Goal: Task Accomplishment & Management: Complete application form

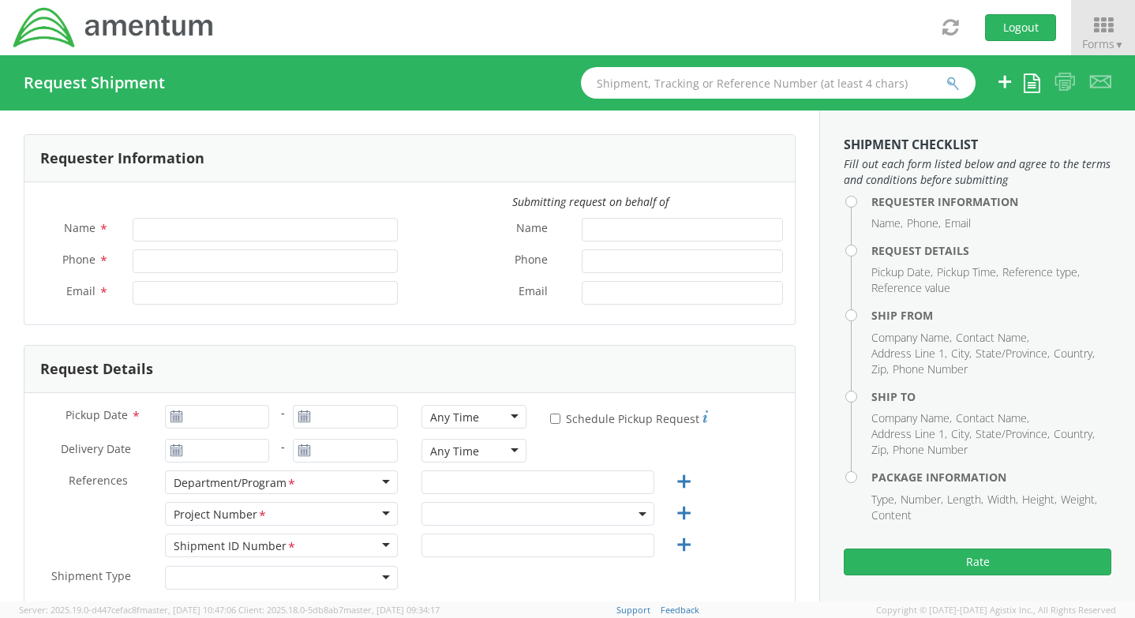
type input "Justin Elliott"
type input "1812674.0604"
type input "justin.elliott@amentum.com"
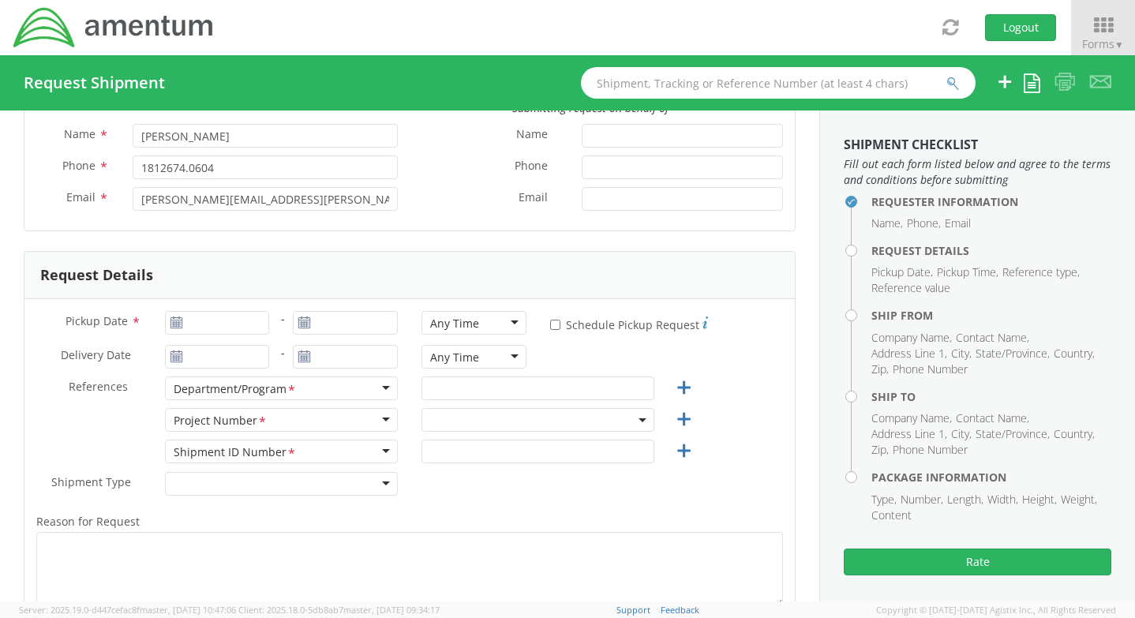
scroll to position [158, 0]
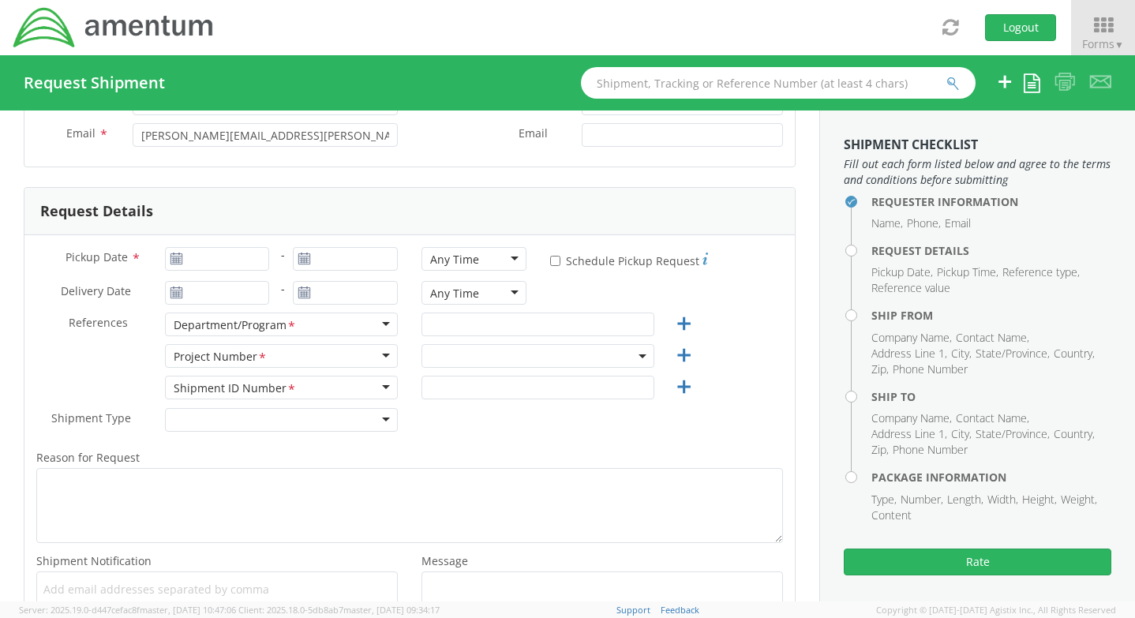
click at [171, 257] on use at bounding box center [175, 258] width 11 height 11
type input "09/19/2025"
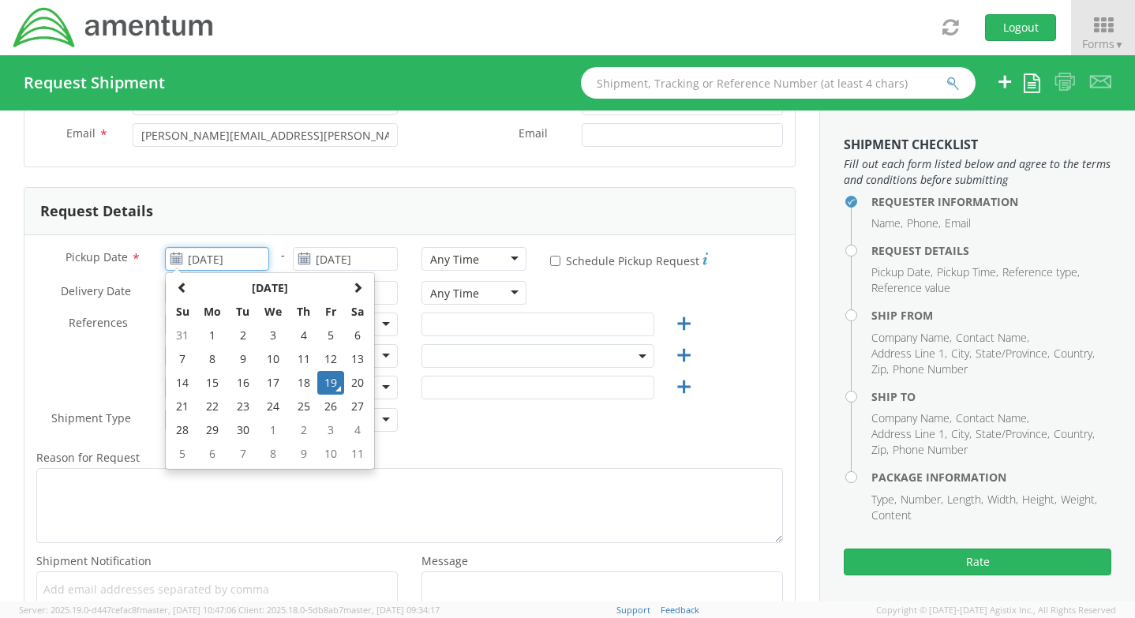
click at [195, 257] on input "09/19/2025" at bounding box center [217, 259] width 105 height 24
click at [328, 382] on td "19" at bounding box center [330, 383] width 27 height 24
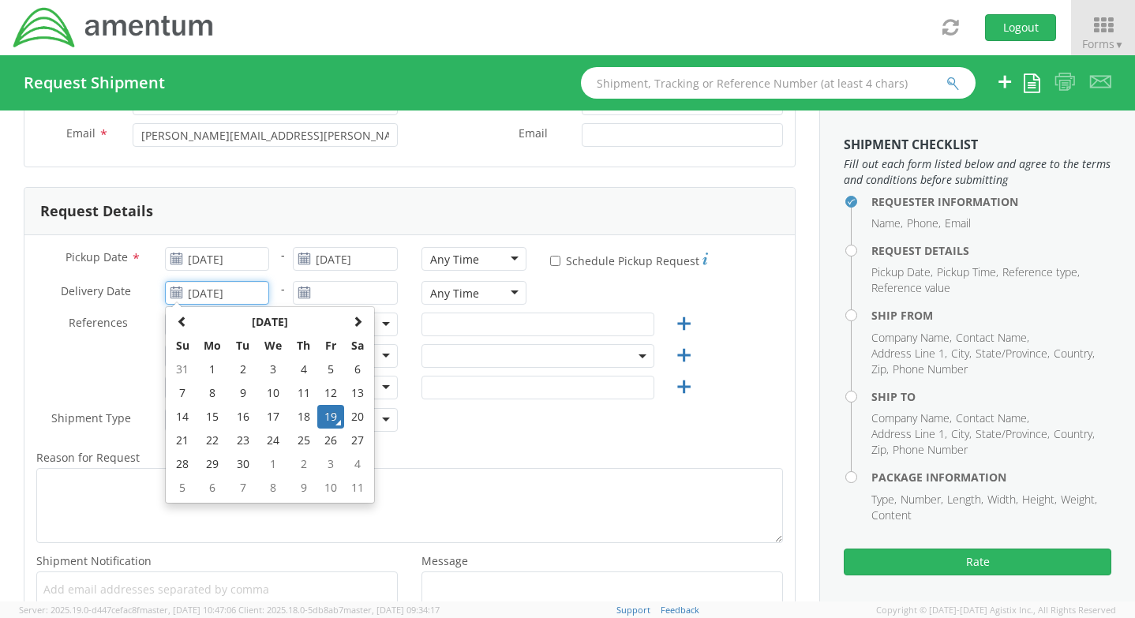
click at [218, 294] on input "09/19/2025" at bounding box center [217, 293] width 105 height 24
click at [240, 440] on td "23" at bounding box center [243, 441] width 28 height 24
type input "09/23/2025"
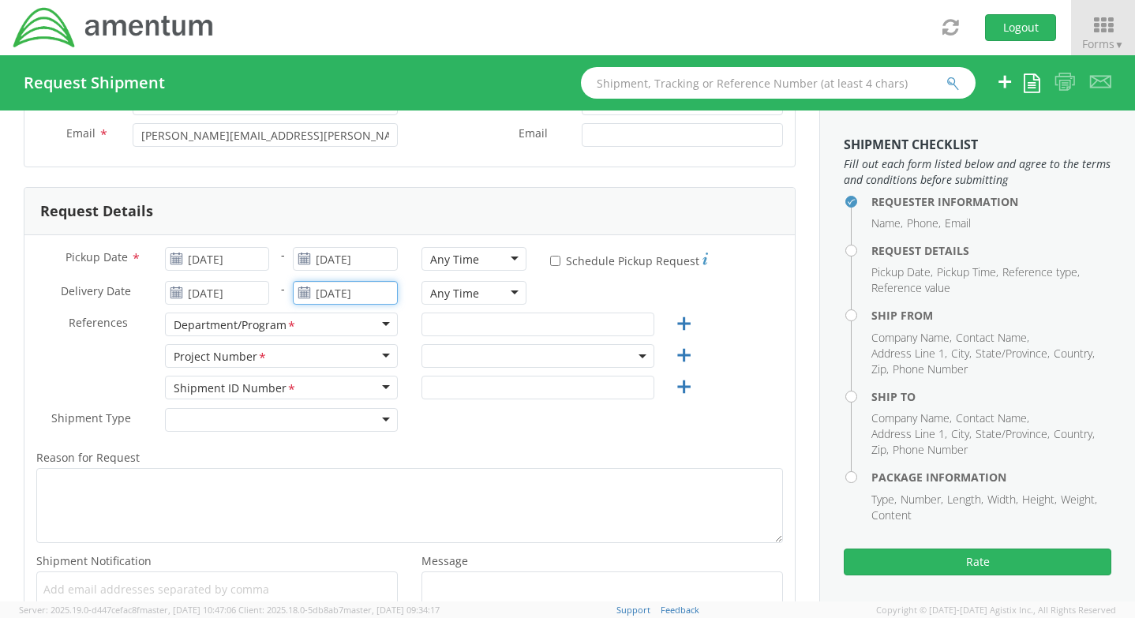
click at [328, 294] on input "09/19/2025" at bounding box center [345, 293] width 105 height 24
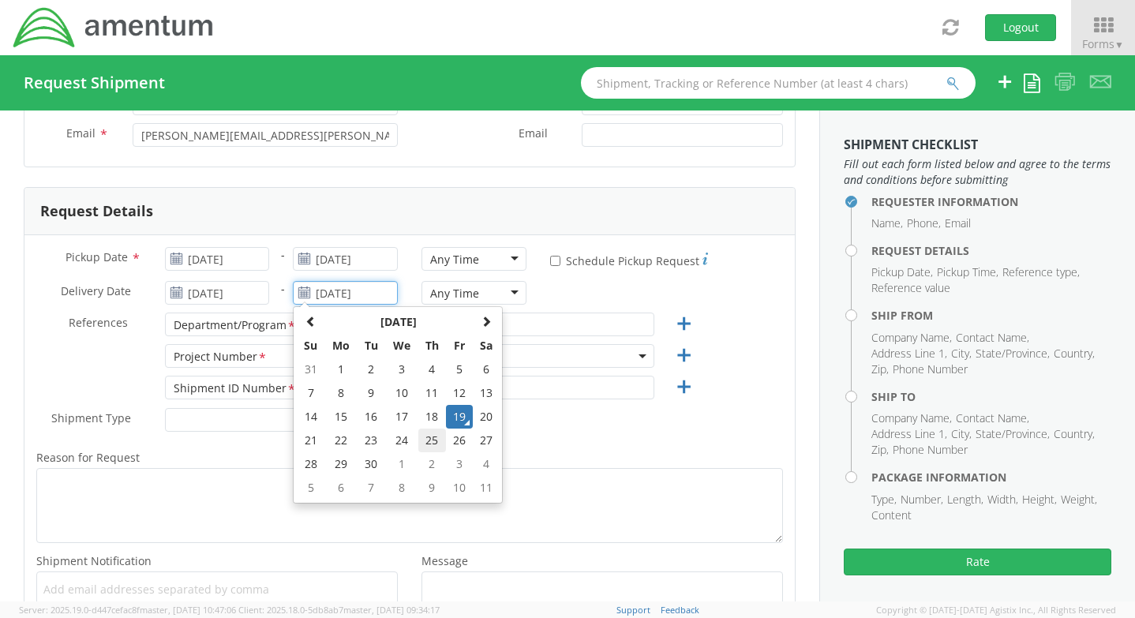
click at [423, 437] on td "25" at bounding box center [432, 441] width 28 height 24
type input "09/25/2025"
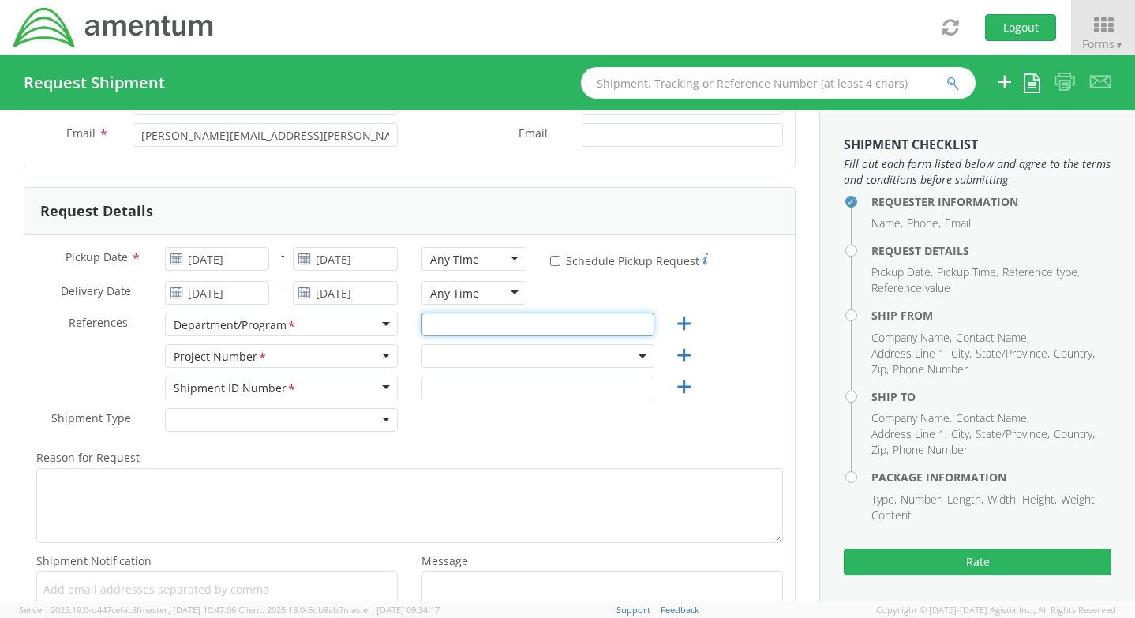
click at [484, 323] on input "text" at bounding box center [537, 325] width 233 height 24
type input "O"
type input "Crane/Odon, IN"
click at [444, 353] on span at bounding box center [537, 356] width 233 height 24
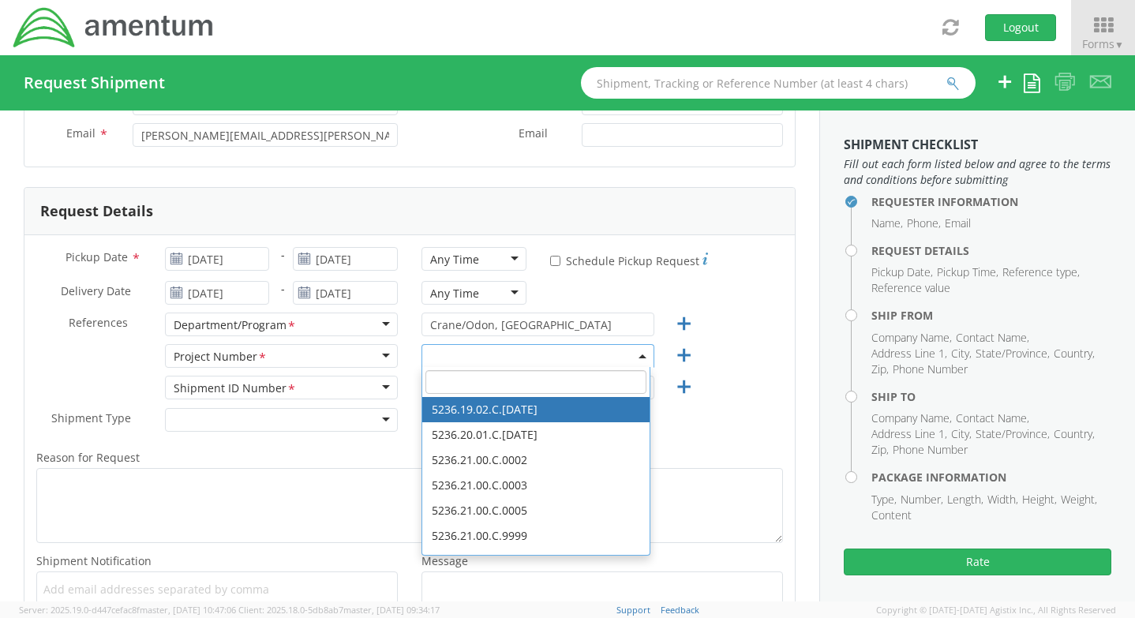
click at [444, 381] on input "search" at bounding box center [535, 382] width 221 height 24
paste input "3566.12.9999.9999.9999.9999.99"
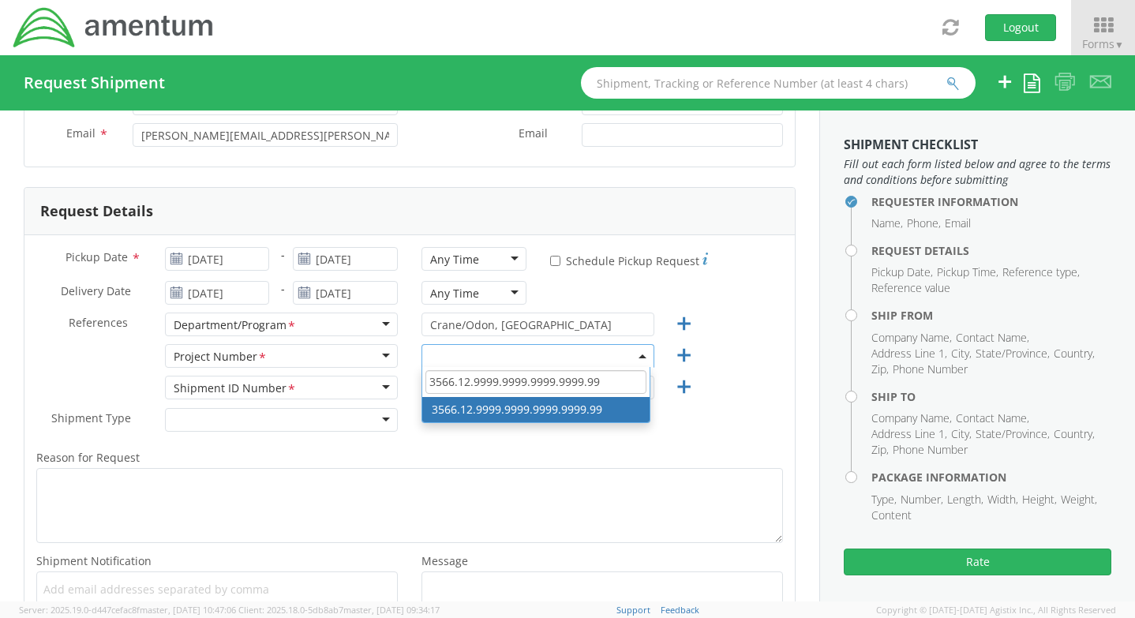
type input "3566.12.9999.9999.9999.9999.99"
select select "3566.12.9999.9999.9999.9999.99"
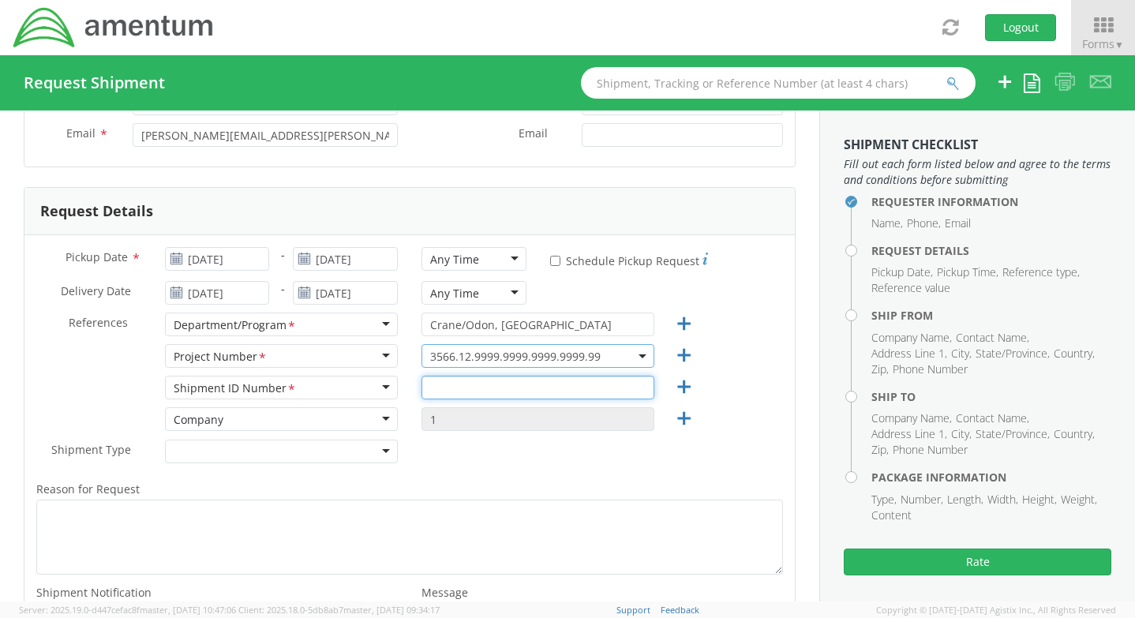
click at [486, 392] on input "text" at bounding box center [537, 388] width 233 height 24
type input "1"
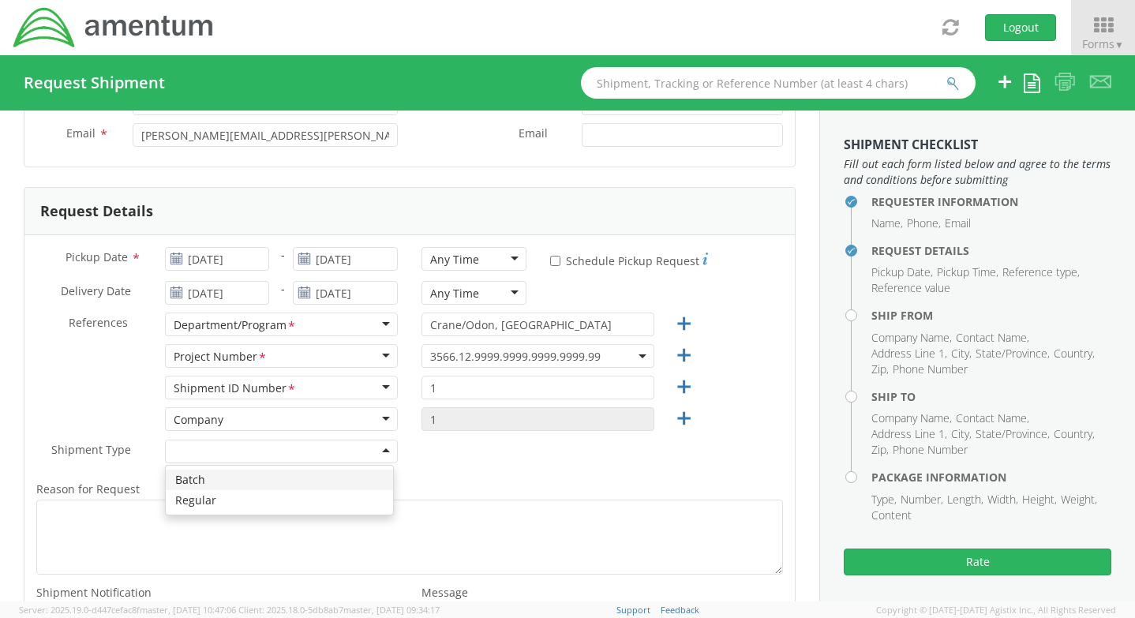
click at [339, 444] on div at bounding box center [281, 452] width 233 height 24
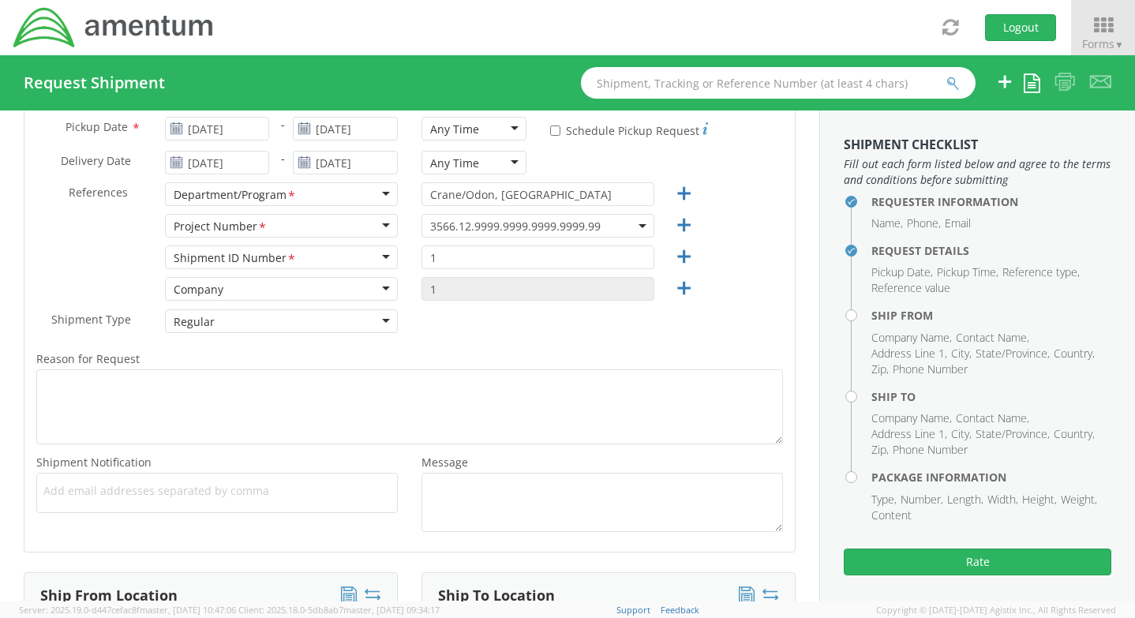
scroll to position [316, 0]
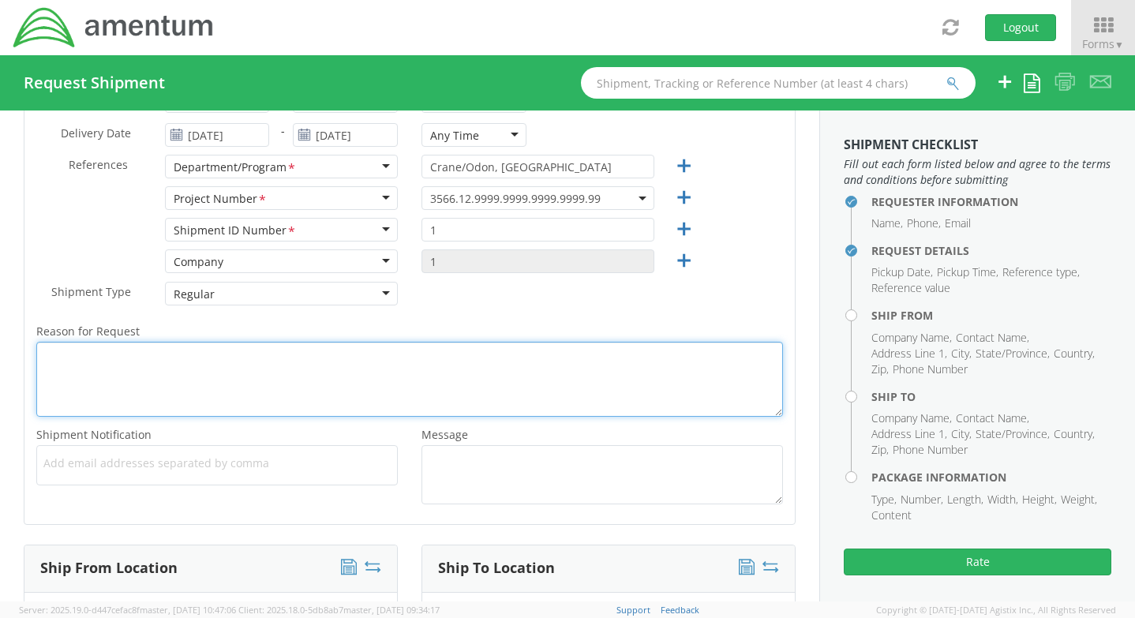
click at [222, 380] on textarea "Reason for Request *" at bounding box center [409, 379] width 747 height 75
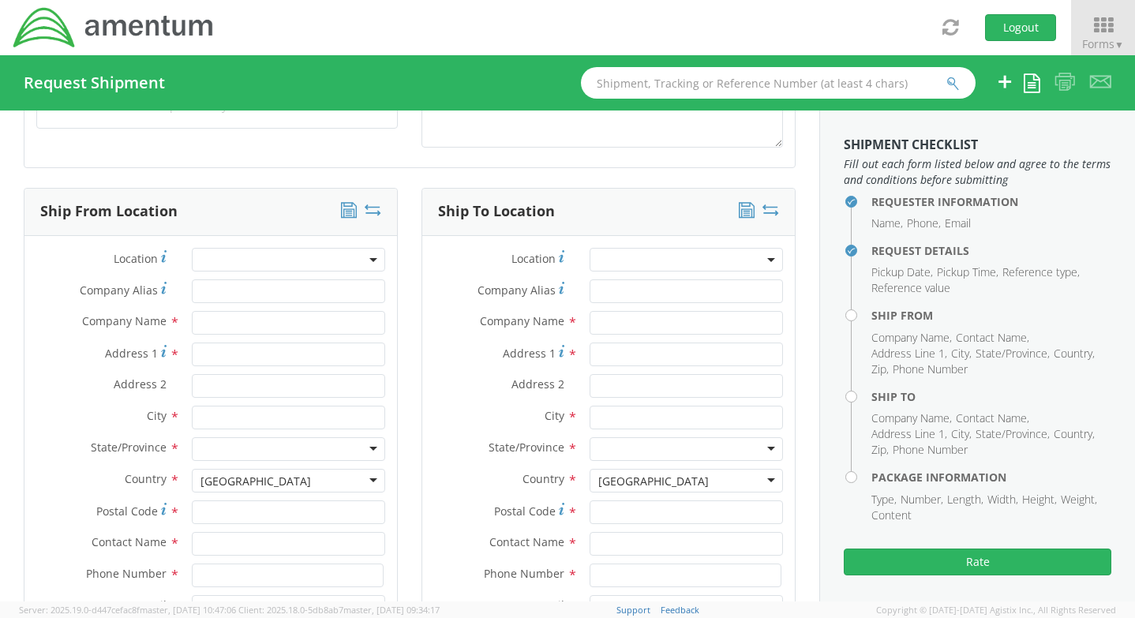
scroll to position [710, 0]
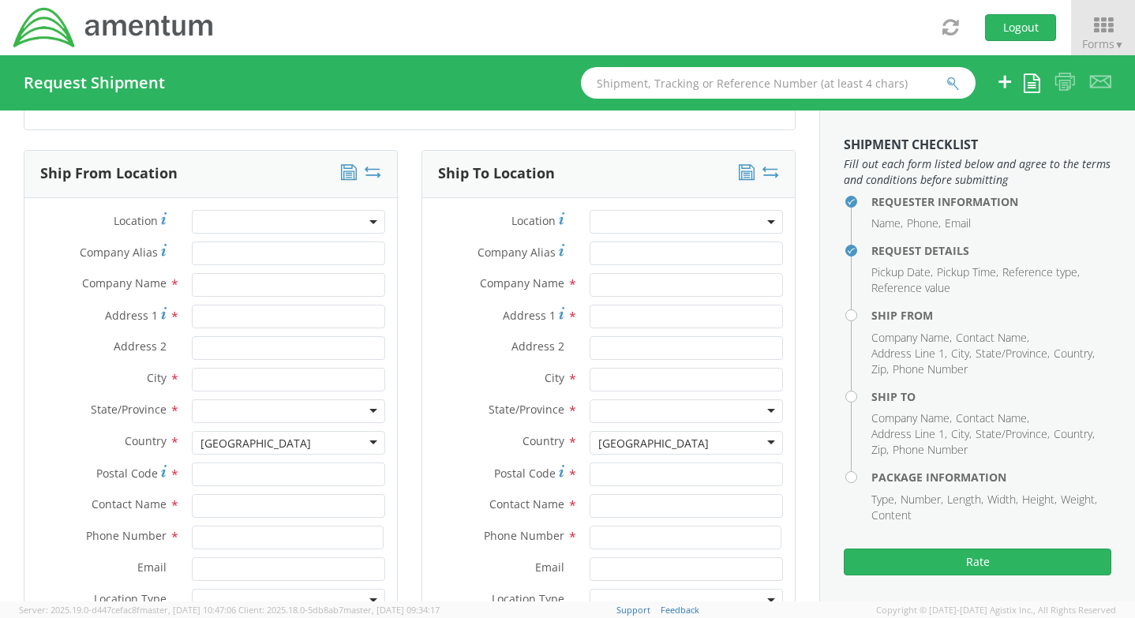
type textarea "Tech refresh computer"
click at [204, 288] on input "text" at bounding box center [288, 285] width 193 height 24
type input "Amentum"
type input "13923 E CAPT WJ Nelson Dr"
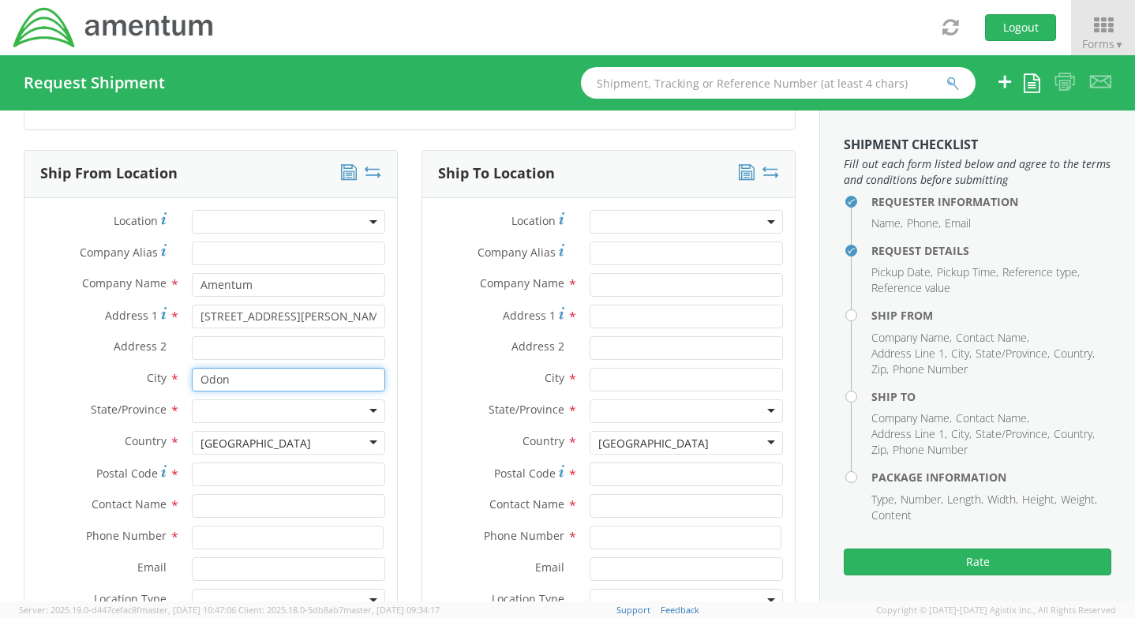
type input "Odon"
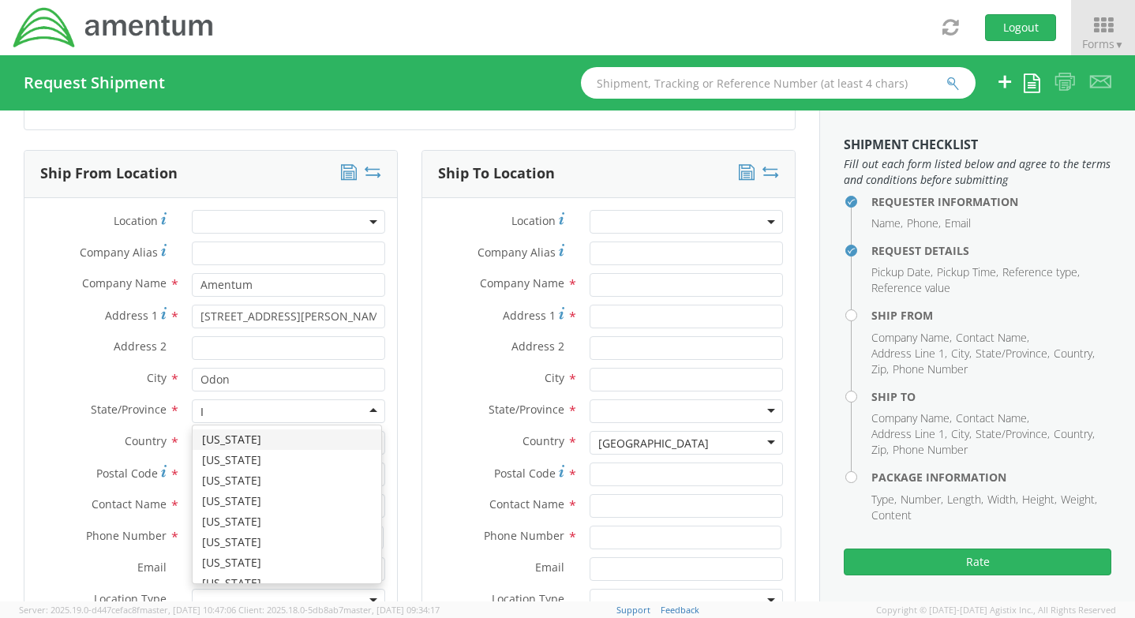
type input "In"
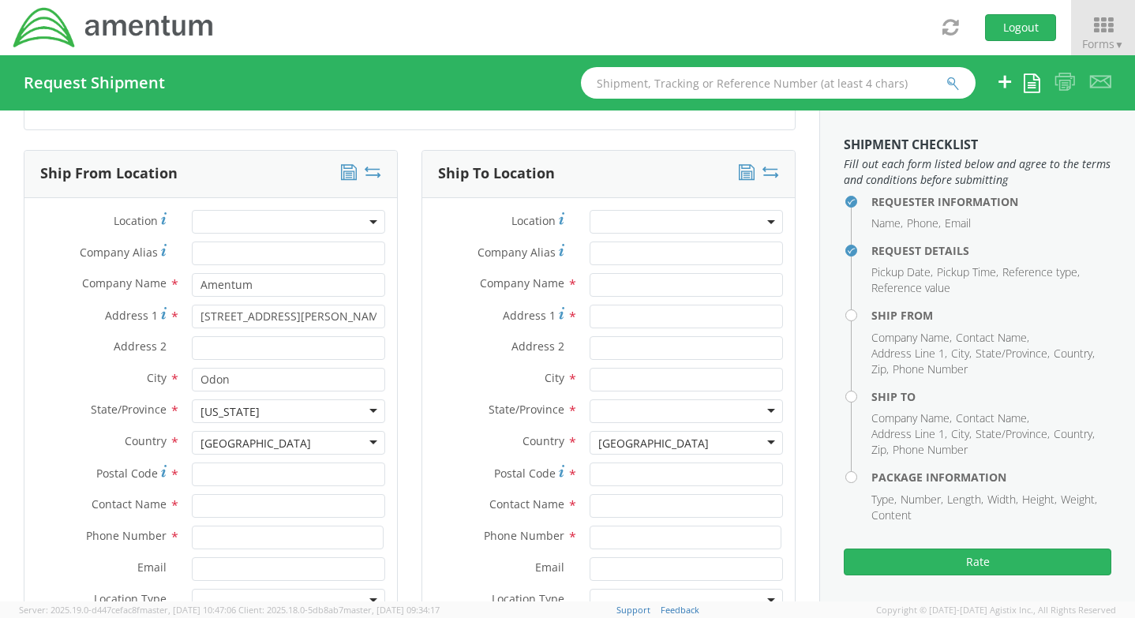
scroll to position [3978, 0]
type input "47562"
type input "J"
type input "Justin Elliott"
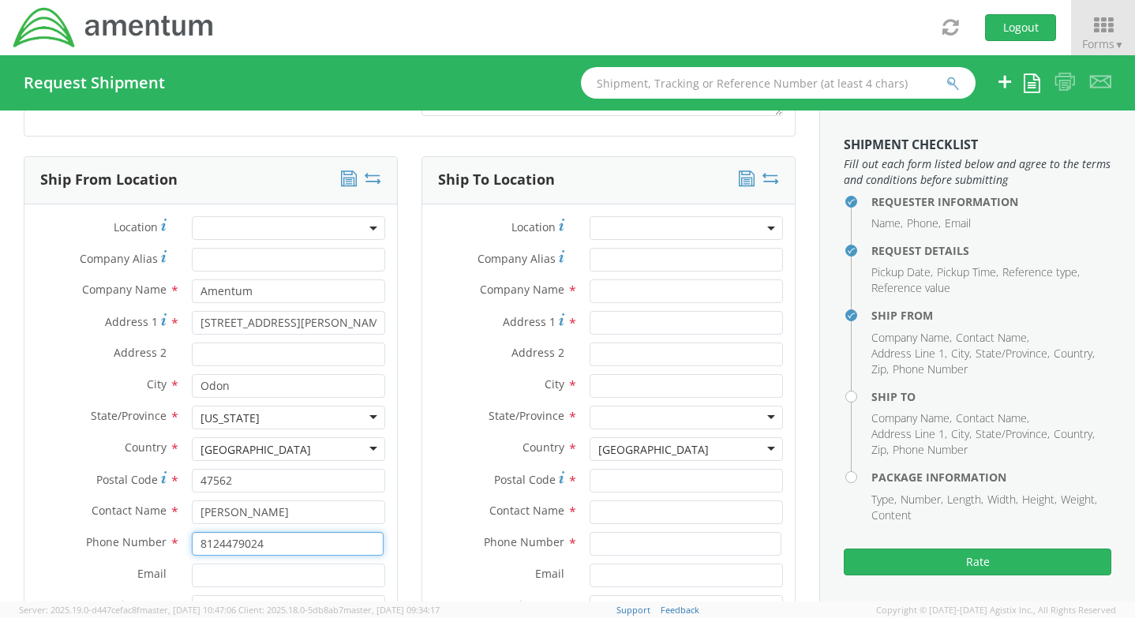
scroll to position [789, 0]
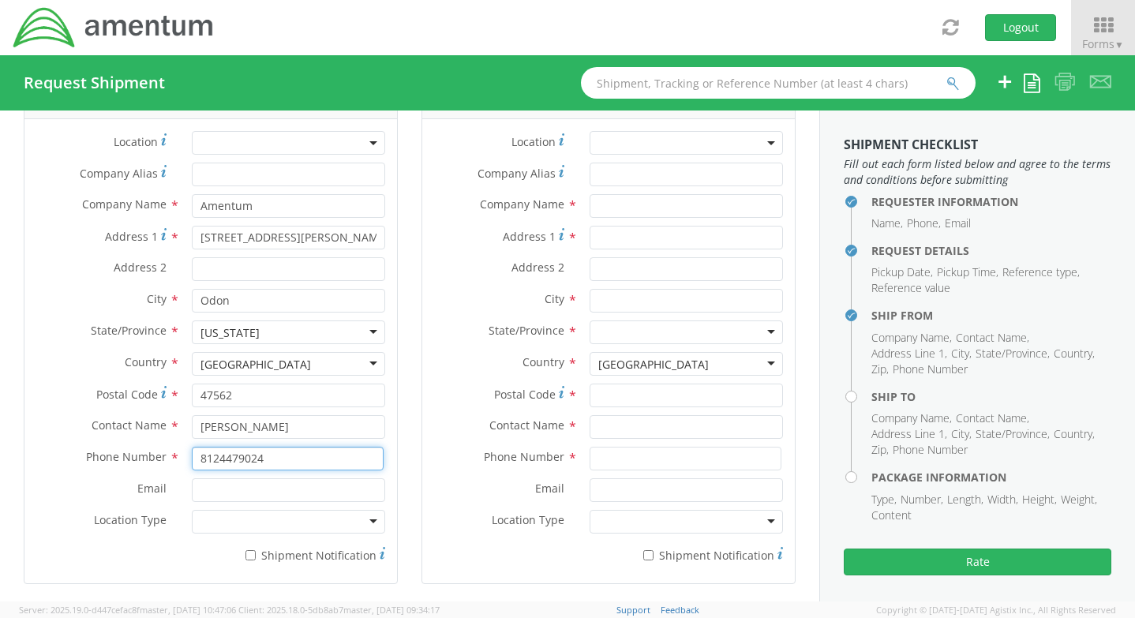
type input "8124479024"
click at [246, 533] on div at bounding box center [288, 522] width 193 height 24
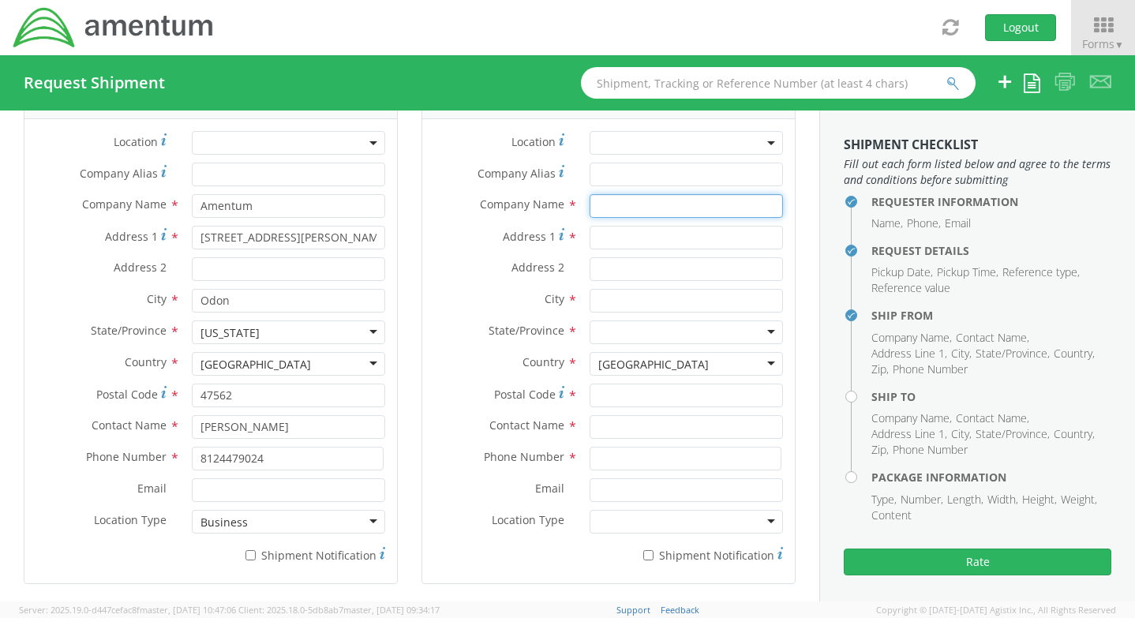
click at [654, 197] on input "text" at bounding box center [686, 206] width 193 height 24
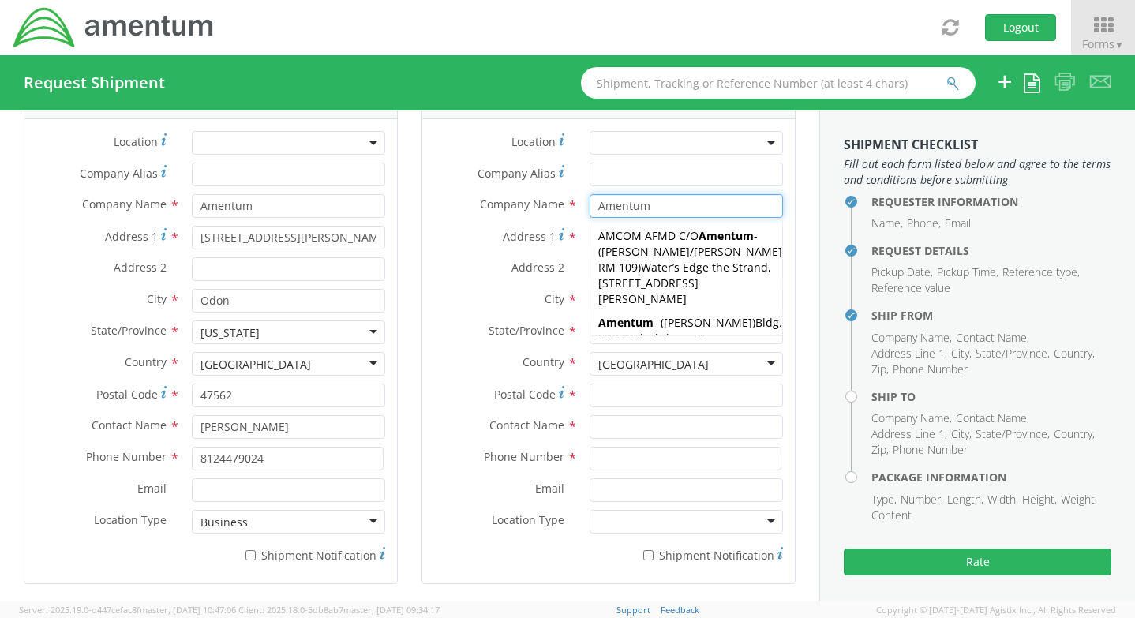
type input "Amentum"
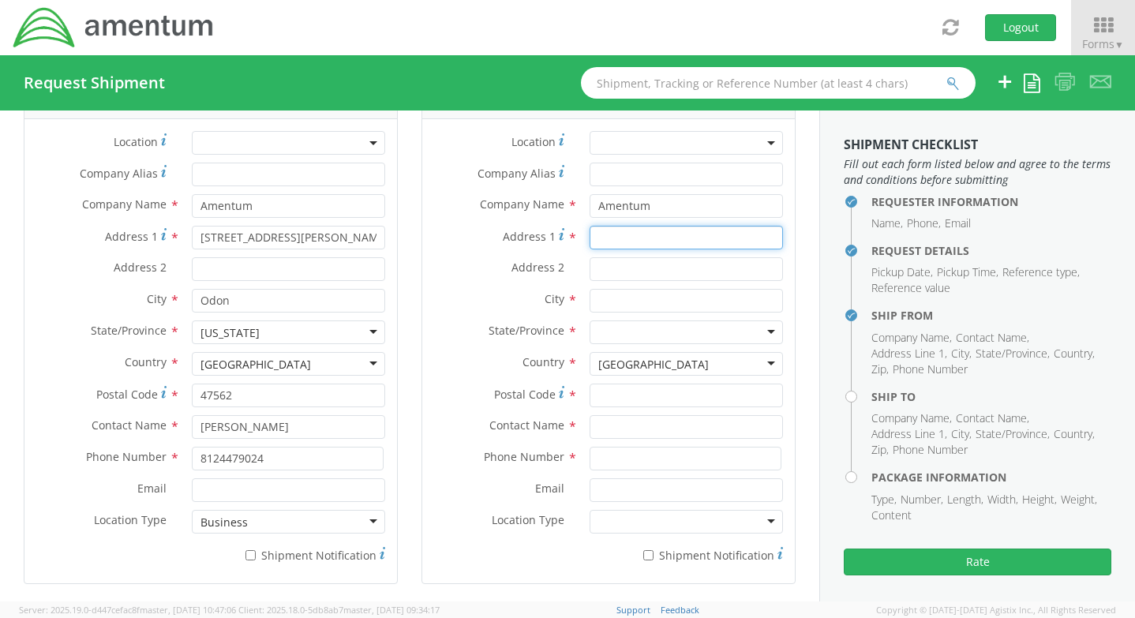
click at [594, 240] on input "Address 1 *" at bounding box center [686, 238] width 193 height 24
paste input "2918 E Cold Spring Ln"
type input "2918 E Cold Spring Ln"
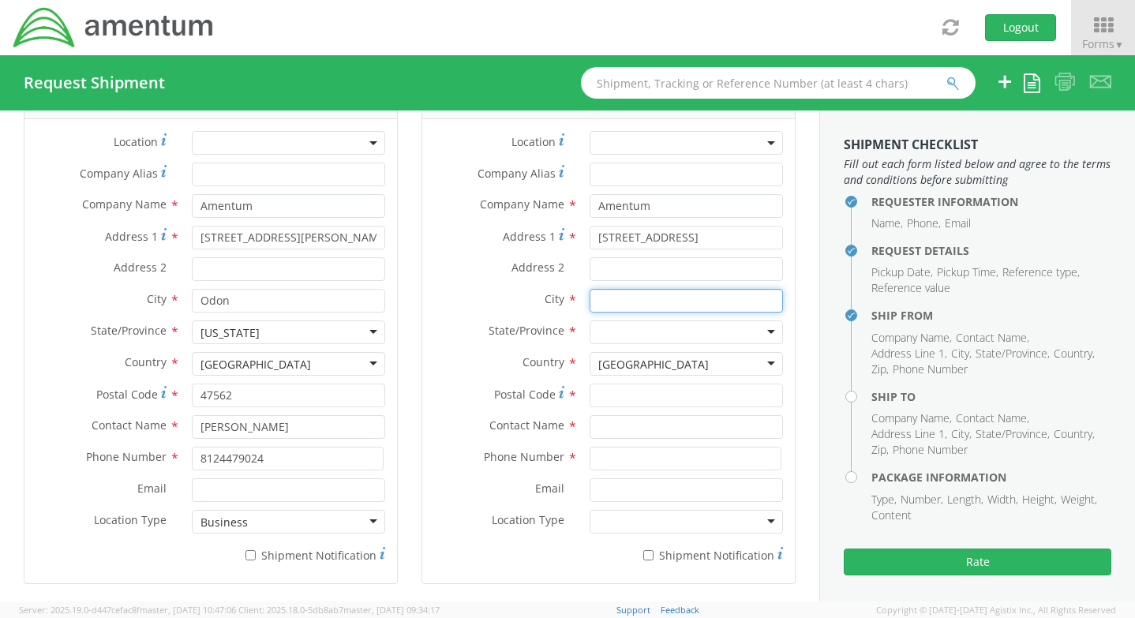
click at [611, 301] on input "text" at bounding box center [686, 301] width 193 height 24
type input "Baltimore"
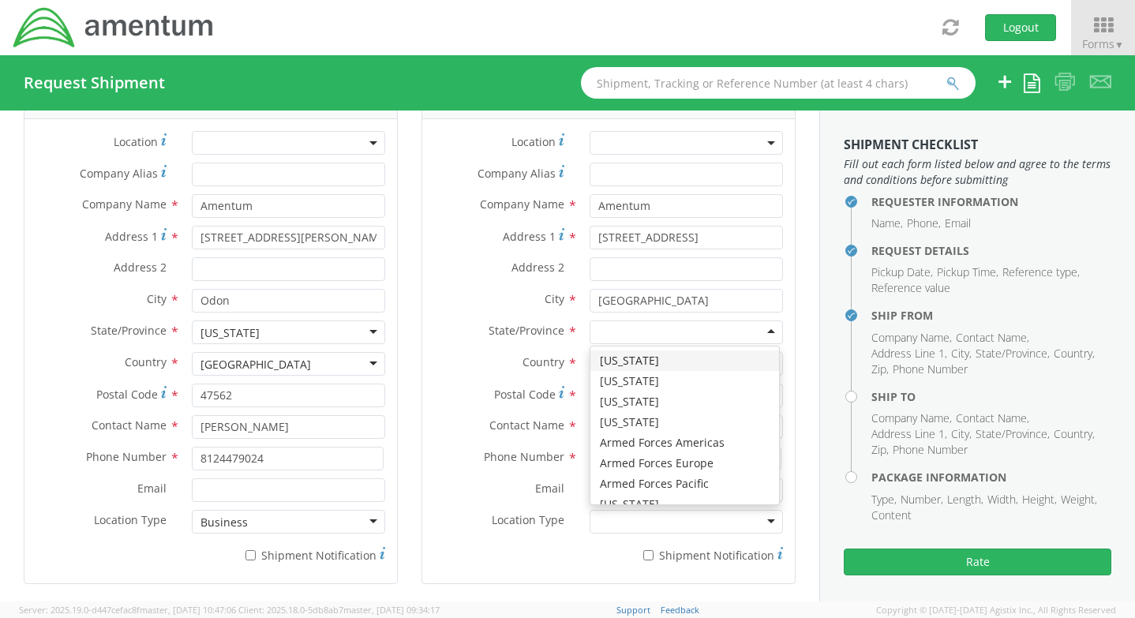
type input "m"
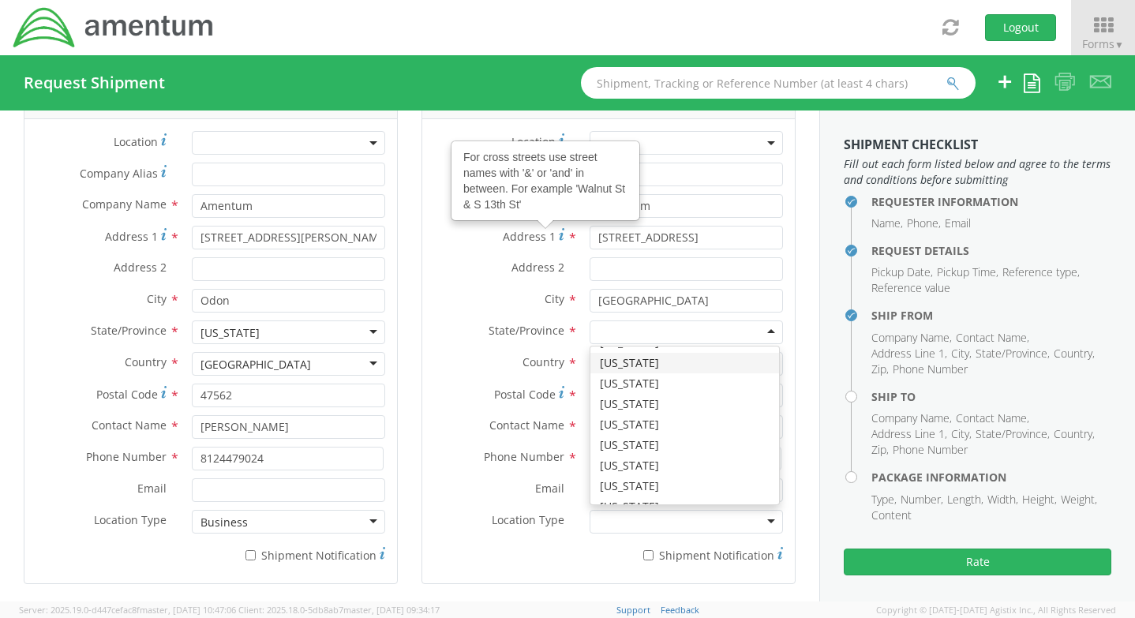
scroll to position [0, 0]
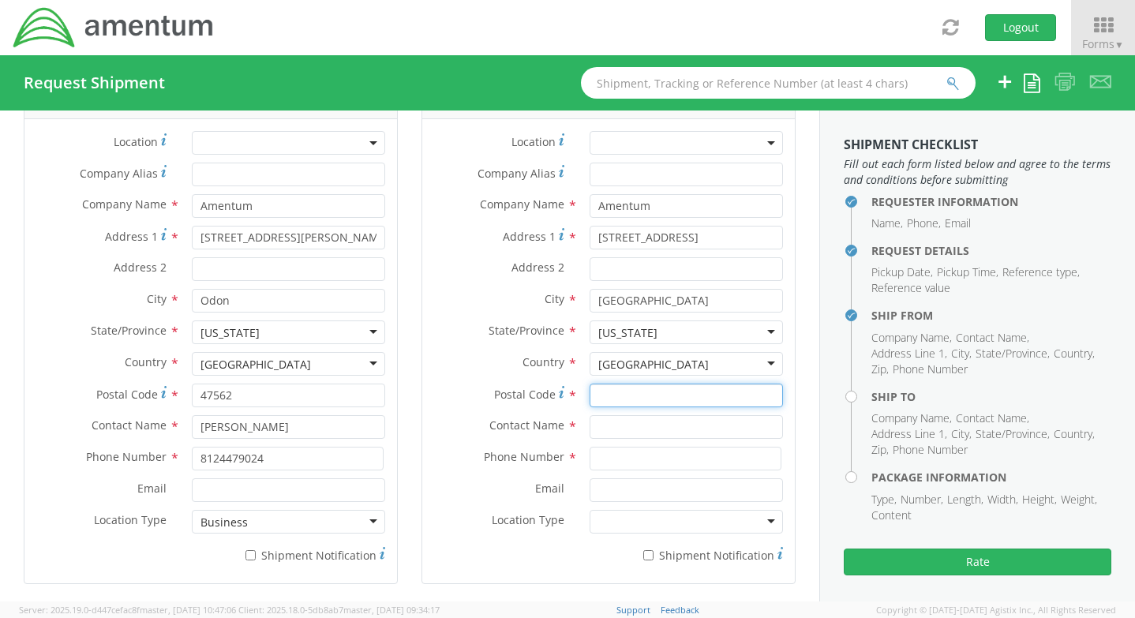
click at [645, 389] on input "Postal Code *" at bounding box center [686, 396] width 193 height 24
type input "21214"
click at [639, 461] on input at bounding box center [686, 459] width 192 height 24
paste input "713-385-0586"
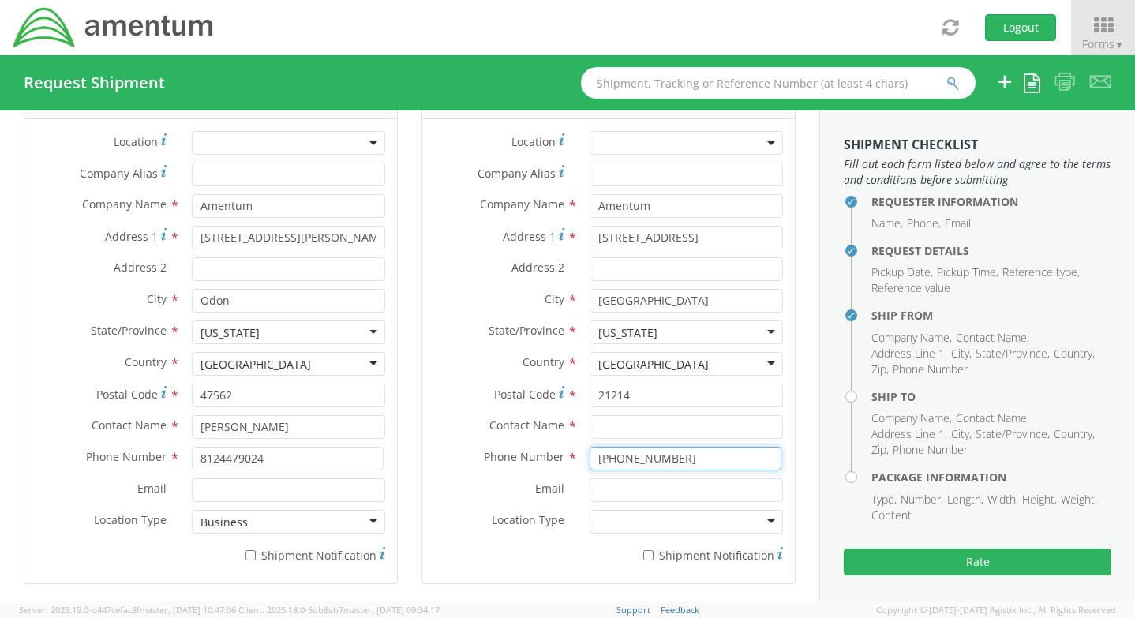
type input "713-385-0586"
click at [633, 430] on input "text" at bounding box center [686, 427] width 193 height 24
paste input "Darnette Glasper"
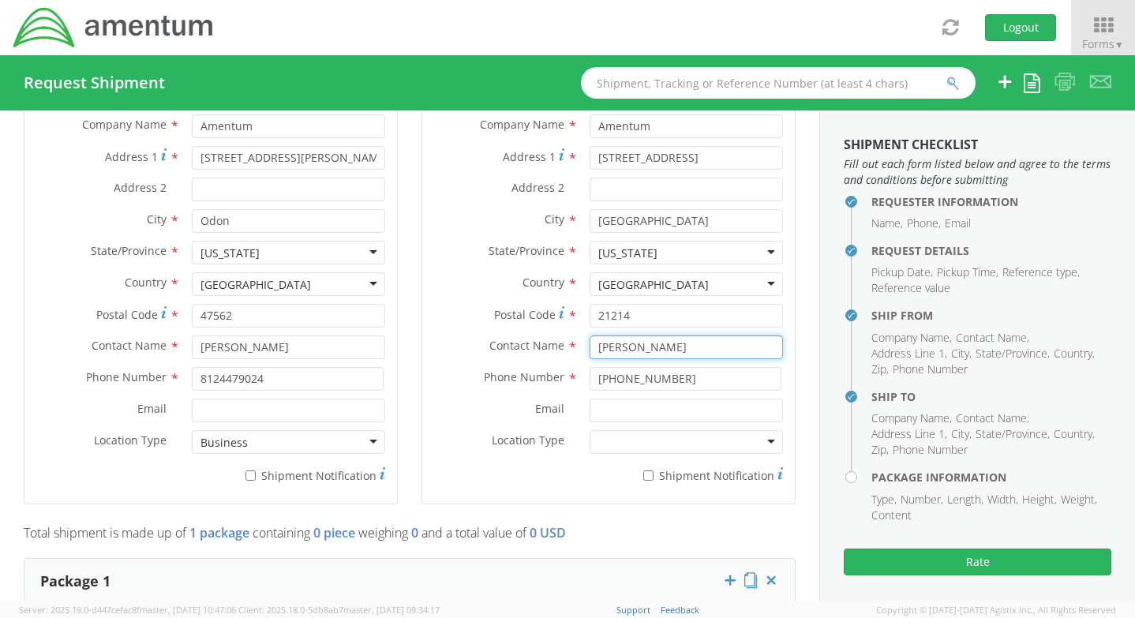
scroll to position [947, 0]
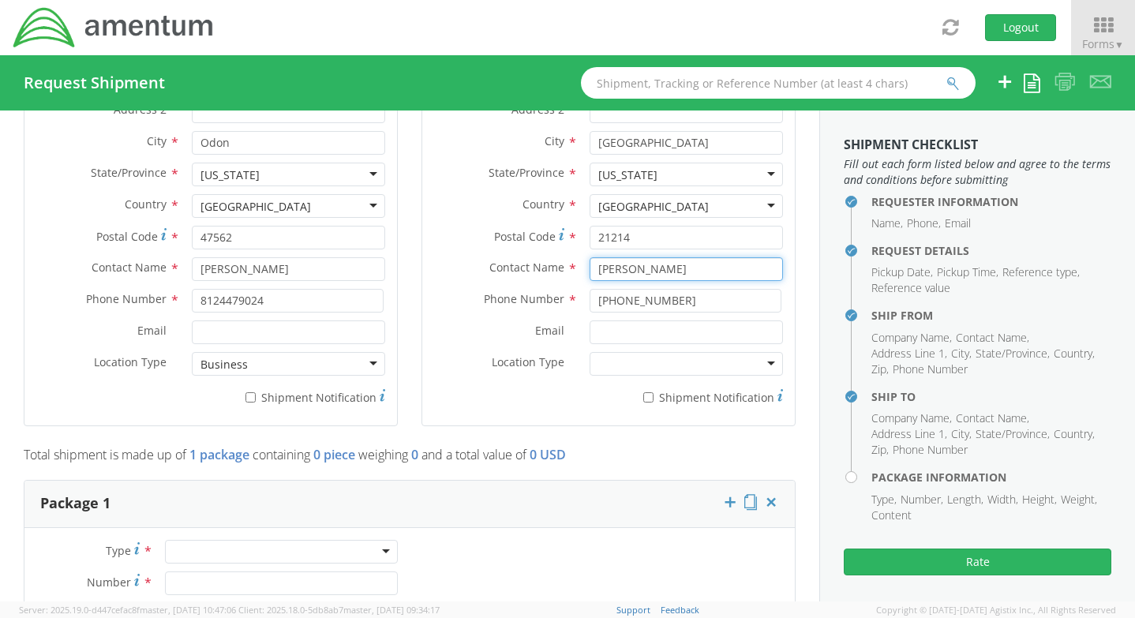
type input "Darnette Glasper"
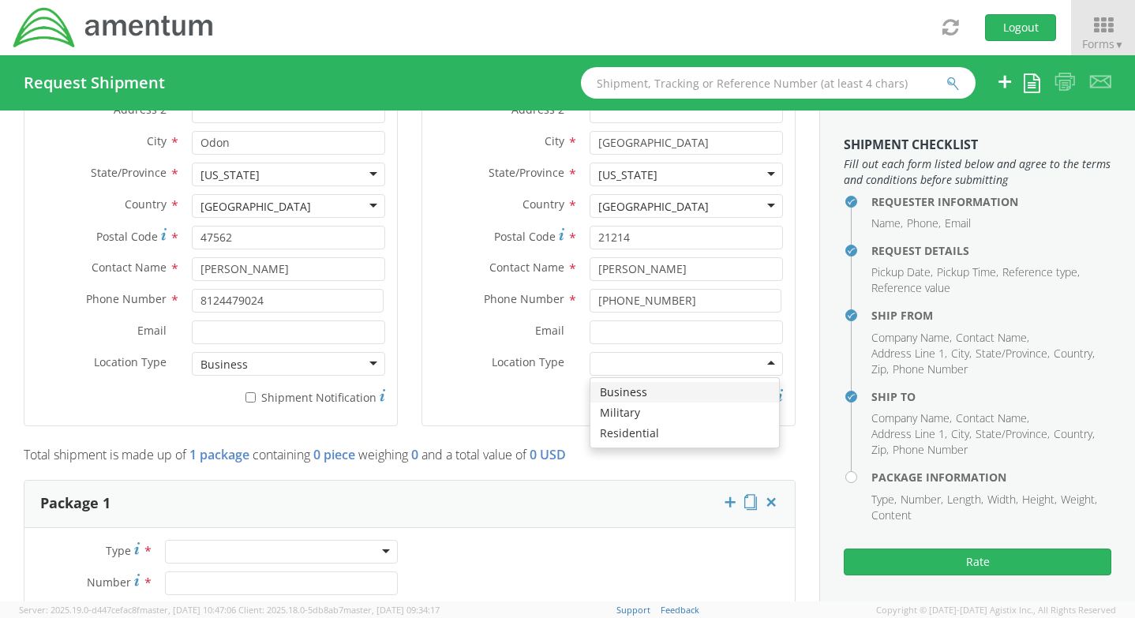
click at [616, 370] on div at bounding box center [686, 364] width 193 height 24
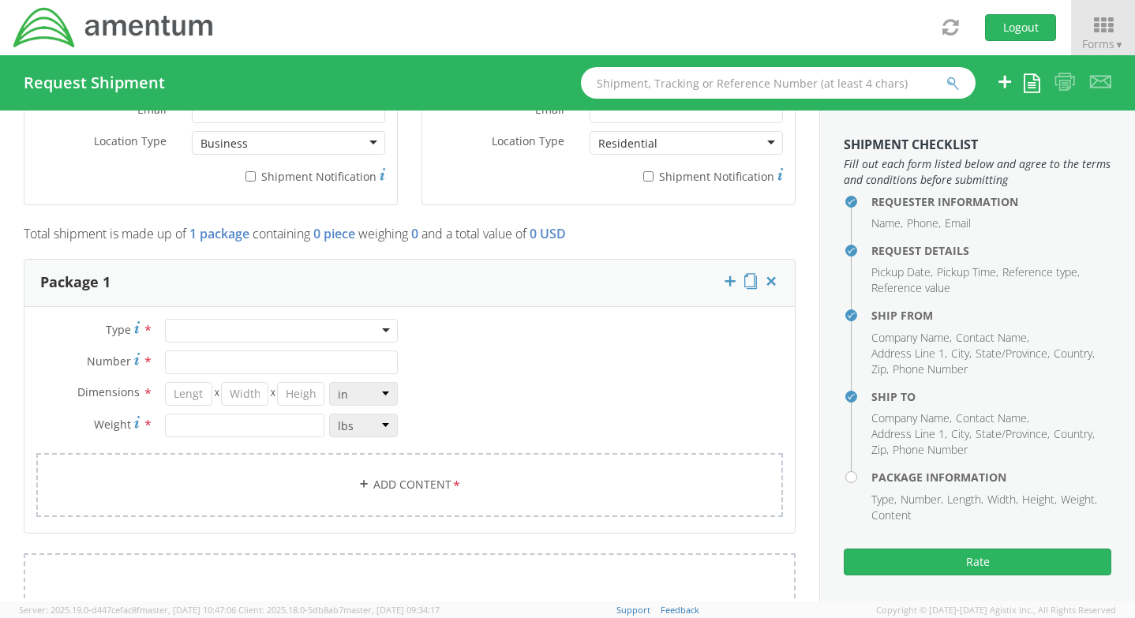
scroll to position [1184, 0]
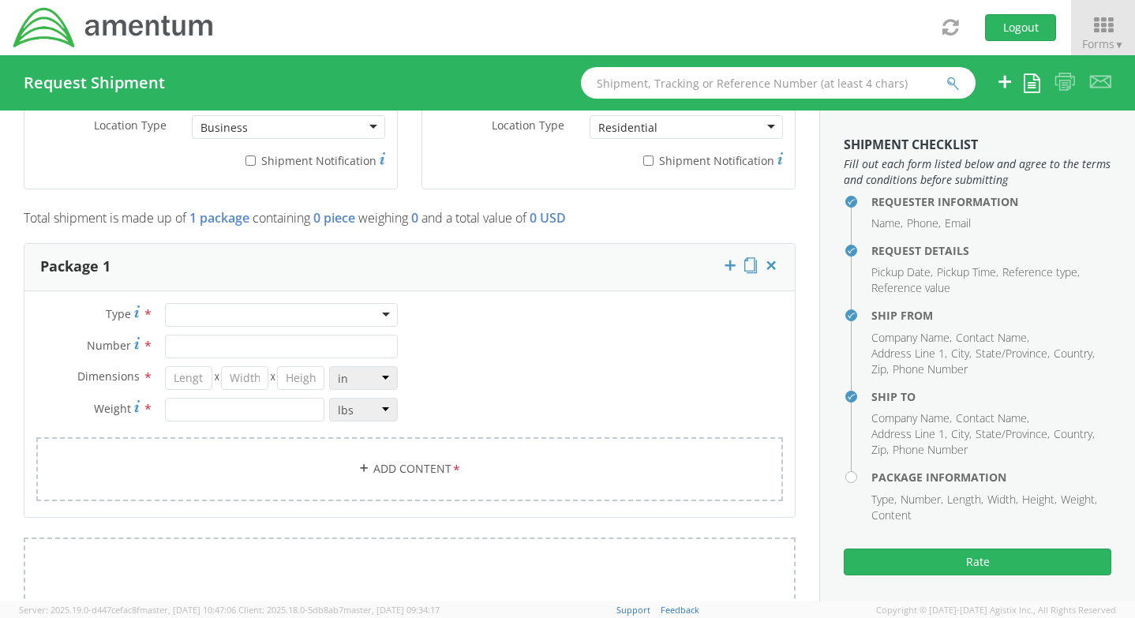
click at [206, 319] on div at bounding box center [281, 315] width 233 height 24
click at [197, 347] on input "Number *" at bounding box center [281, 347] width 233 height 24
type input "1"
click at [200, 374] on input "number" at bounding box center [189, 378] width 48 height 24
type input "15"
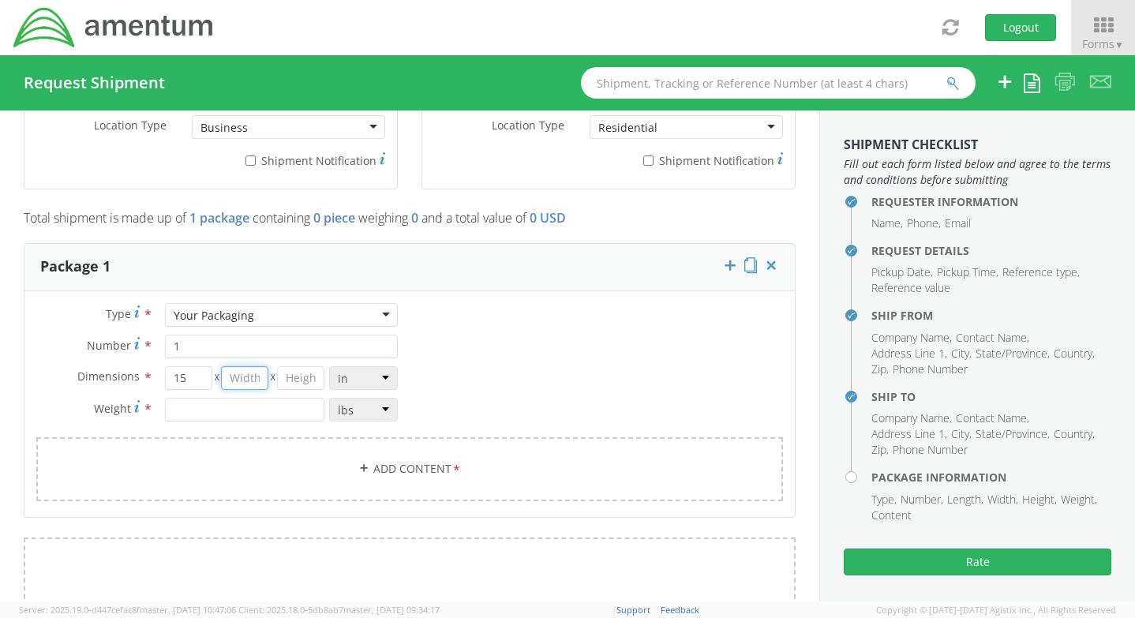
click at [240, 378] on input "number" at bounding box center [245, 378] width 48 height 24
type input "16"
click at [292, 380] on input "number" at bounding box center [301, 378] width 48 height 24
type input "4"
click at [213, 409] on input "number" at bounding box center [245, 410] width 160 height 24
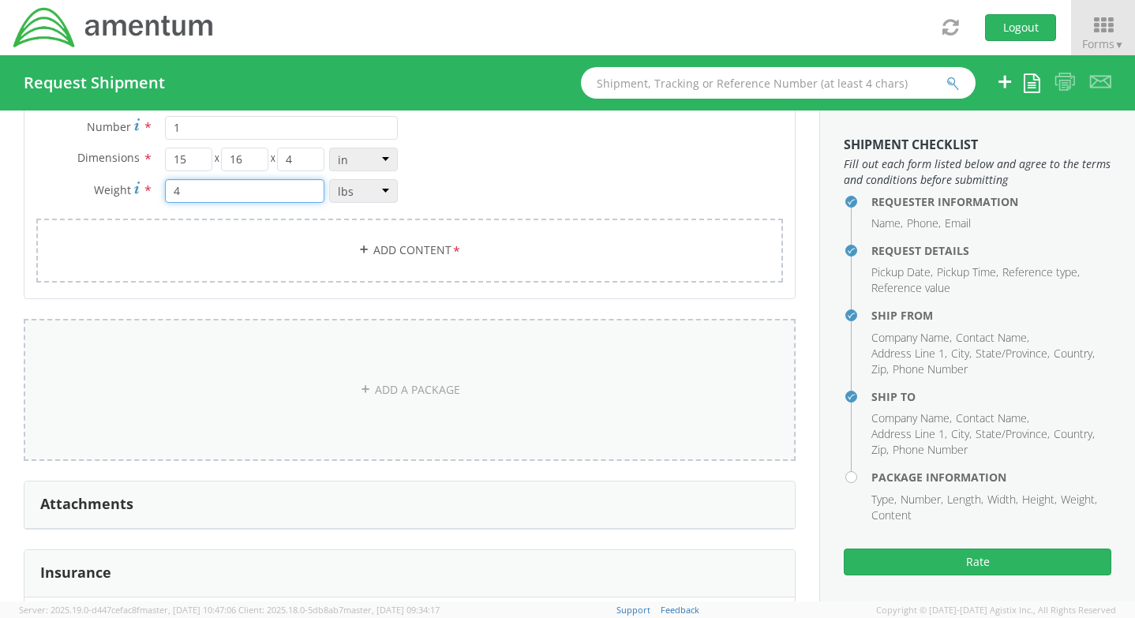
scroll to position [1421, 0]
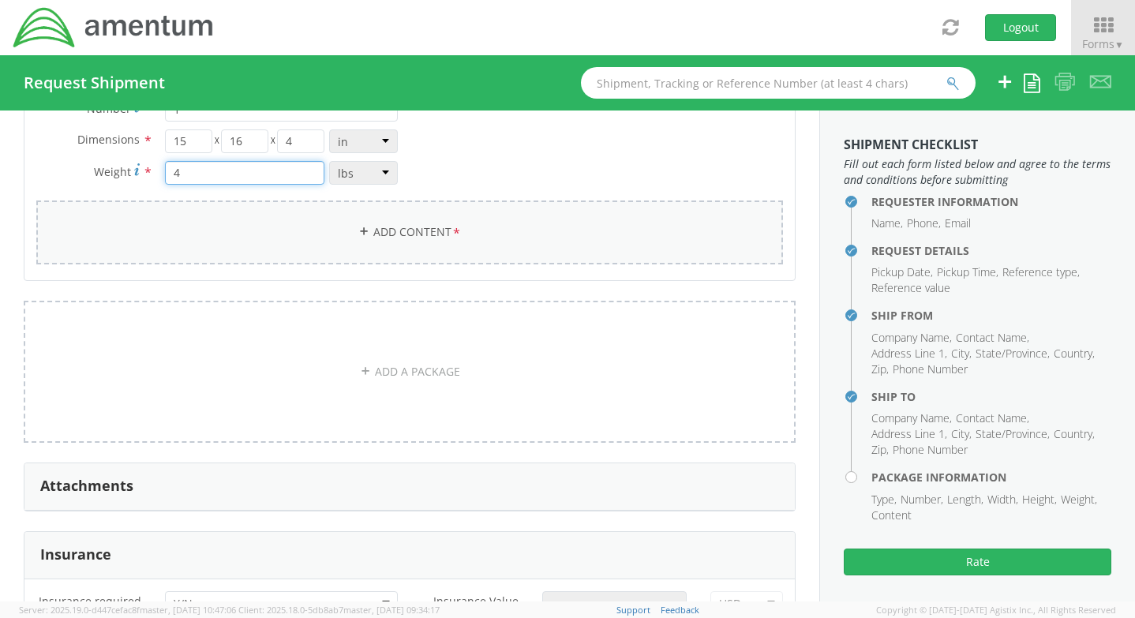
type input "4"
click at [380, 229] on link "Add Content *" at bounding box center [409, 232] width 747 height 64
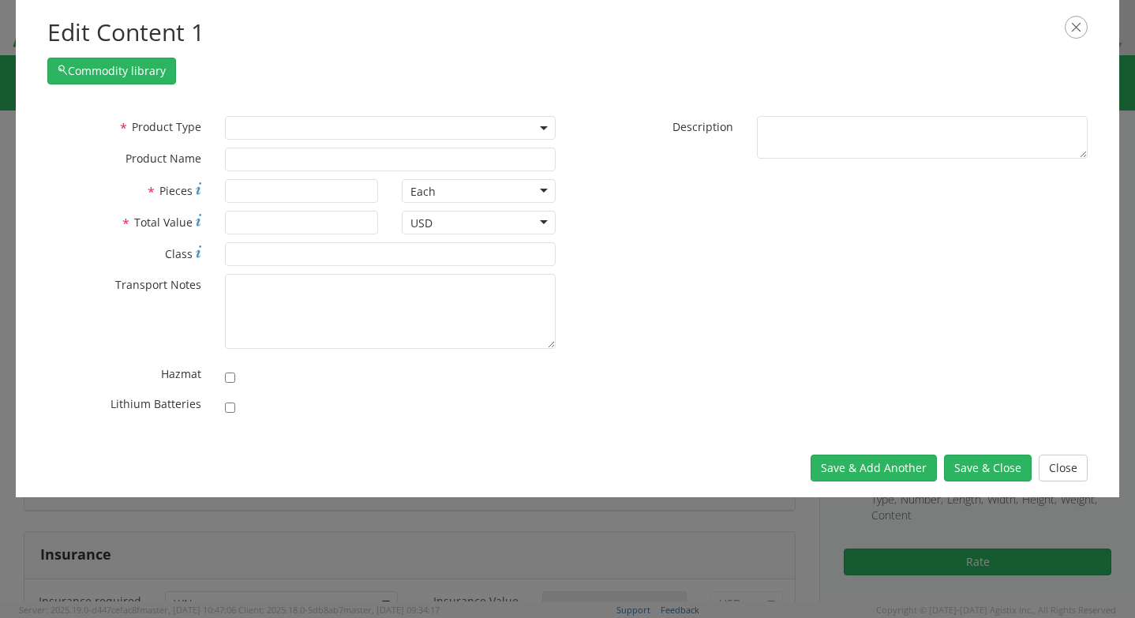
click at [287, 131] on span at bounding box center [390, 128] width 331 height 24
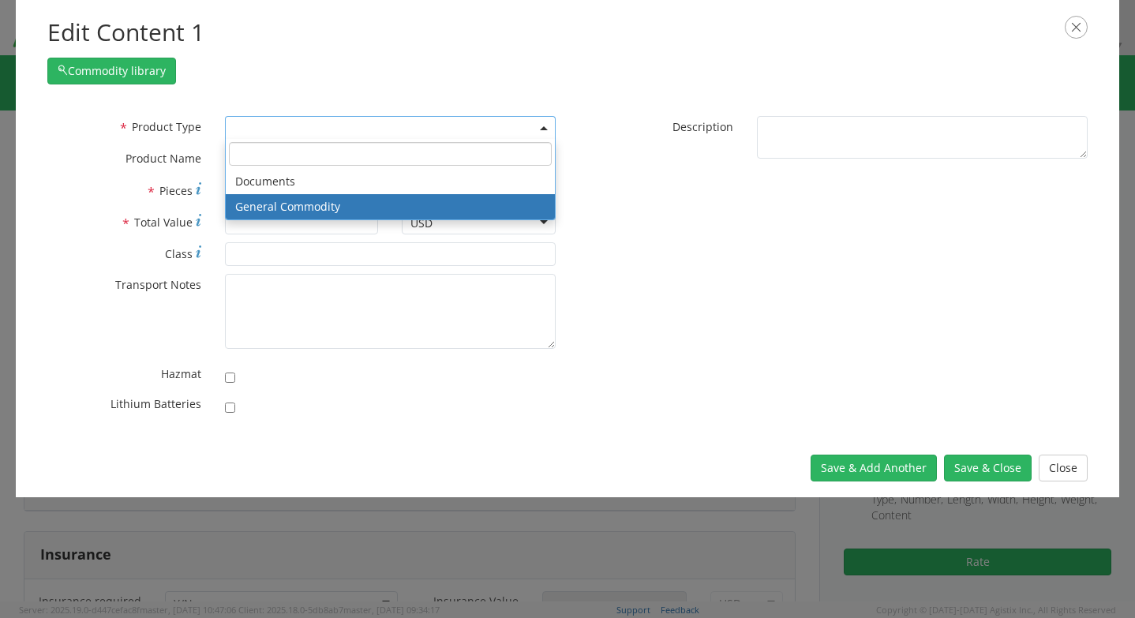
select select "COMMODITY"
type input "General Commodity"
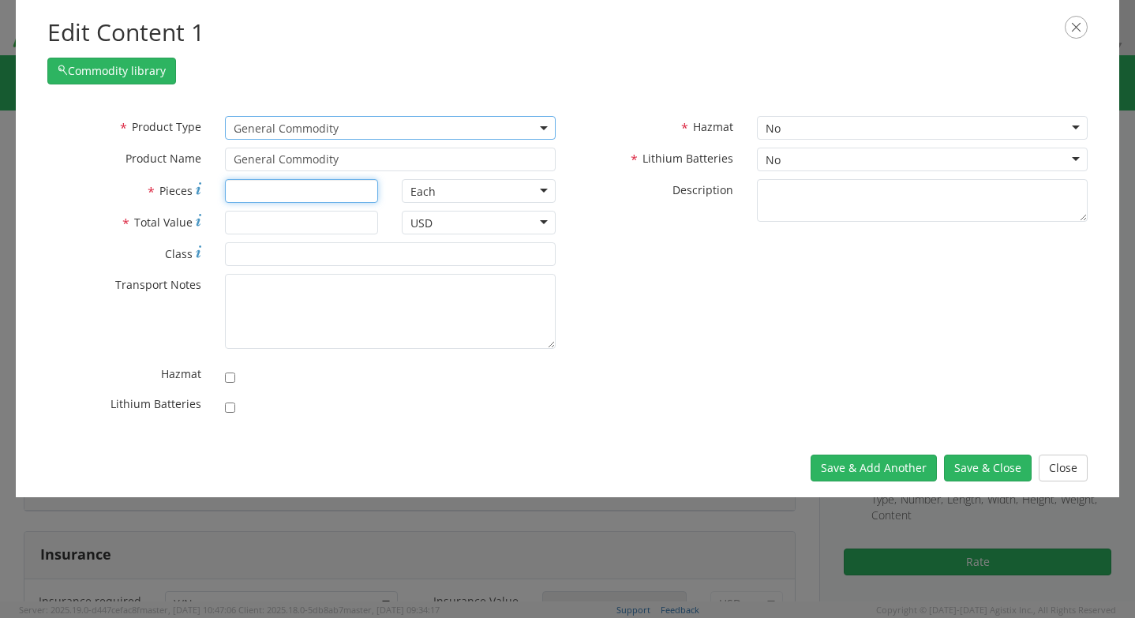
click at [293, 187] on input "* Pieces" at bounding box center [302, 191] width 154 height 24
type input "1"
click at [298, 220] on input "* Total Value" at bounding box center [302, 223] width 154 height 24
type input "1600"
click at [223, 408] on div at bounding box center [390, 404] width 354 height 22
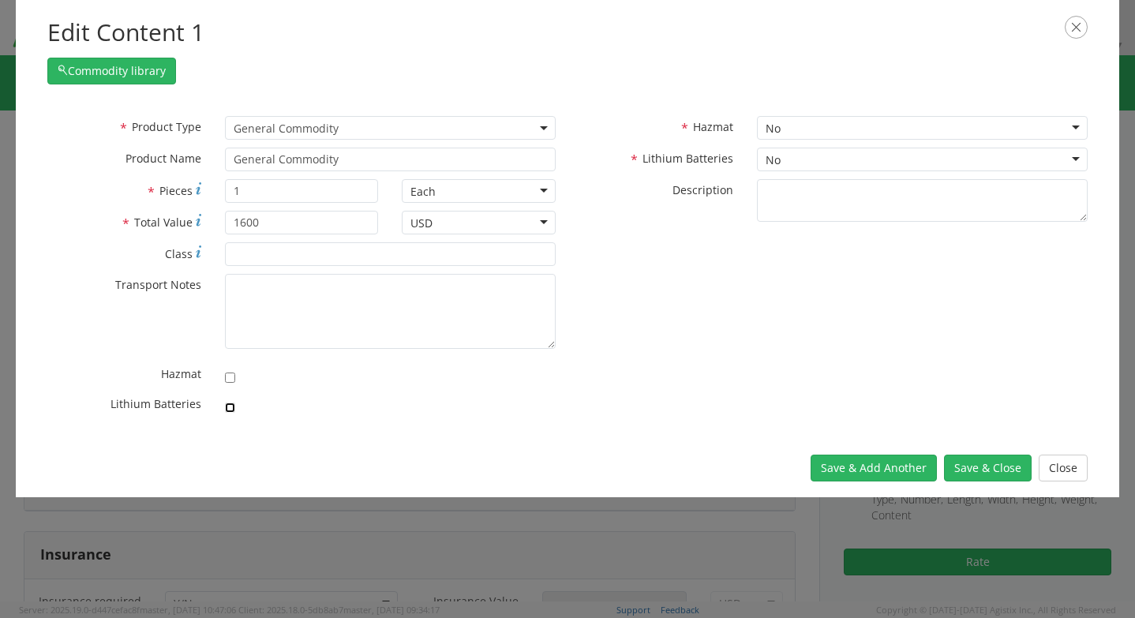
click at [227, 409] on input "checkbox" at bounding box center [230, 408] width 10 height 10
checkbox input "true"
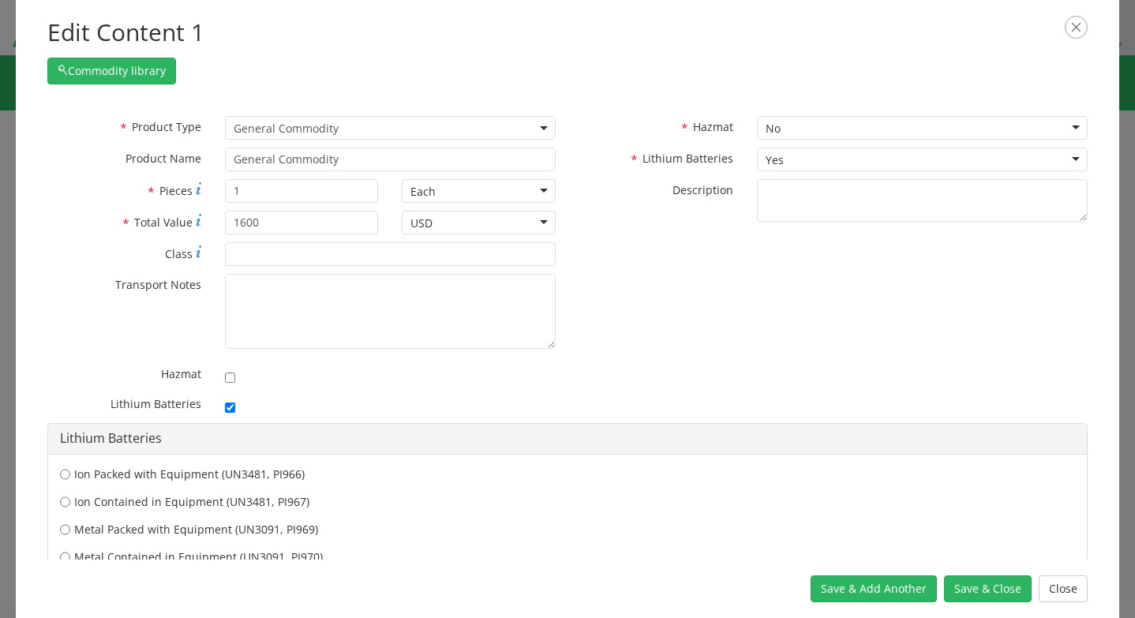
click at [116, 506] on label "Ion Contained in Equipment (UN3481, PI967)" at bounding box center [567, 502] width 1015 height 16
click at [70, 506] on input "Ion Contained in Equipment (UN3481, PI967)" at bounding box center [65, 502] width 10 height 16
radio input "true"
click at [955, 588] on button "Save & Close" at bounding box center [988, 588] width 88 height 27
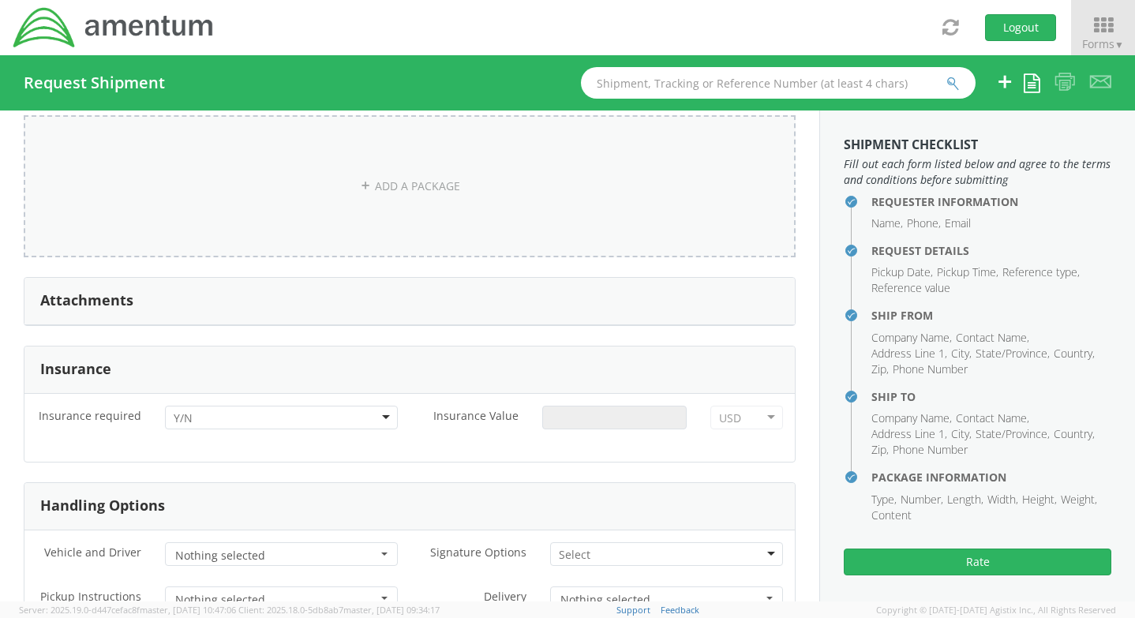
scroll to position [1736, 0]
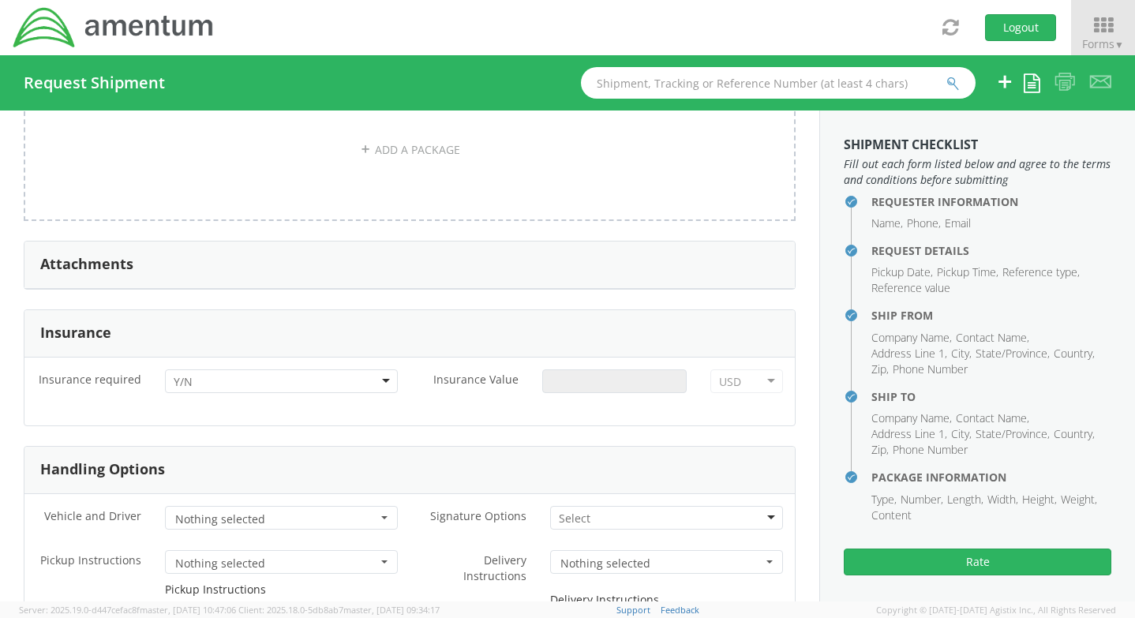
click at [264, 387] on div at bounding box center [281, 381] width 233 height 24
click at [542, 385] on input "Insurance Value *" at bounding box center [614, 381] width 145 height 24
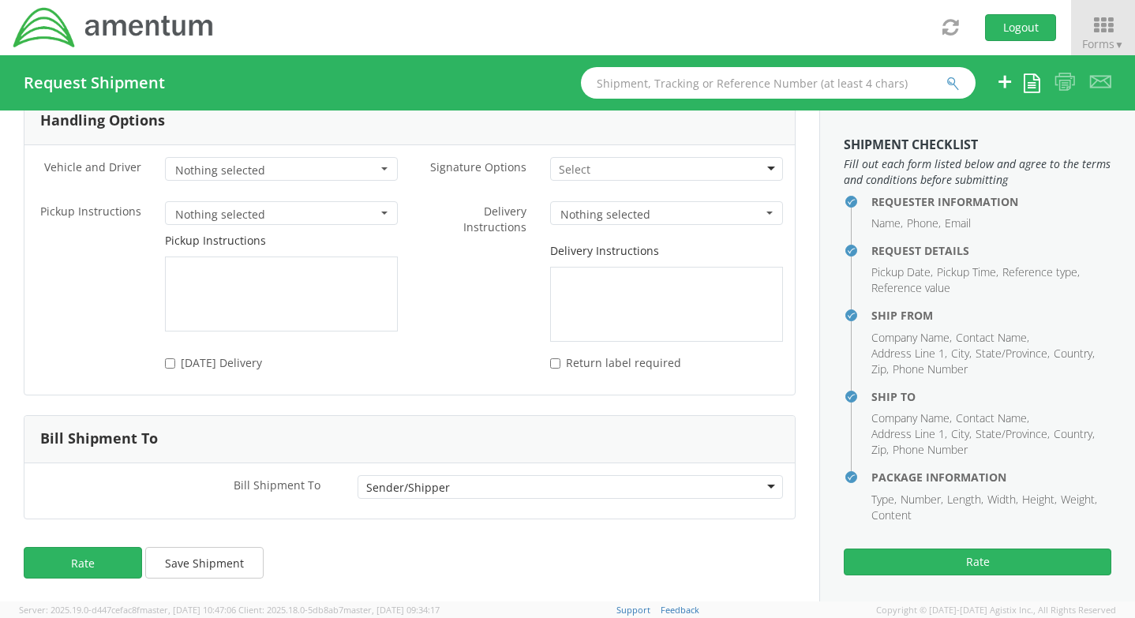
scroll to position [2086, 0]
type input "1599"
click at [117, 573] on button "Rate" at bounding box center [83, 562] width 118 height 32
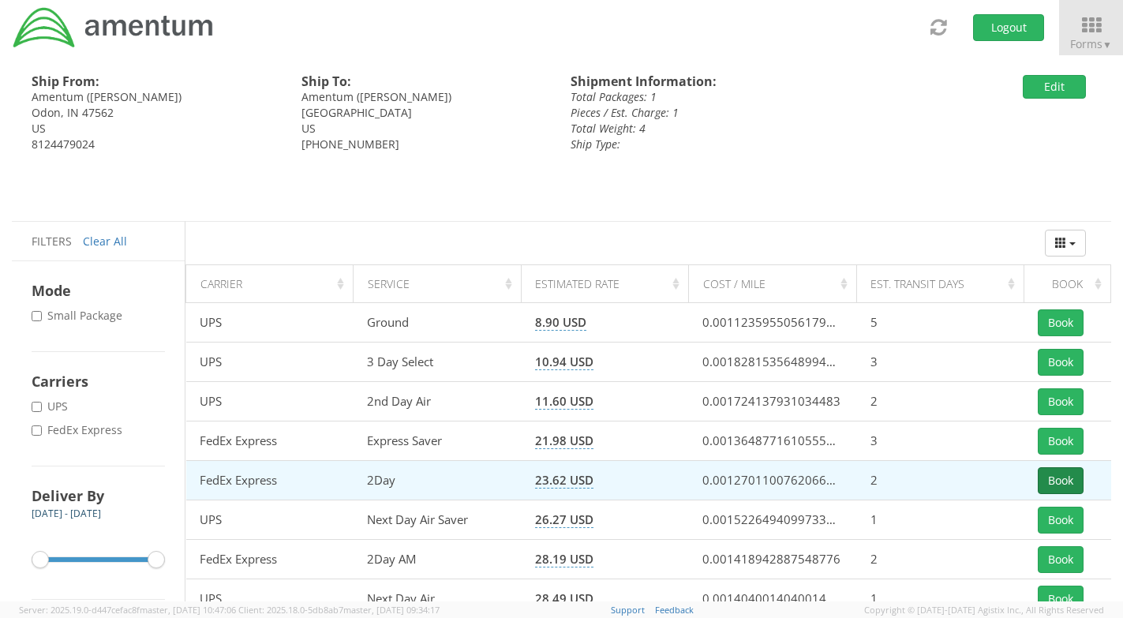
click at [1065, 480] on button "Book" at bounding box center [1061, 480] width 46 height 27
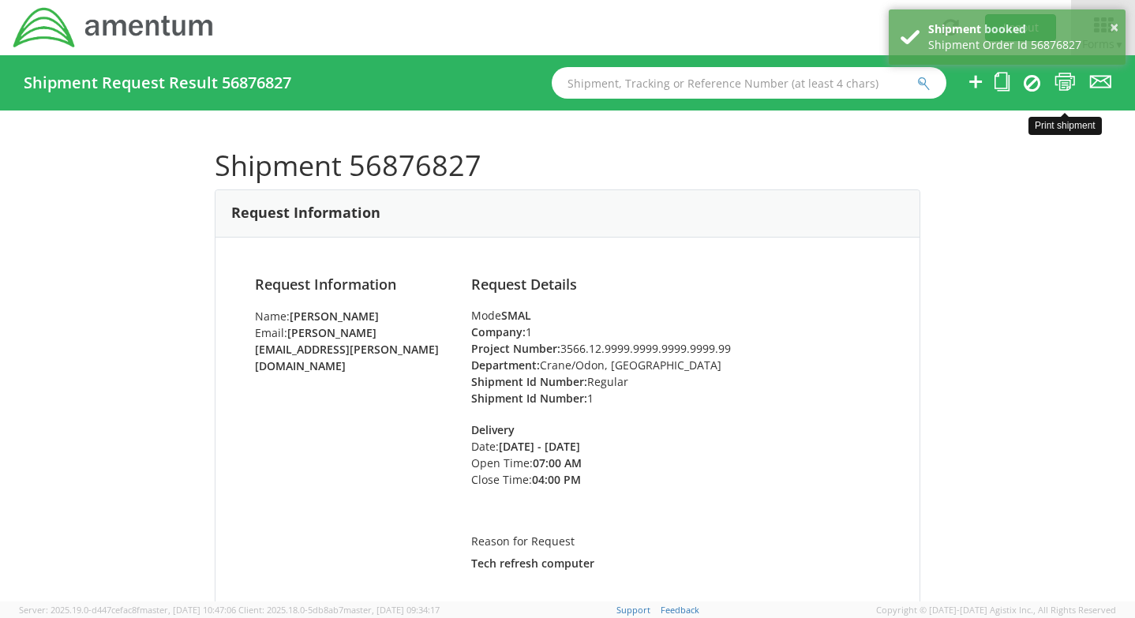
click at [1062, 83] on icon at bounding box center [1064, 82] width 21 height 20
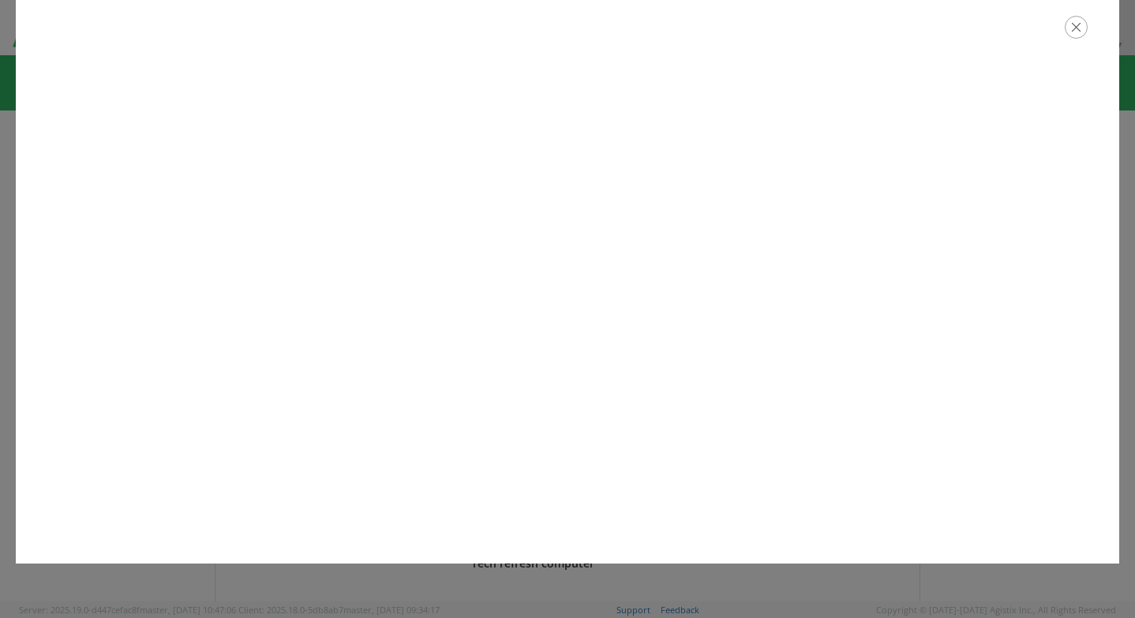
click at [1073, 31] on icon "button" at bounding box center [1076, 27] width 23 height 23
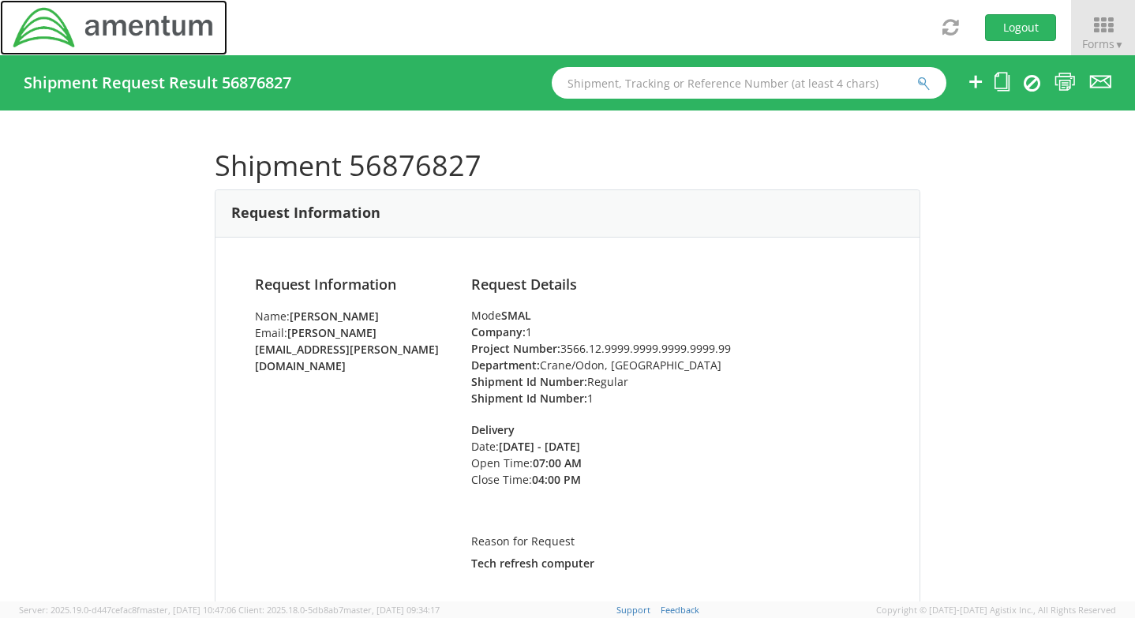
click at [161, 20] on img at bounding box center [114, 28] width 204 height 44
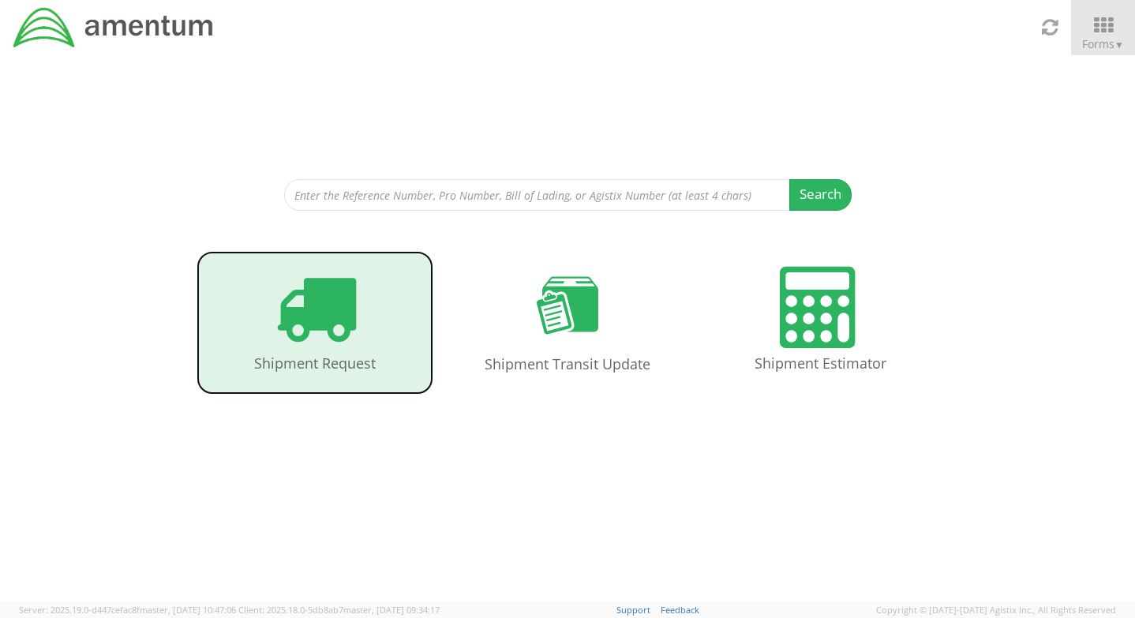
click at [311, 313] on icon at bounding box center [315, 307] width 81 height 81
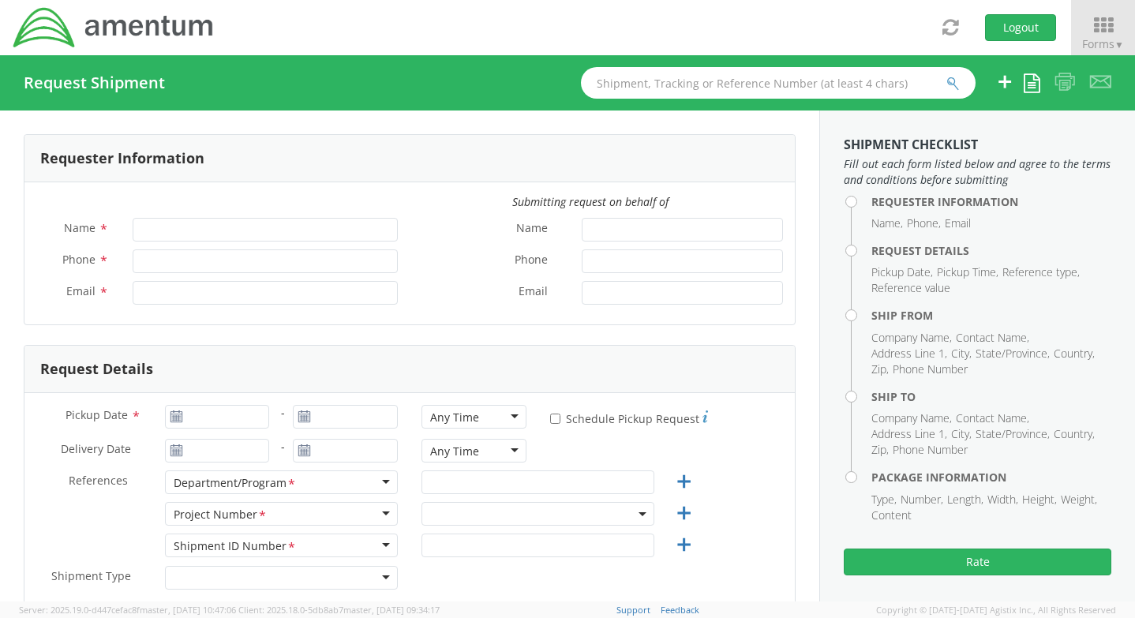
type input "Justin Elliott"
type input "1812674.0604"
type input "justin.elliott@amentum.com"
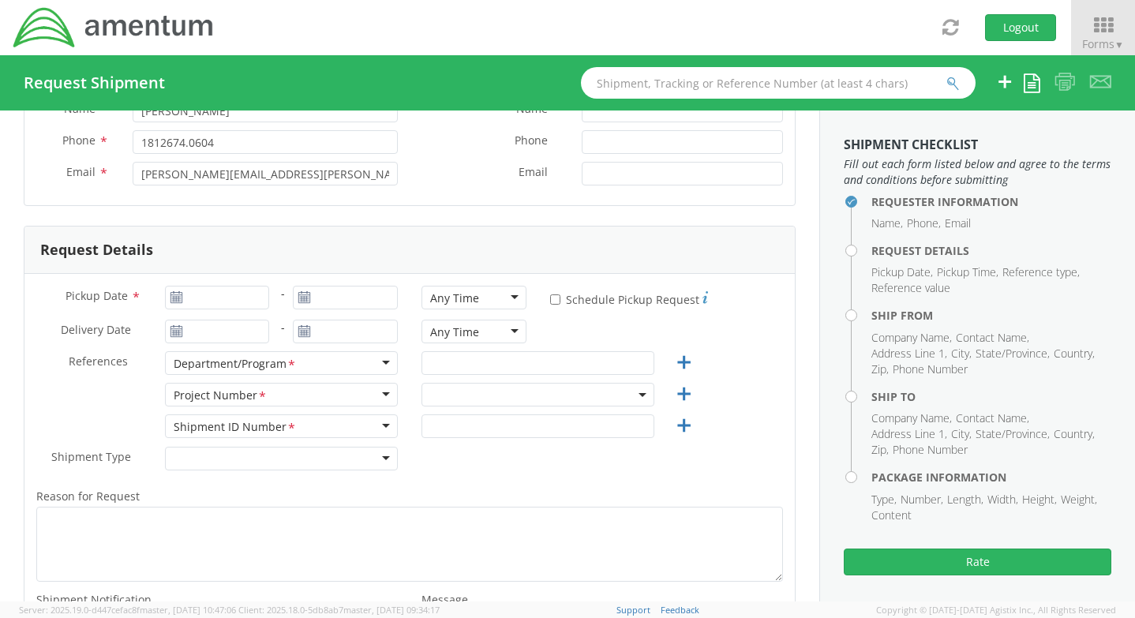
scroll to position [158, 0]
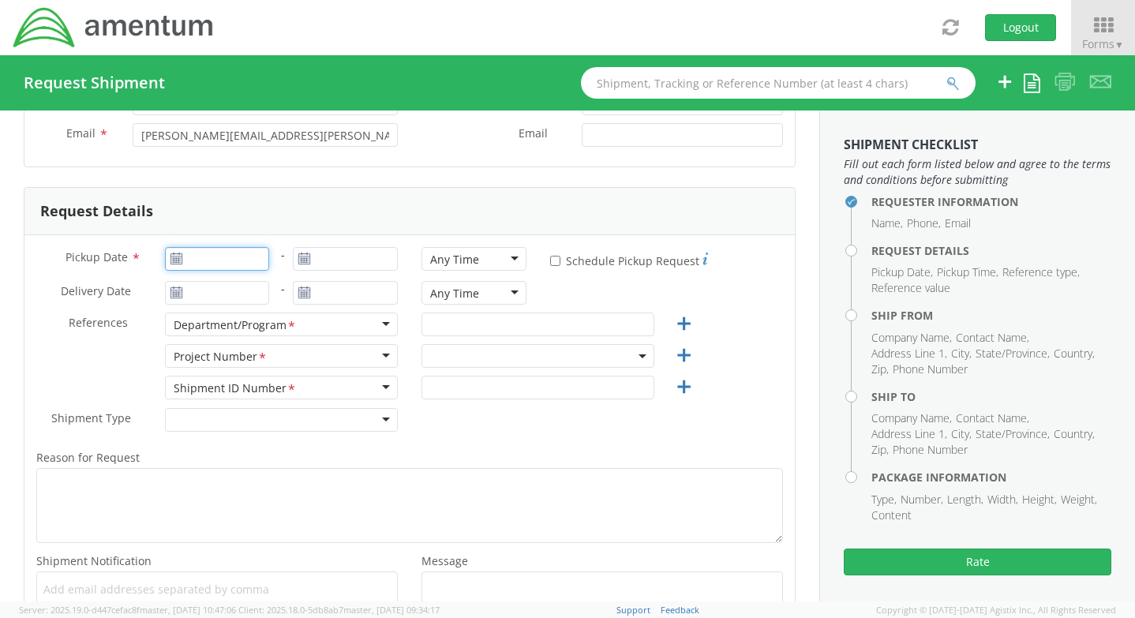
type input "09/19/2025"
click at [185, 260] on input "09/19/2025" at bounding box center [217, 259] width 105 height 24
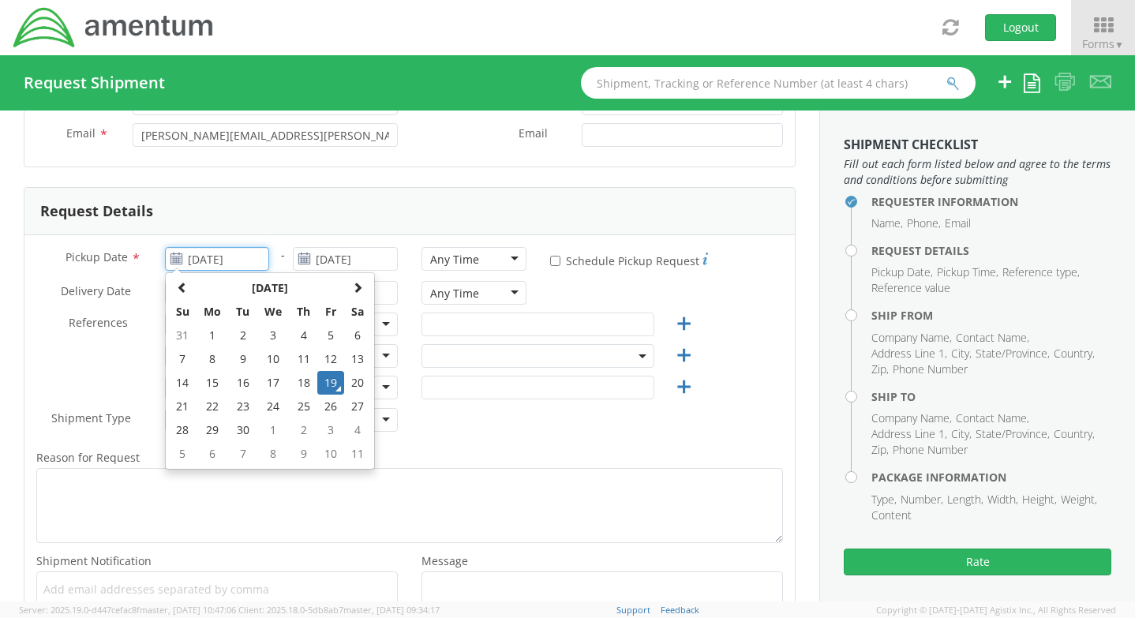
click at [326, 384] on td "19" at bounding box center [330, 383] width 27 height 24
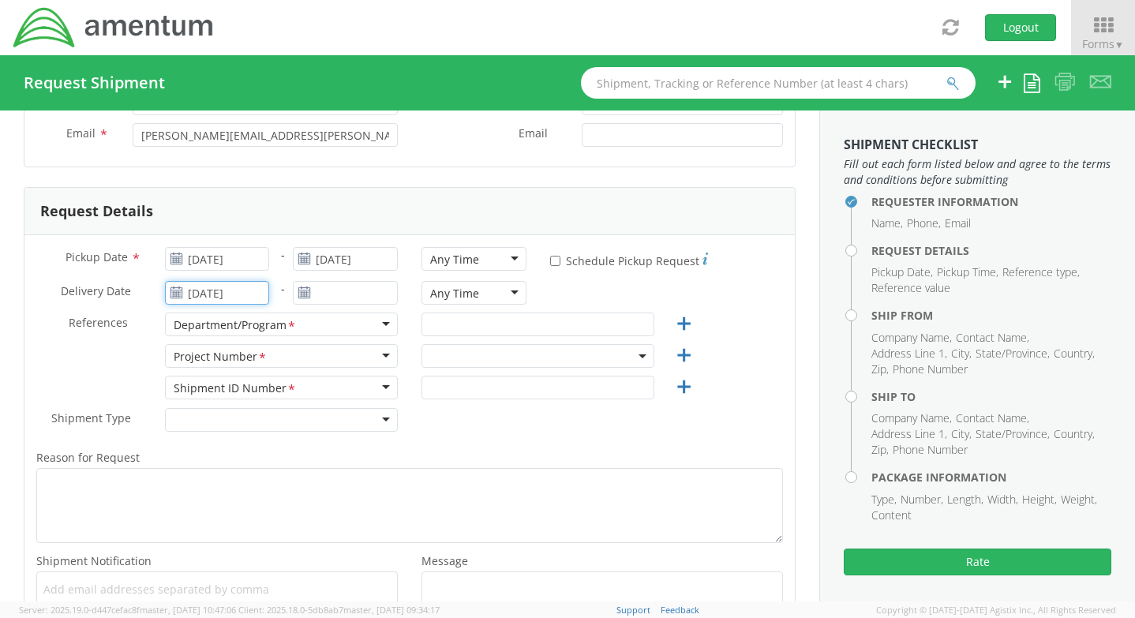
click at [215, 297] on input "09/19/2025" at bounding box center [217, 293] width 105 height 24
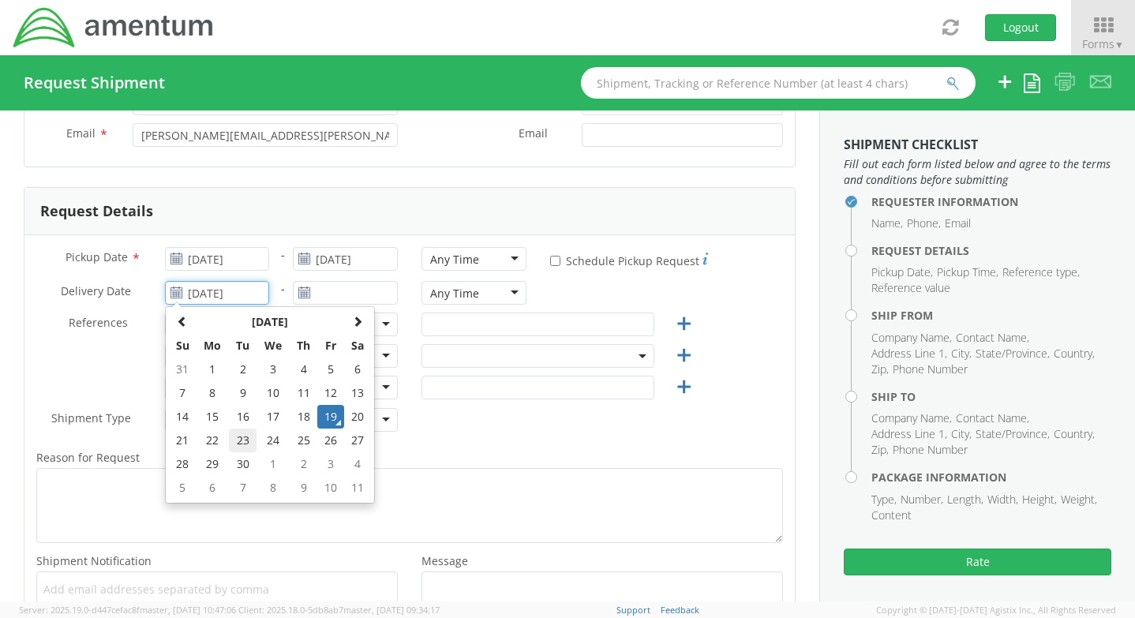
click at [230, 440] on td "23" at bounding box center [243, 441] width 28 height 24
type input "09/23/2025"
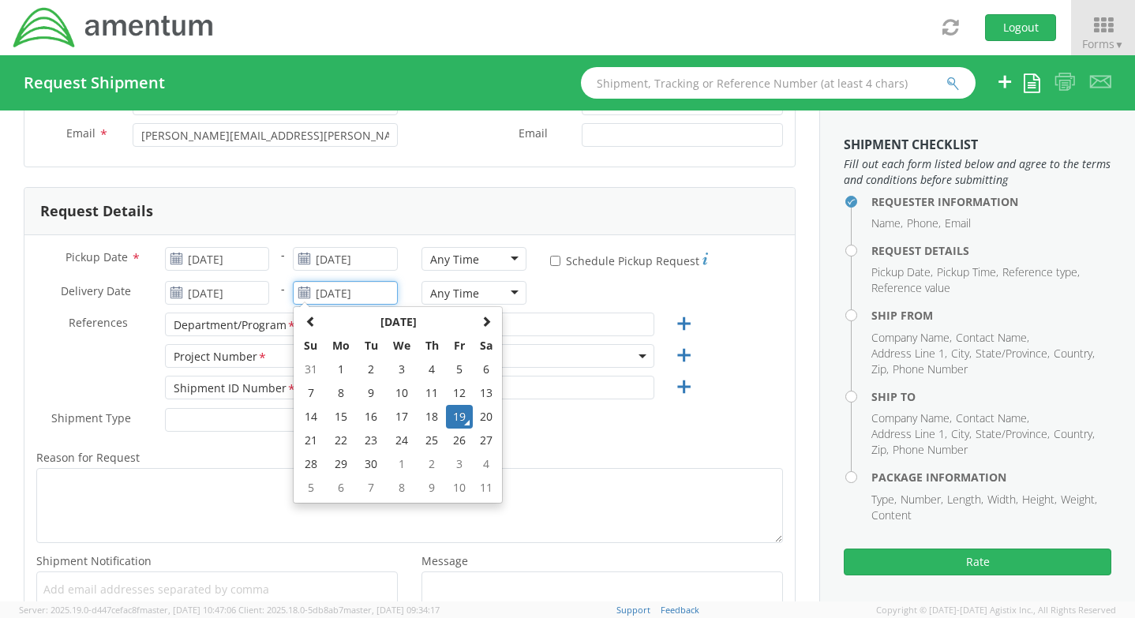
click at [327, 294] on input "09/19/2025" at bounding box center [345, 293] width 105 height 24
click at [428, 432] on td "25" at bounding box center [432, 441] width 28 height 24
type input "09/25/2025"
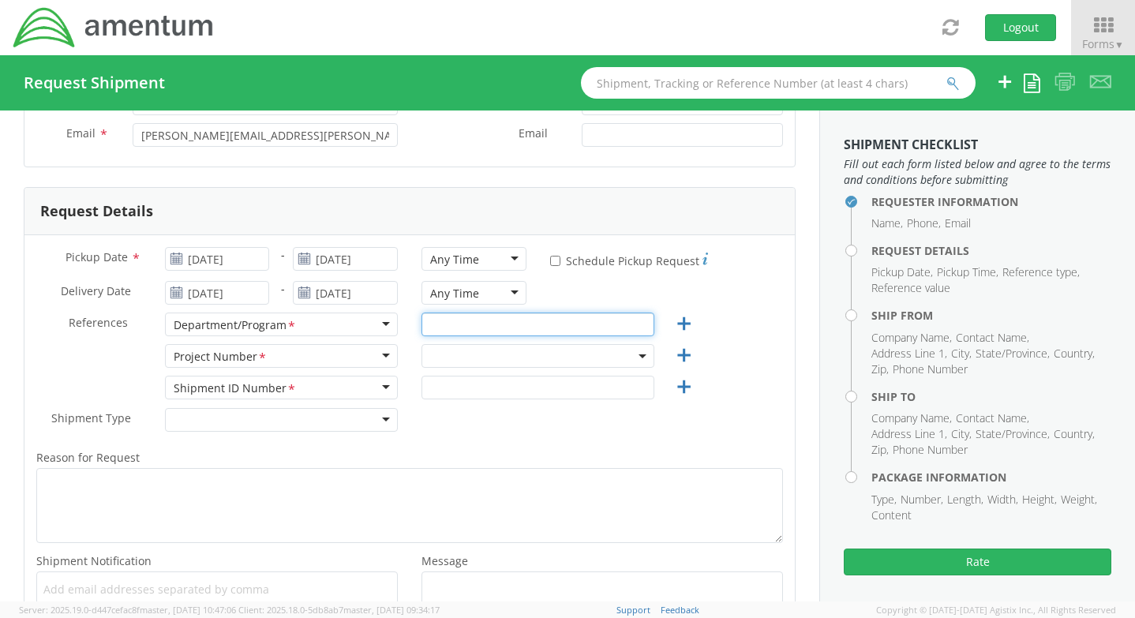
click at [485, 327] on input "text" at bounding box center [537, 325] width 233 height 24
type input "Crane/Odon, IN"
click at [466, 355] on span at bounding box center [537, 356] width 233 height 24
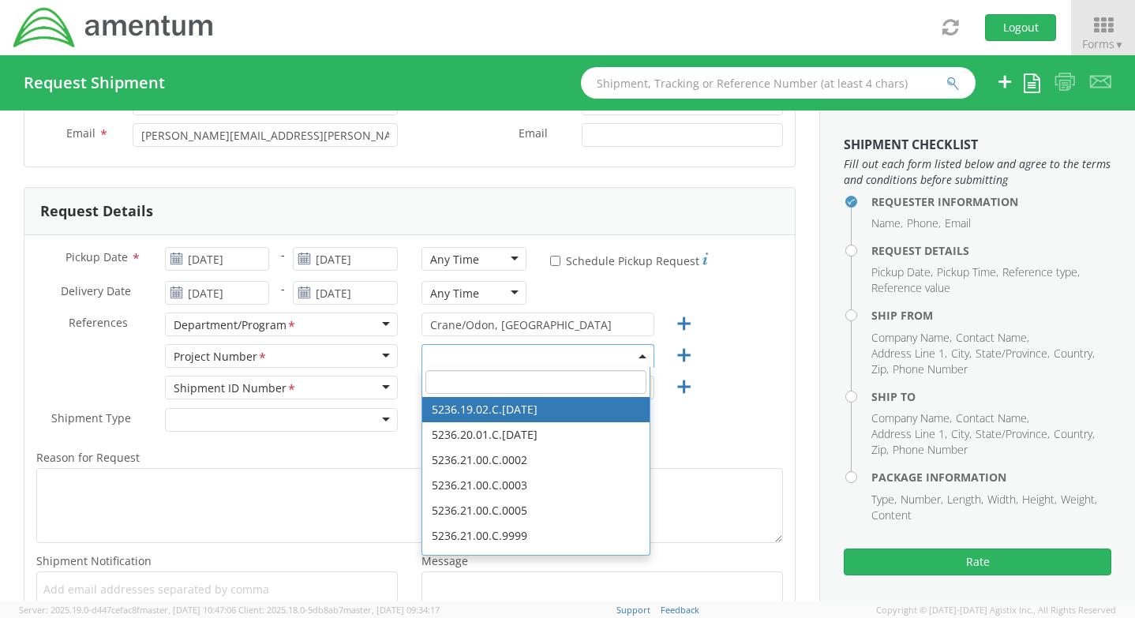
click at [470, 383] on input "search" at bounding box center [535, 382] width 221 height 24
paste input "3566.12.9999.9999.9999.9999.99"
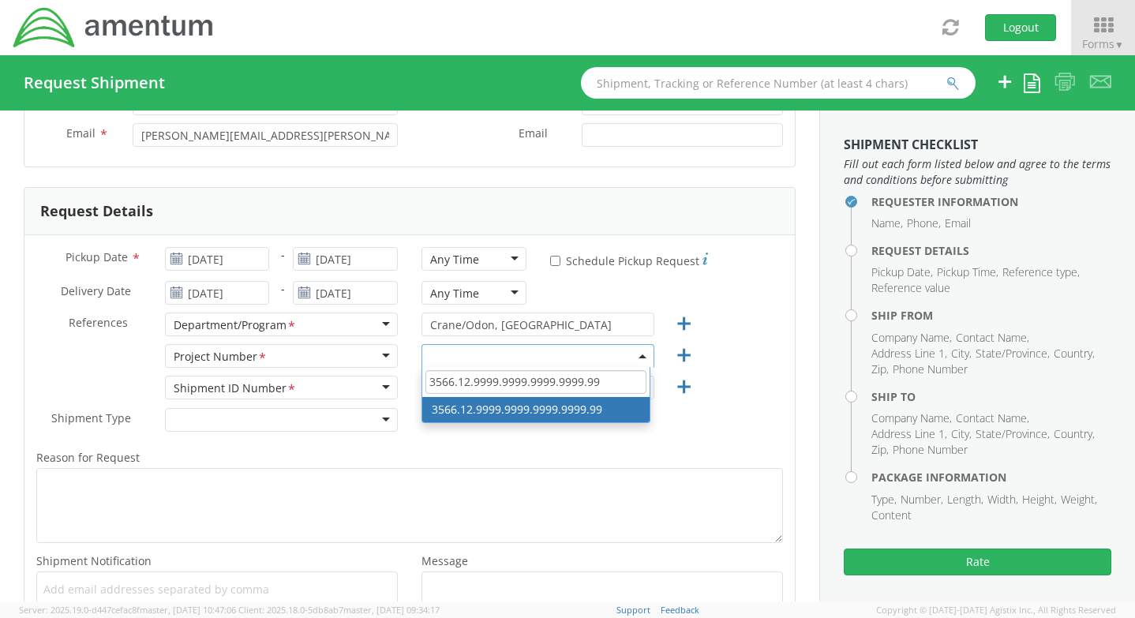
type input "3566.12.9999.9999.9999.9999.99"
select select "3566.12.9999.9999.9999.9999.99"
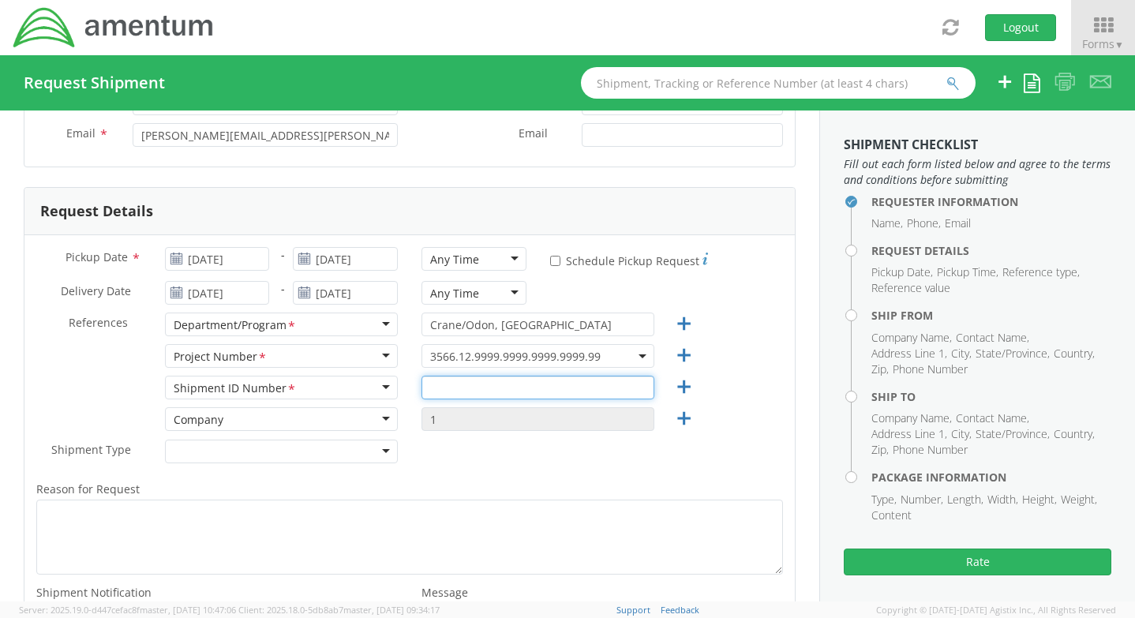
click at [509, 383] on input "text" at bounding box center [537, 388] width 233 height 24
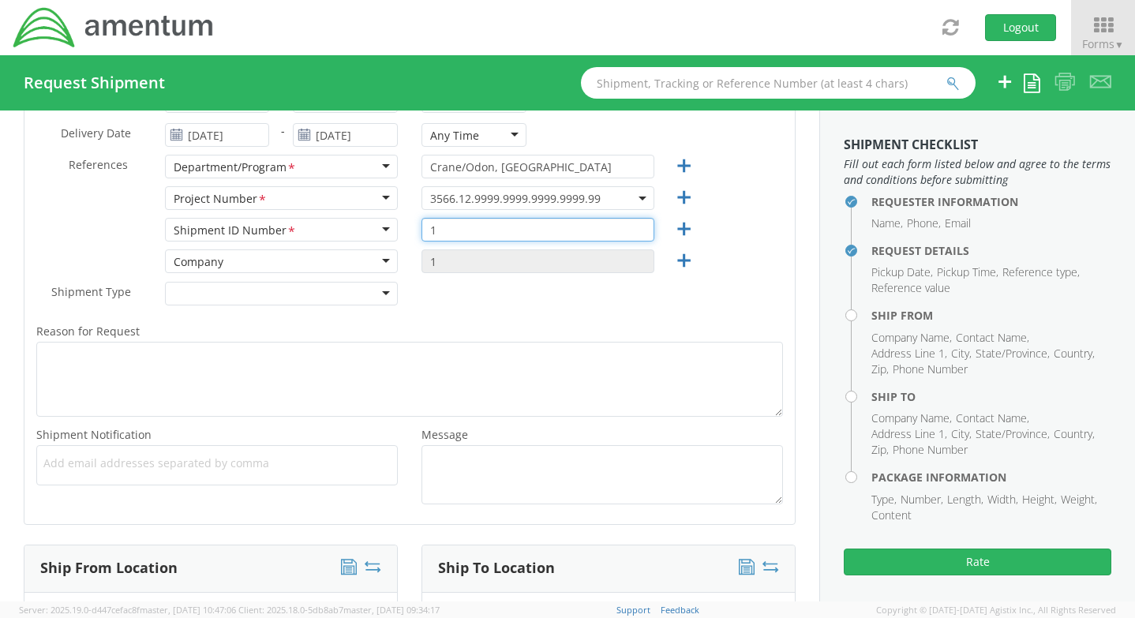
type input "1"
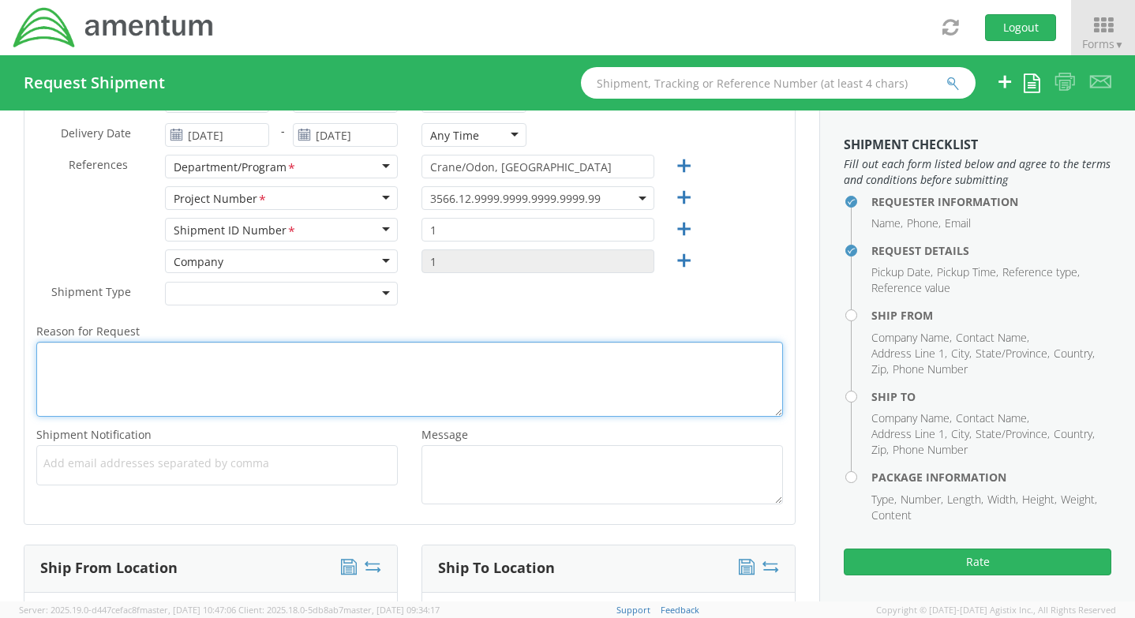
click at [155, 369] on textarea "Reason for Request *" at bounding box center [409, 379] width 747 height 75
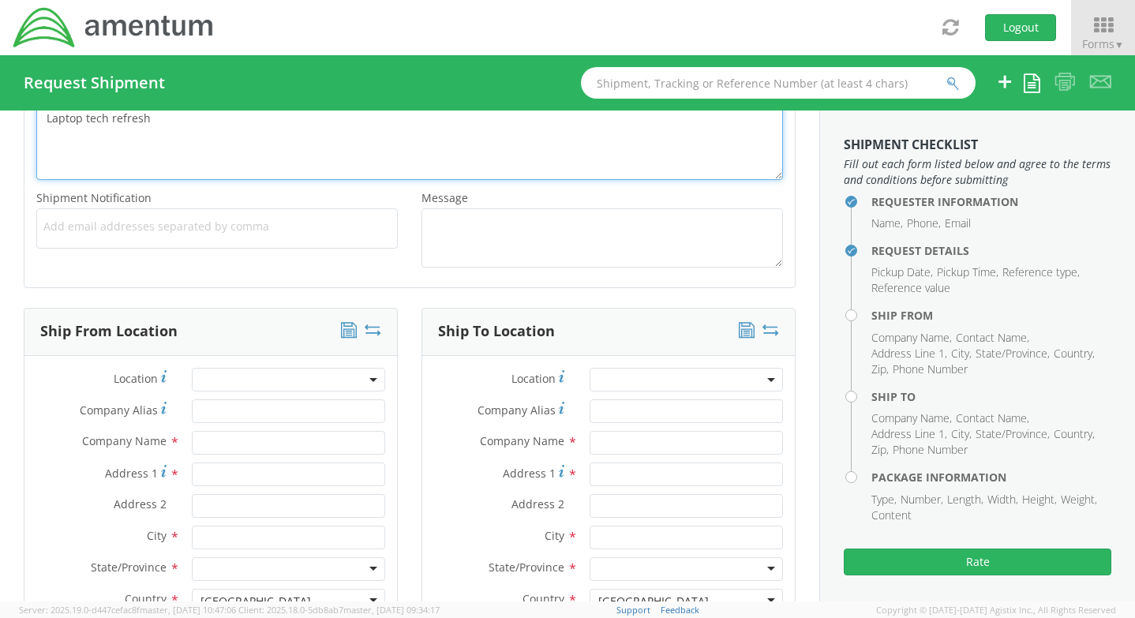
scroll to position [631, 0]
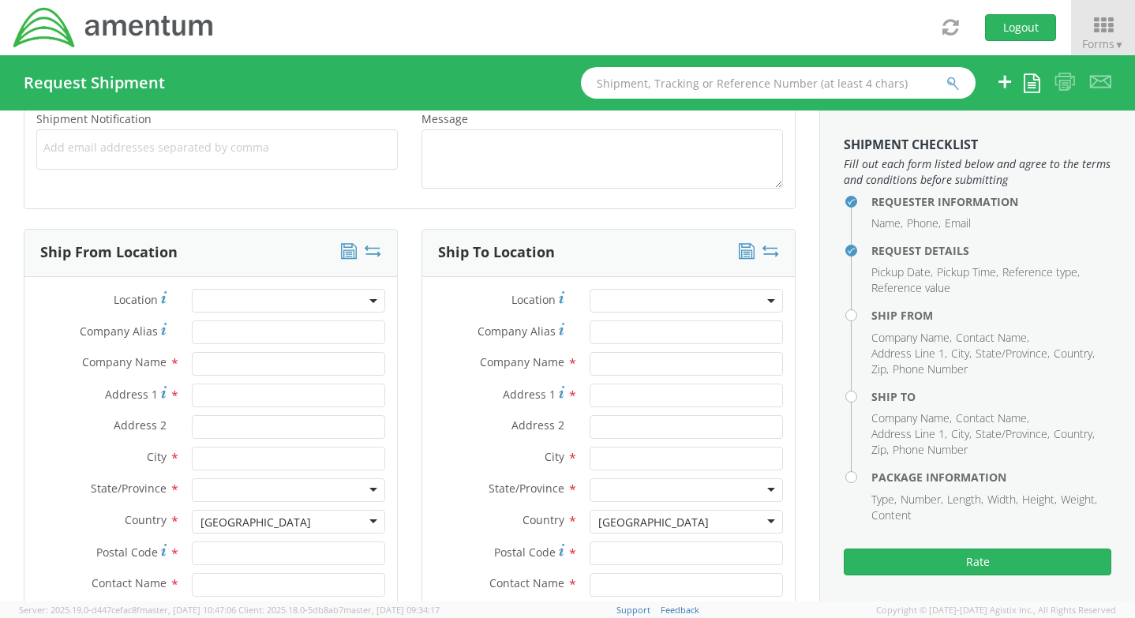
type textarea "Laptop tech refresh"
click at [238, 361] on input "text" at bounding box center [288, 364] width 193 height 24
type input "Amentum"
type input "13923 E CAPT WJ NELSON DR"
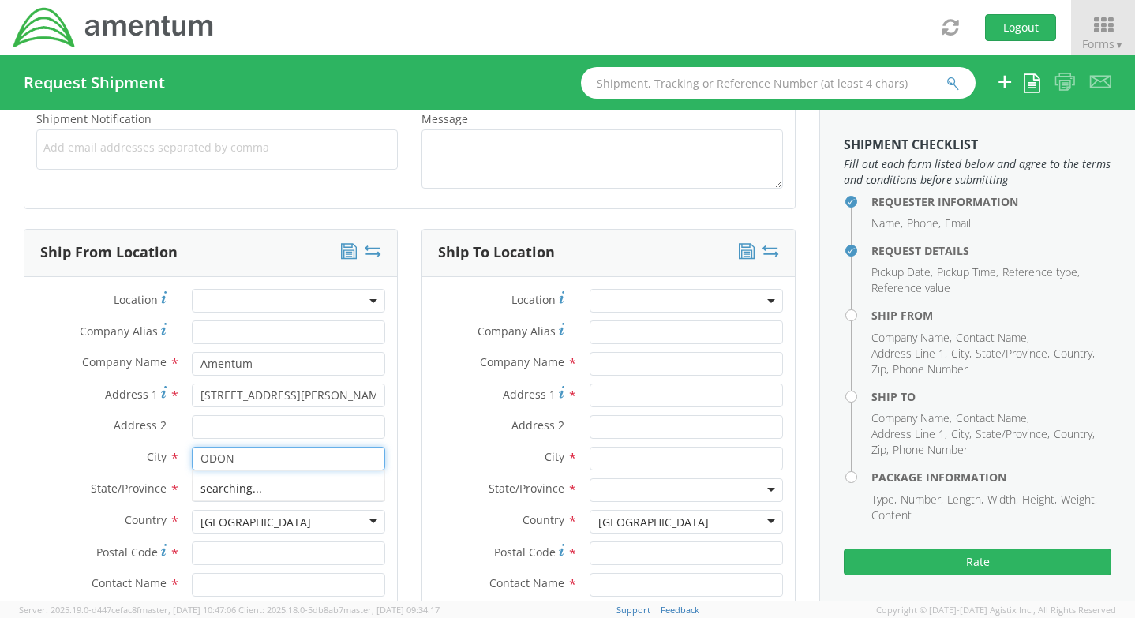
type input "ODON"
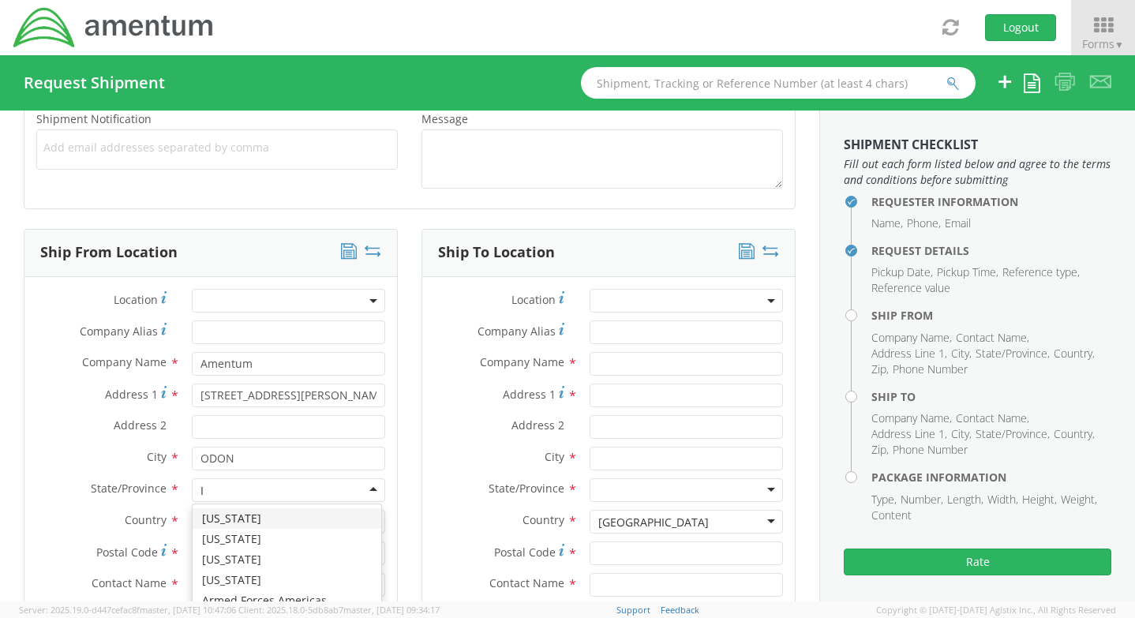
type input "IN"
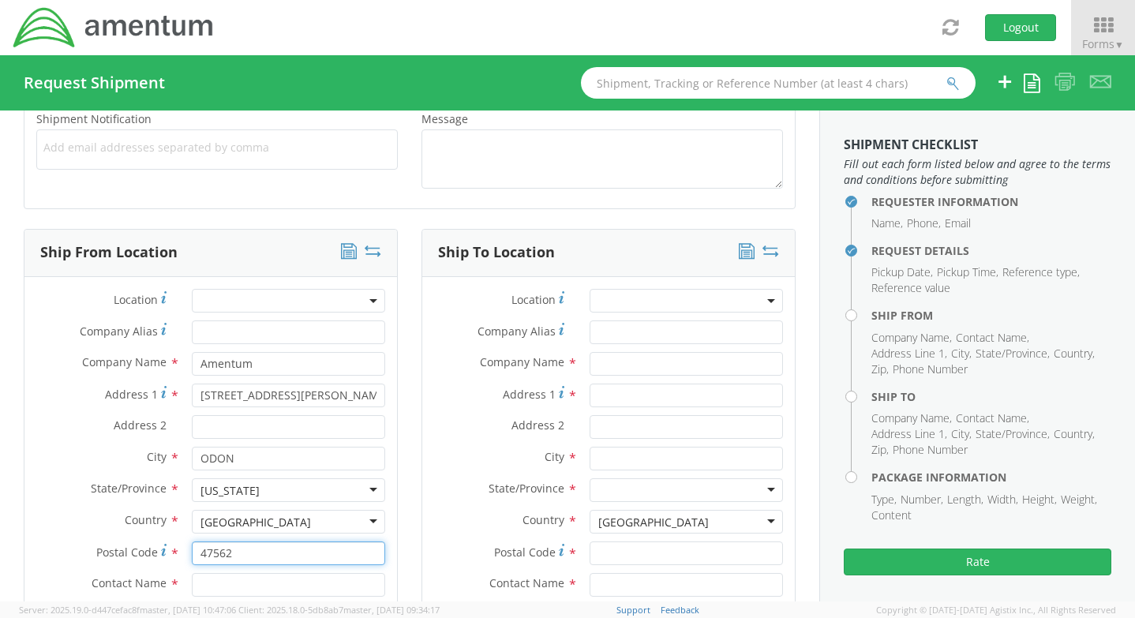
type input "47562"
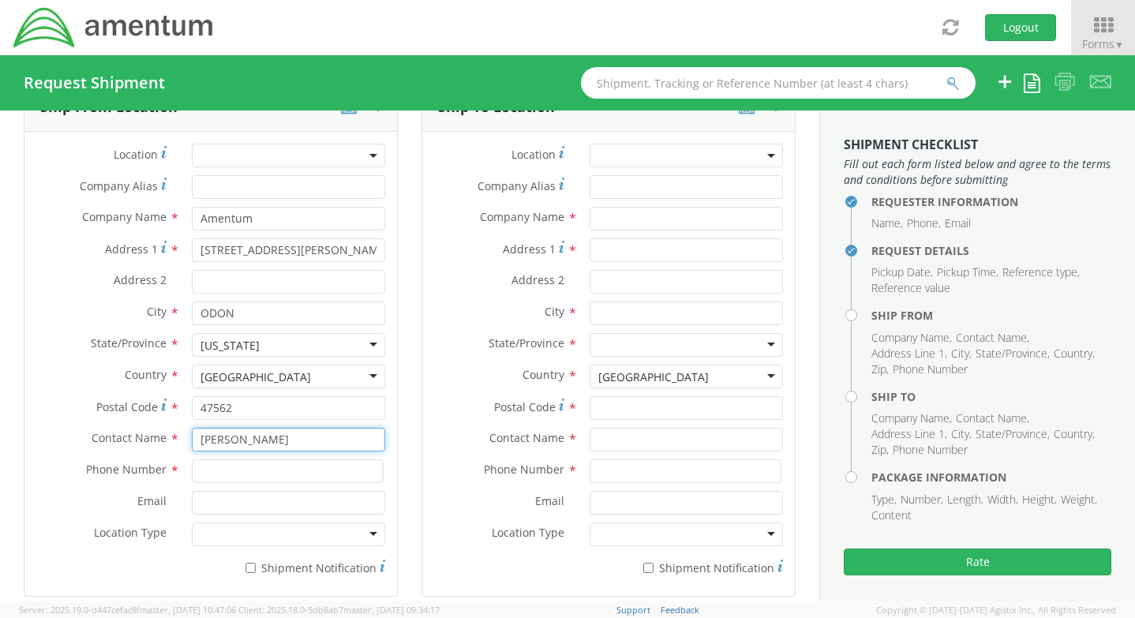
scroll to position [789, 0]
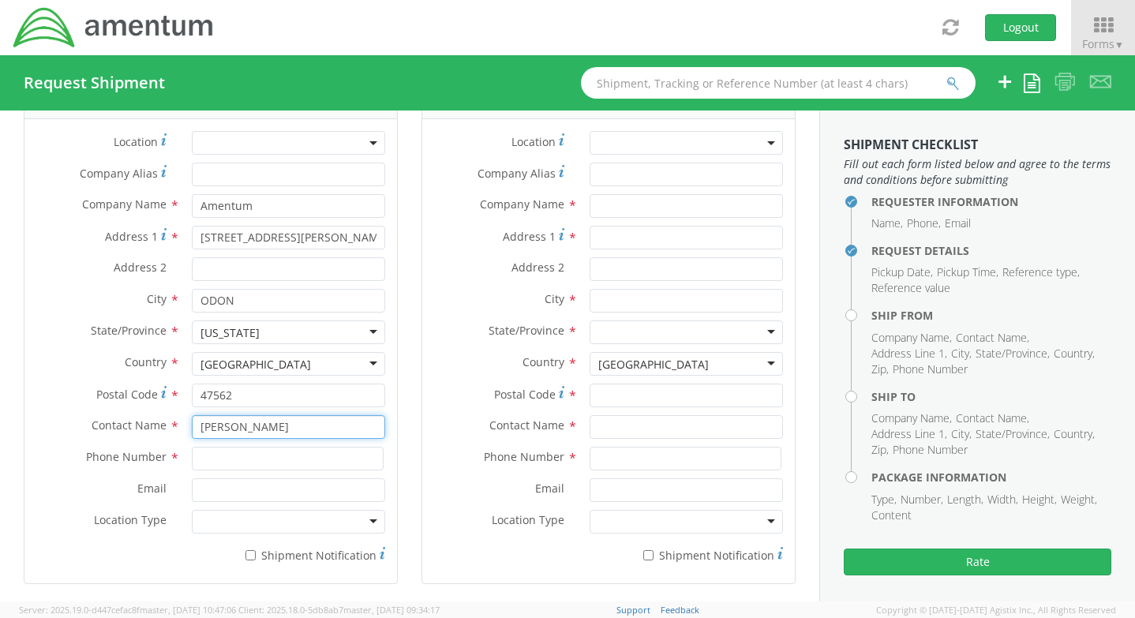
type input "JUSTIN ELLIOTT"
click at [223, 459] on input at bounding box center [288, 459] width 192 height 24
type input "8124479024"
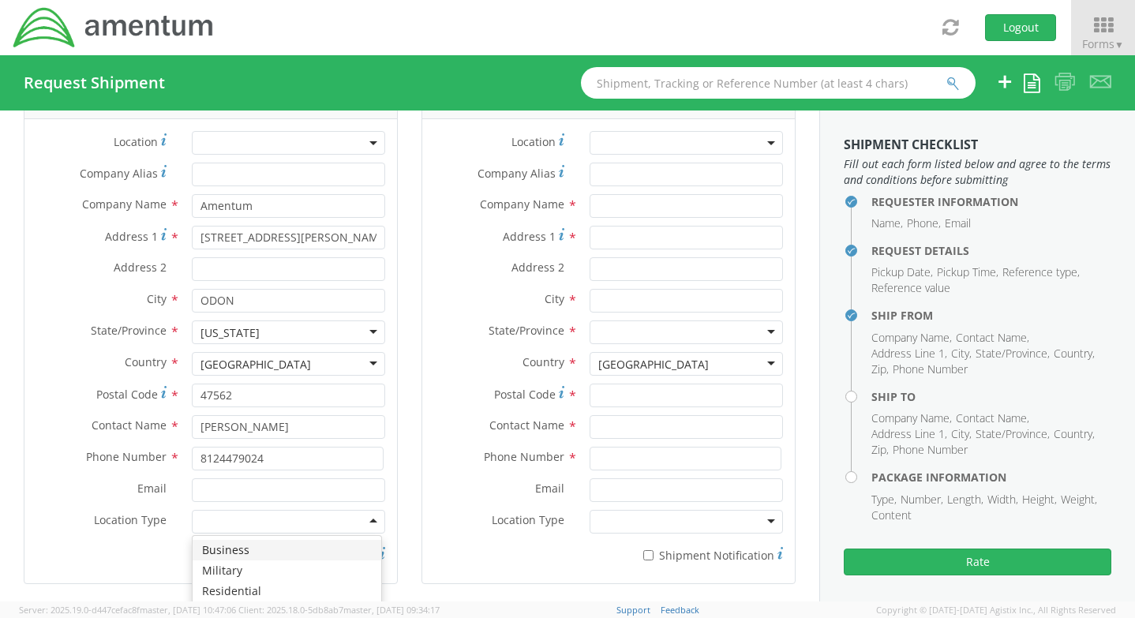
click at [244, 522] on div at bounding box center [288, 522] width 193 height 24
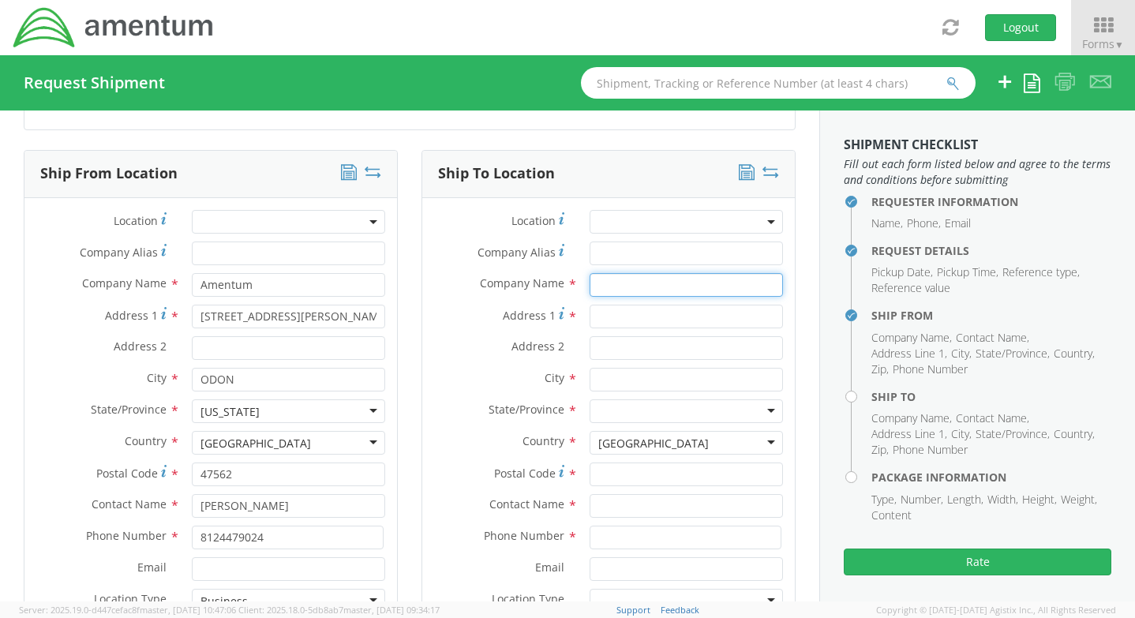
click at [626, 292] on input "text" at bounding box center [686, 285] width 193 height 24
type input "AMENTUM"
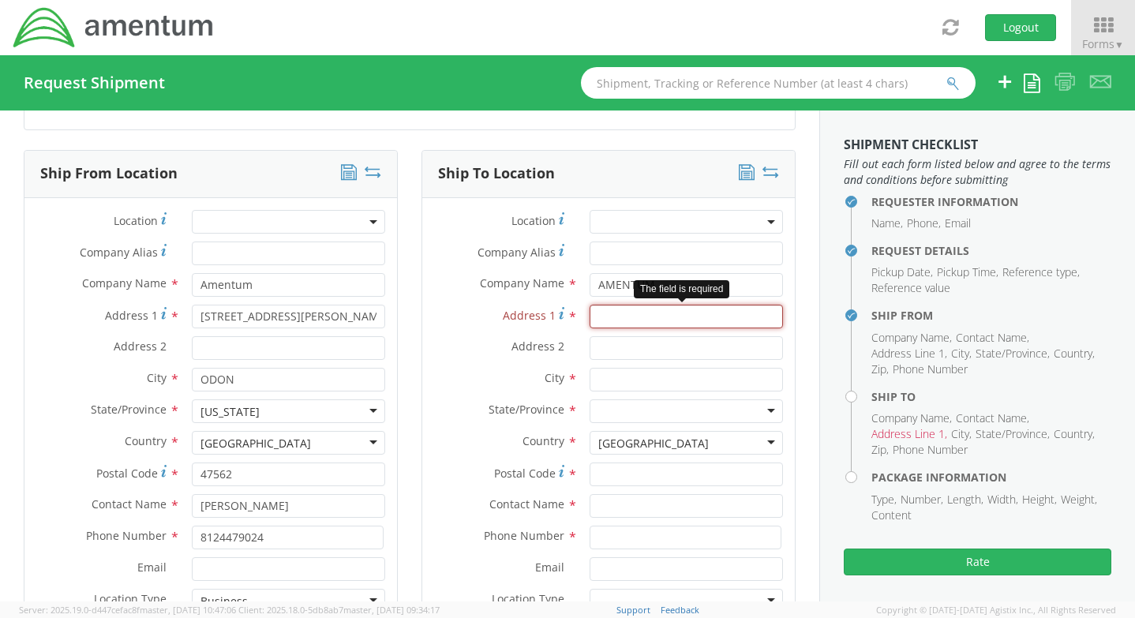
click at [618, 322] on input "Address 1 *" at bounding box center [686, 317] width 193 height 24
paste input "3700 W Sunset Blvd, Apt 14"
type input "3700 W Sunset Blvd, Apt 14"
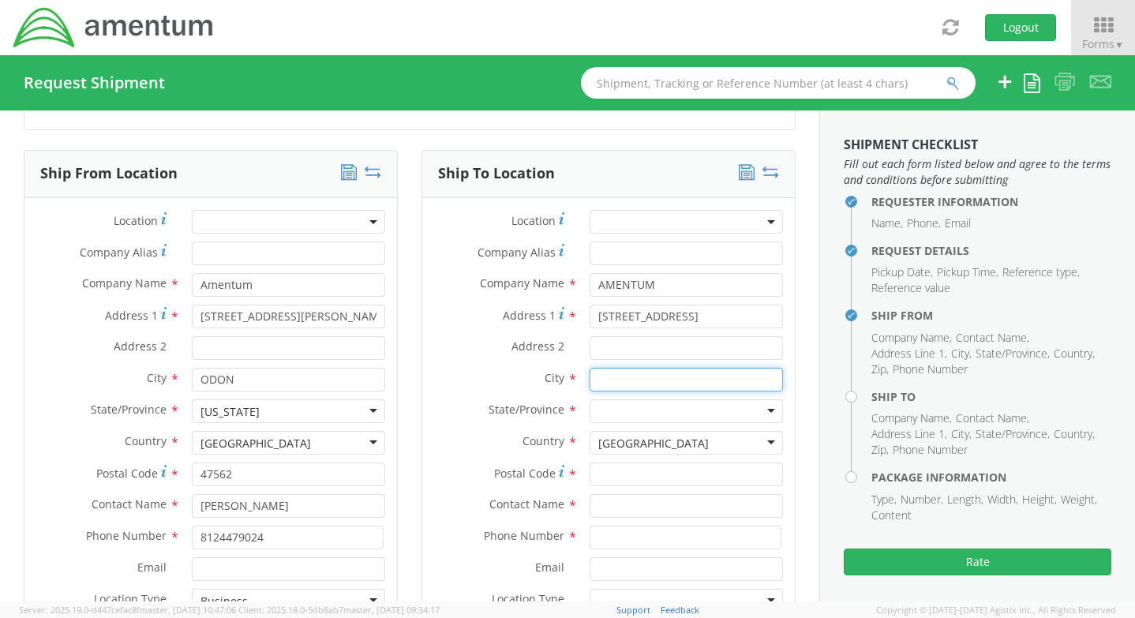
click at [655, 381] on input "text" at bounding box center [686, 380] width 193 height 24
type input "LOS ANGELAS"
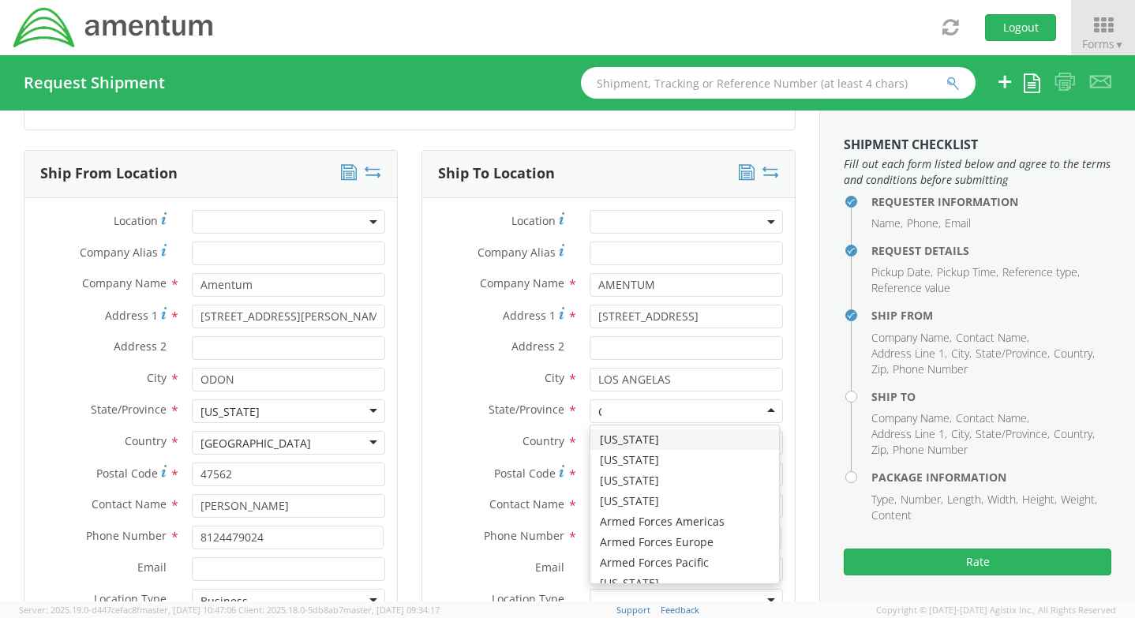
type input "CA"
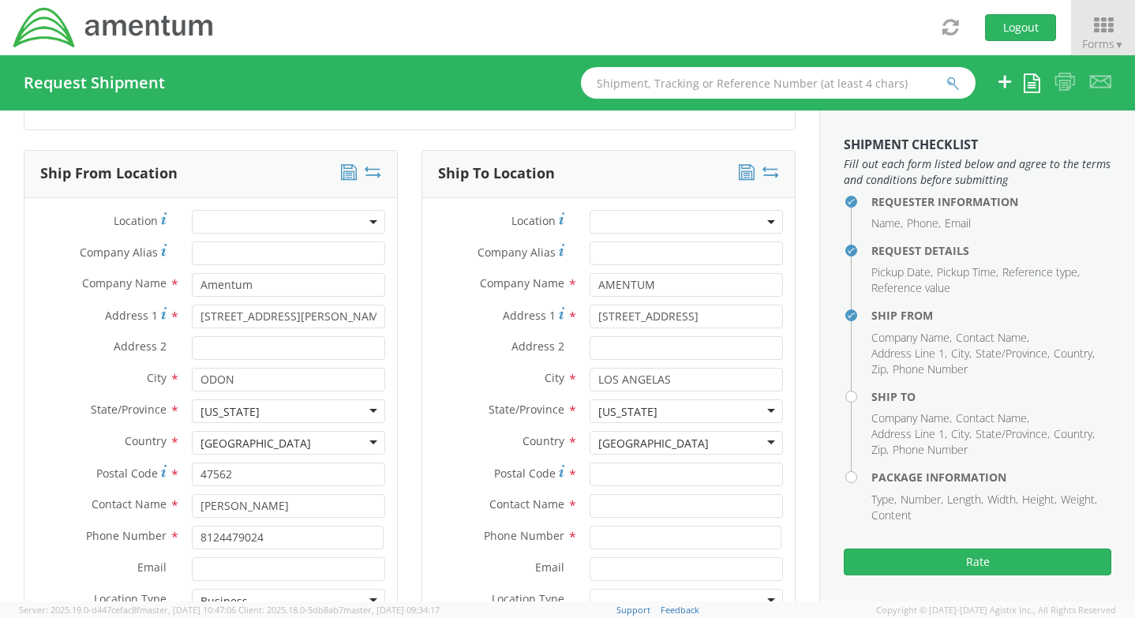
scroll to position [3978, 0]
type input "90026"
type input "JACOB HILL"
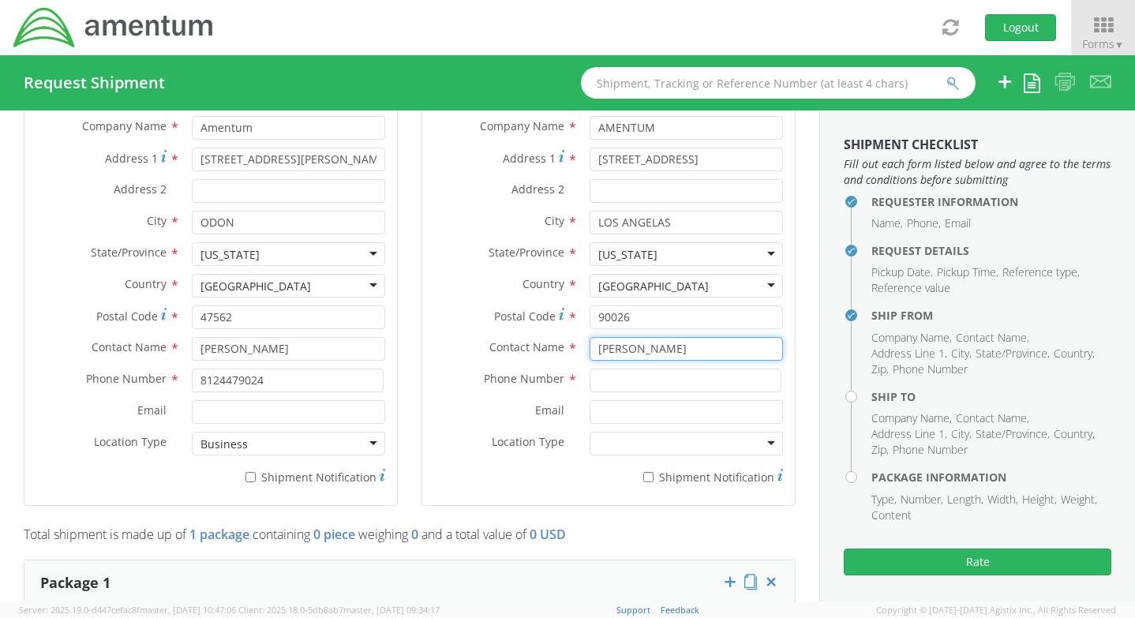
scroll to position [868, 0]
click at [648, 386] on input at bounding box center [686, 380] width 192 height 24
paste input "518-772-9472"
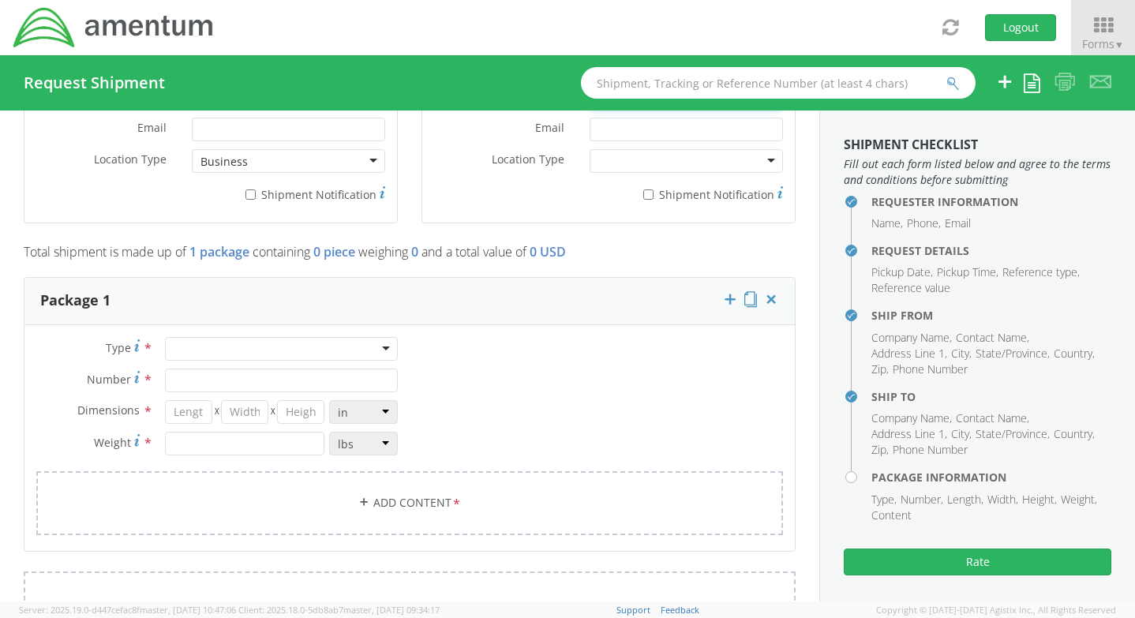
scroll to position [1184, 0]
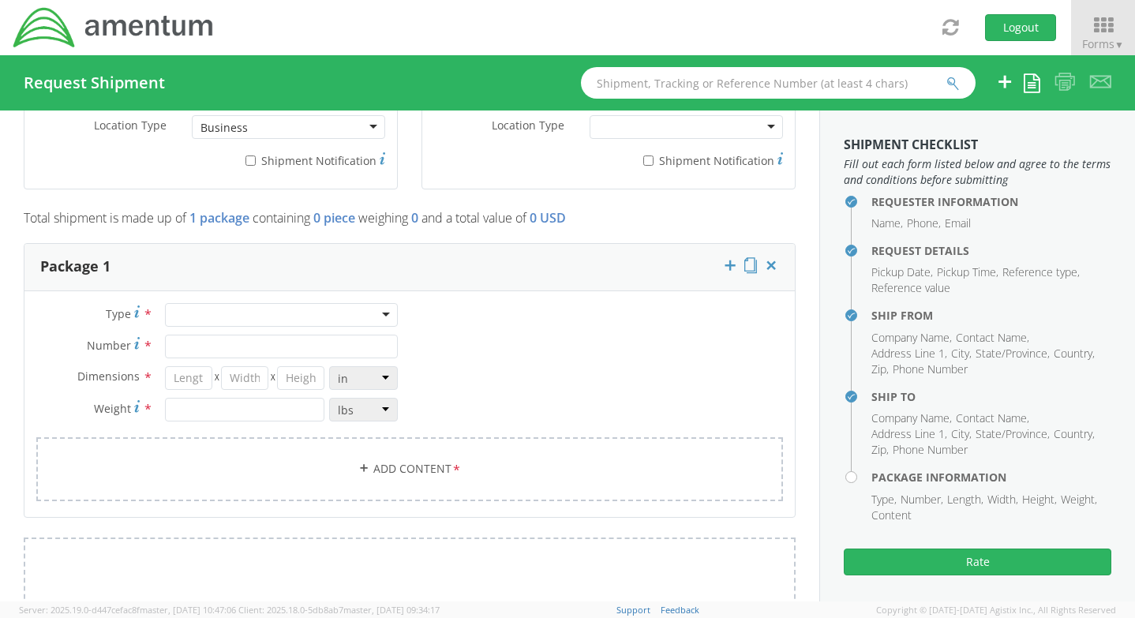
type input "518-772-9472"
click at [203, 320] on div at bounding box center [281, 315] width 233 height 24
click at [201, 350] on input "Number *" at bounding box center [281, 347] width 233 height 24
type input "1"
click at [200, 376] on input "number" at bounding box center [189, 378] width 48 height 24
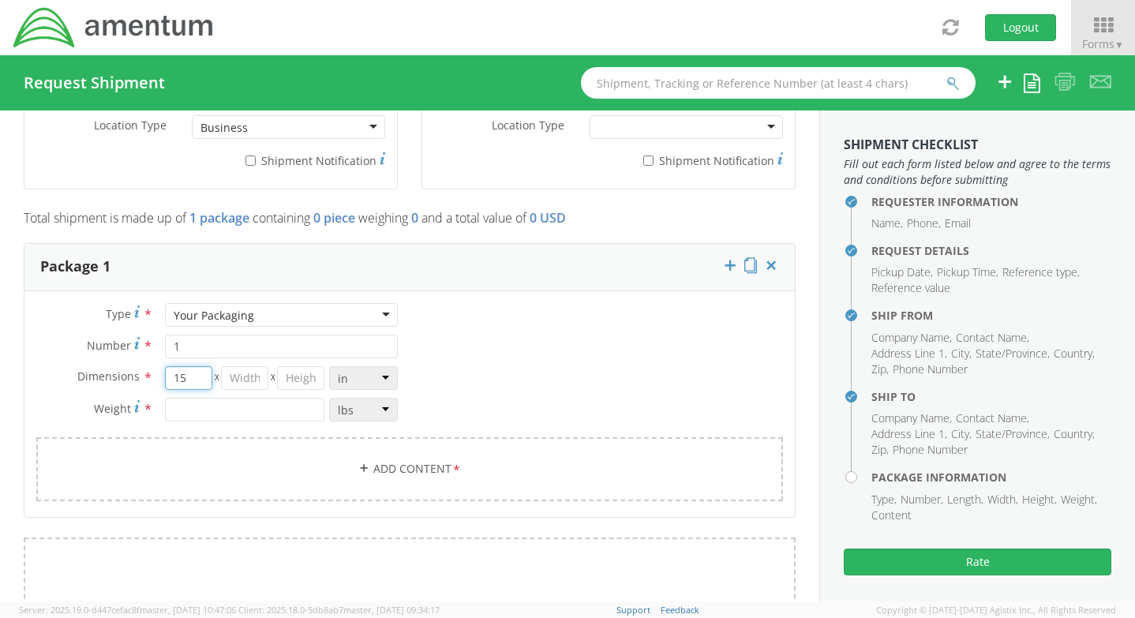
type input "15"
click at [230, 387] on input "number" at bounding box center [245, 378] width 48 height 24
type input "6"
type input "16"
click at [291, 378] on input "number" at bounding box center [301, 378] width 48 height 24
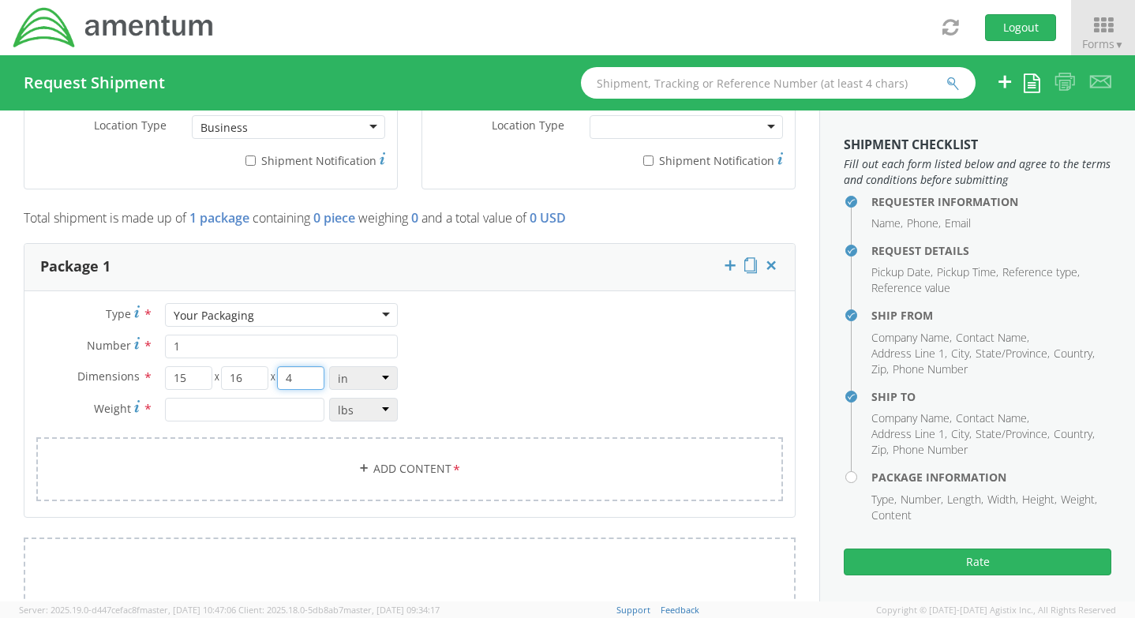
type input "4"
click at [277, 412] on input "number" at bounding box center [245, 410] width 160 height 24
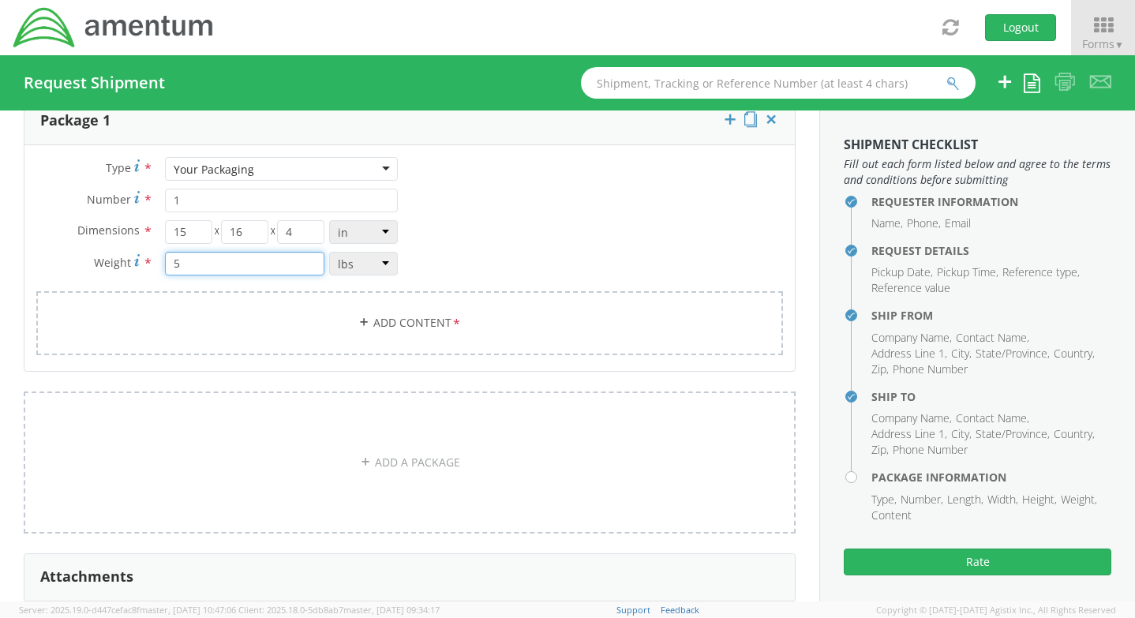
scroll to position [1342, 0]
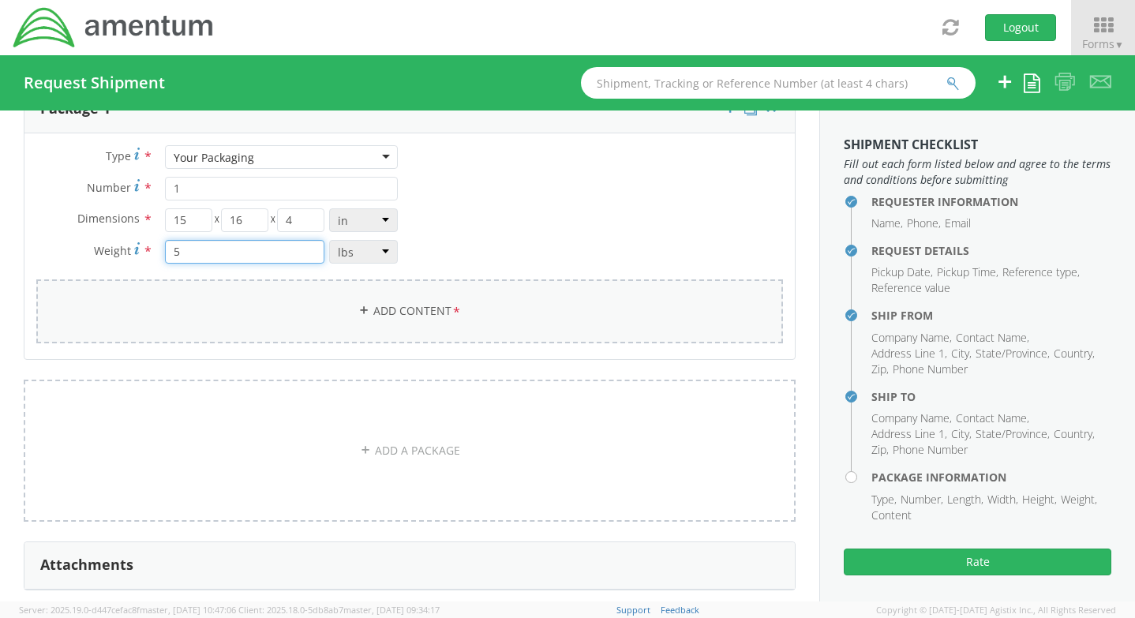
type input "5"
click at [359, 313] on icon at bounding box center [363, 310] width 11 height 11
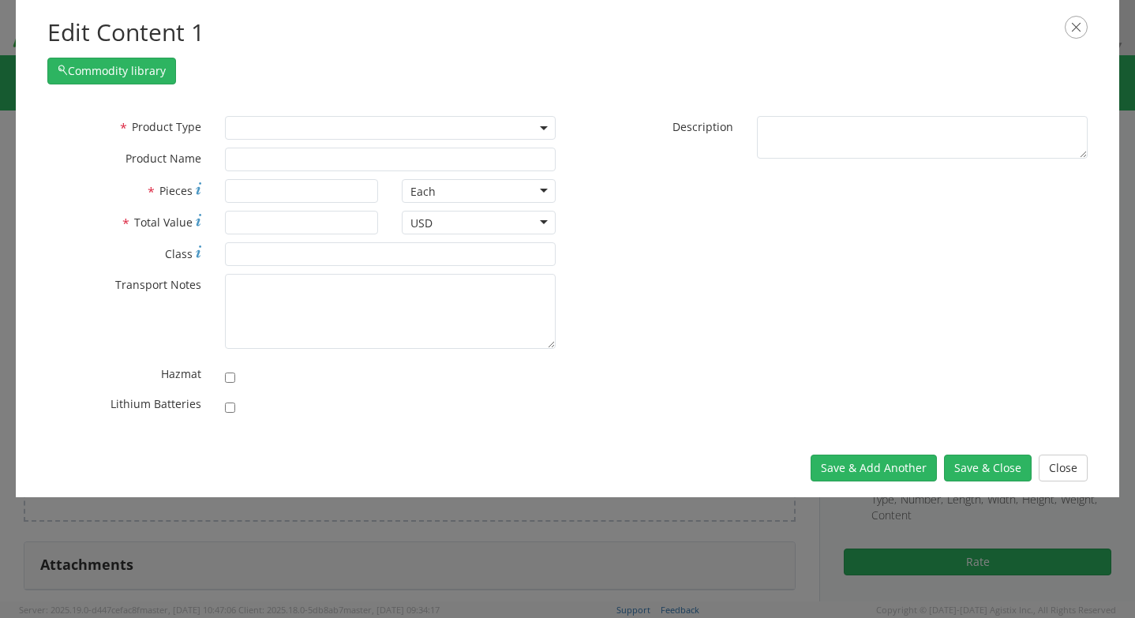
click at [242, 129] on span at bounding box center [390, 128] width 331 height 24
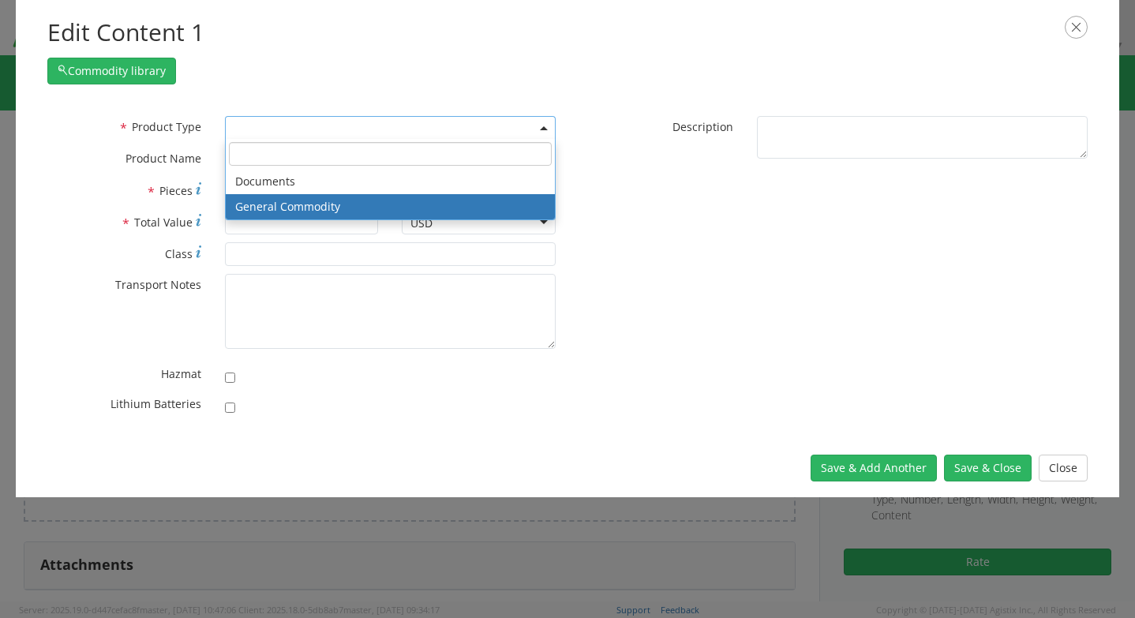
select select "COMMODITY"
type input "General Commodity"
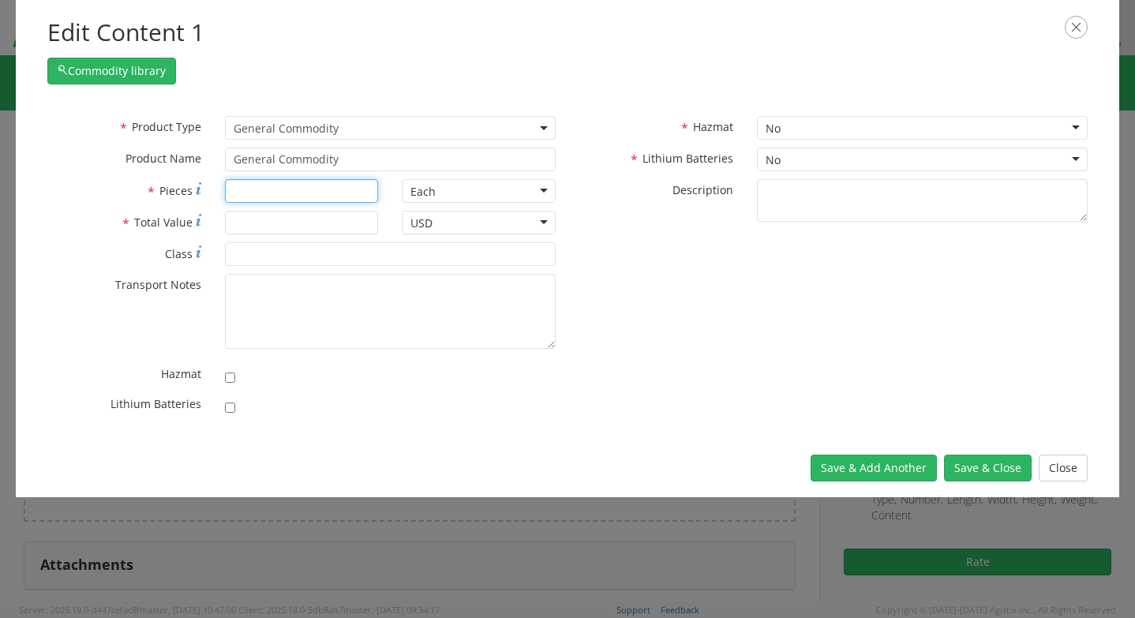
click at [254, 184] on input "* Pieces" at bounding box center [302, 191] width 154 height 24
type input "1"
click at [249, 213] on input "* Total Value" at bounding box center [302, 223] width 154 height 24
type input "1600"
click at [234, 409] on input "checkbox" at bounding box center [230, 408] width 10 height 10
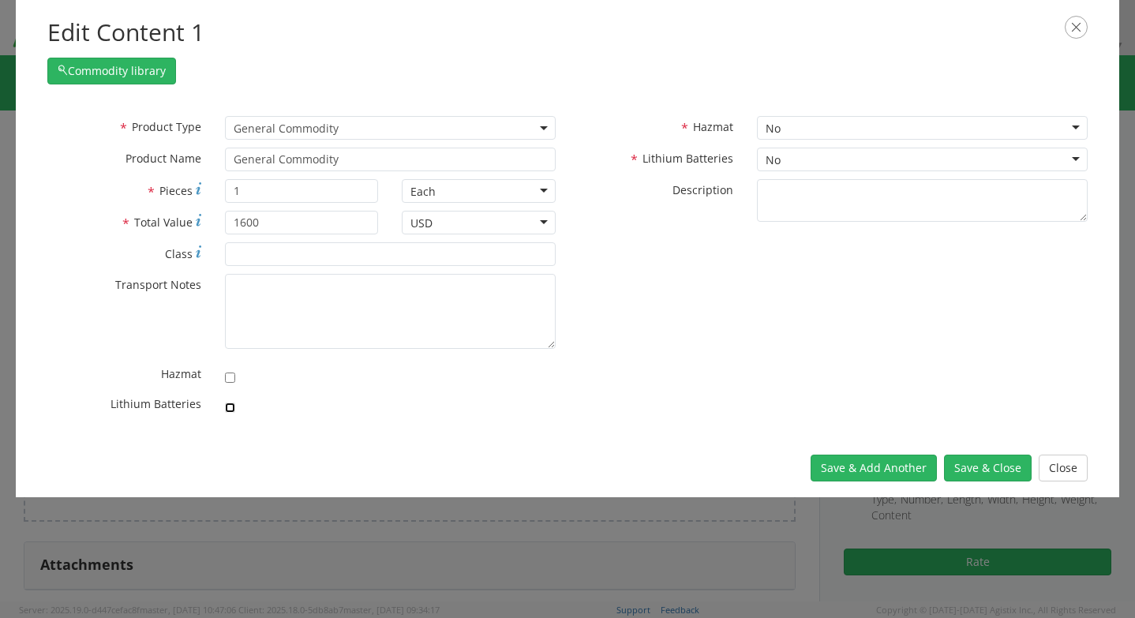
checkbox input "true"
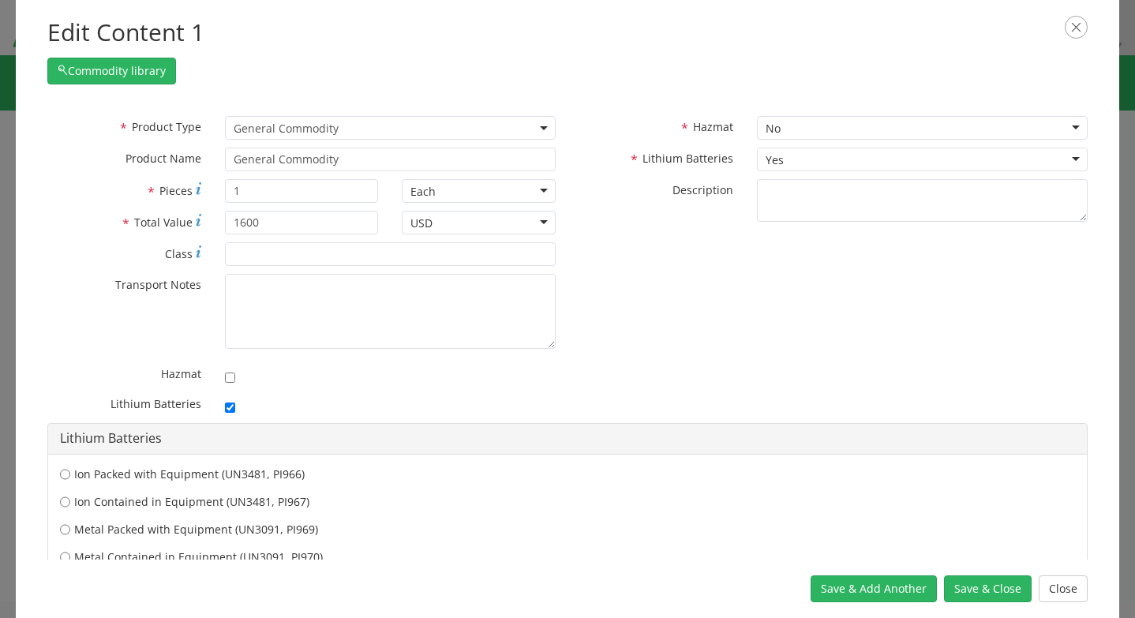
click at [174, 507] on label "Ion Contained in Equipment (UN3481, PI967)" at bounding box center [567, 502] width 1015 height 16
click at [70, 507] on input "Ion Contained in Equipment (UN3481, PI967)" at bounding box center [65, 502] width 10 height 16
radio input "true"
click at [978, 584] on button "Save & Close" at bounding box center [988, 588] width 88 height 27
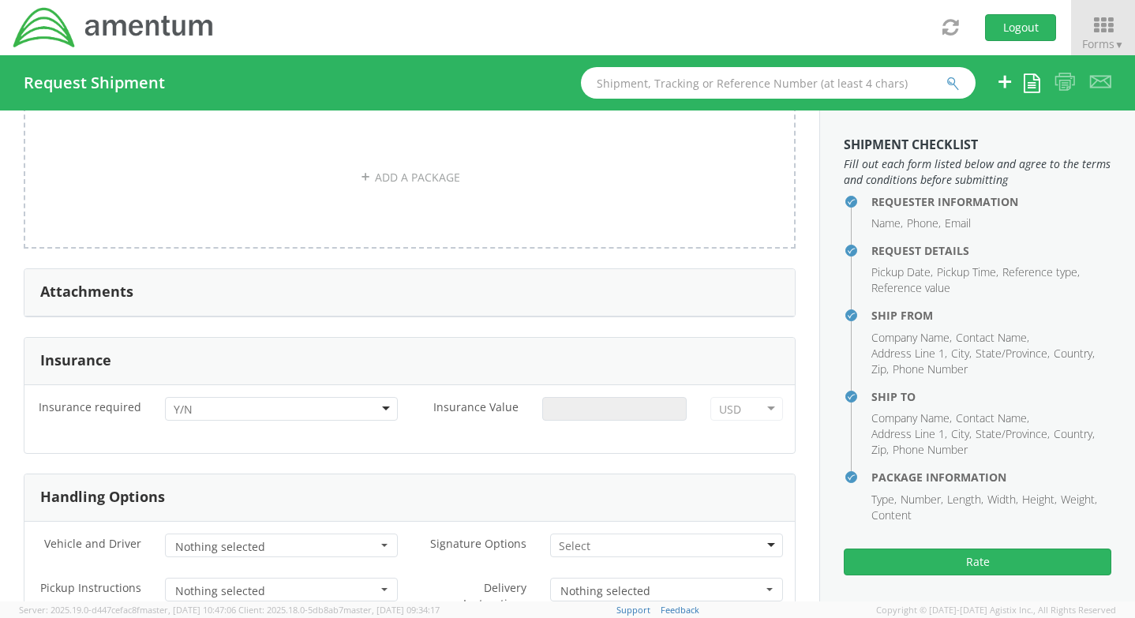
scroll to position [1736, 0]
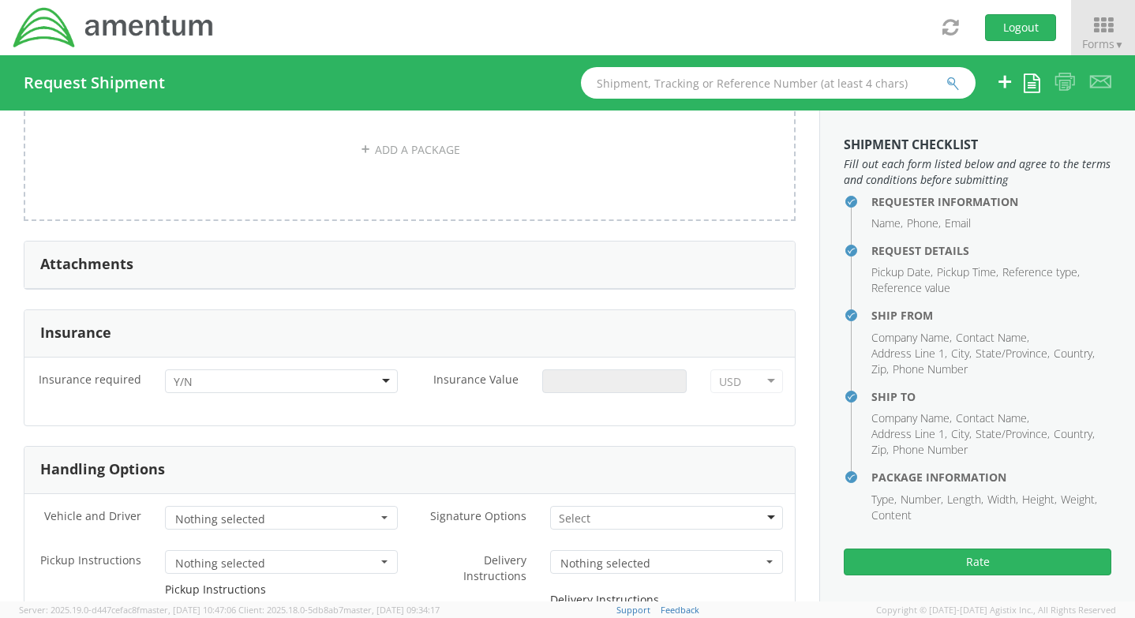
click at [281, 388] on div at bounding box center [281, 381] width 233 height 24
click at [608, 384] on input "Insurance Value *" at bounding box center [614, 381] width 145 height 24
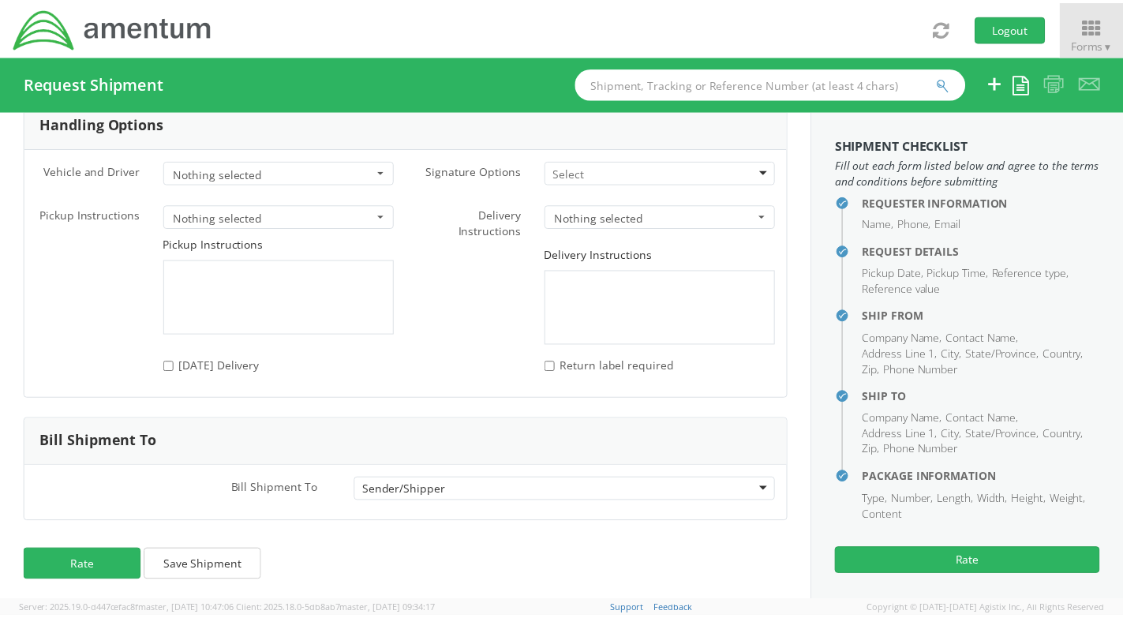
scroll to position [2086, 0]
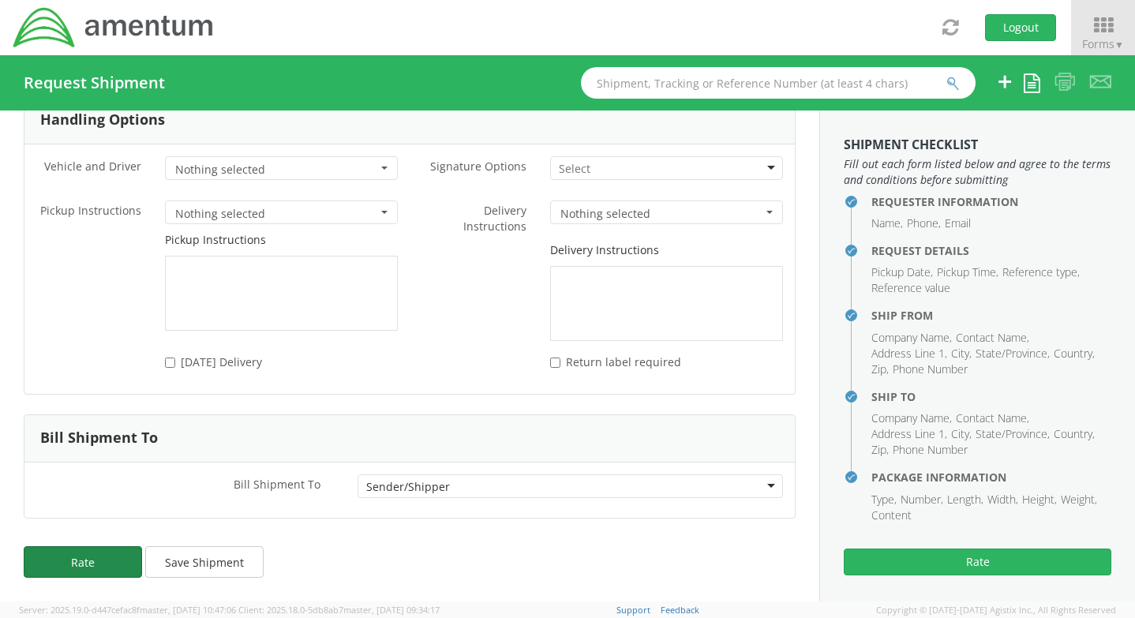
type input "1599"
click at [70, 568] on button "Rate" at bounding box center [83, 562] width 118 height 32
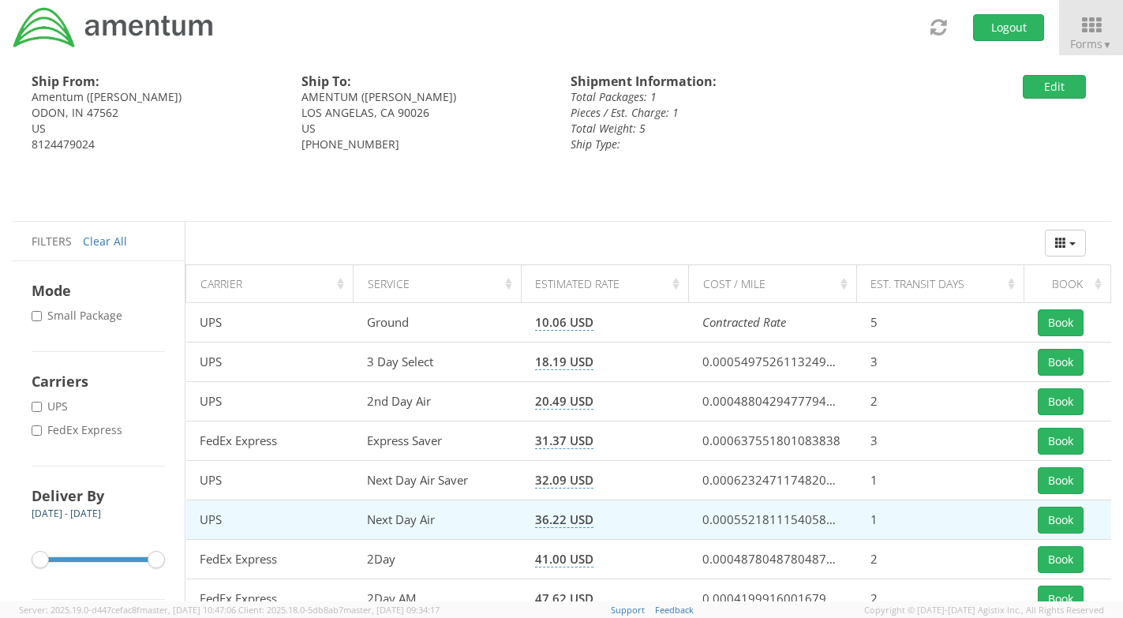
scroll to position [79, 0]
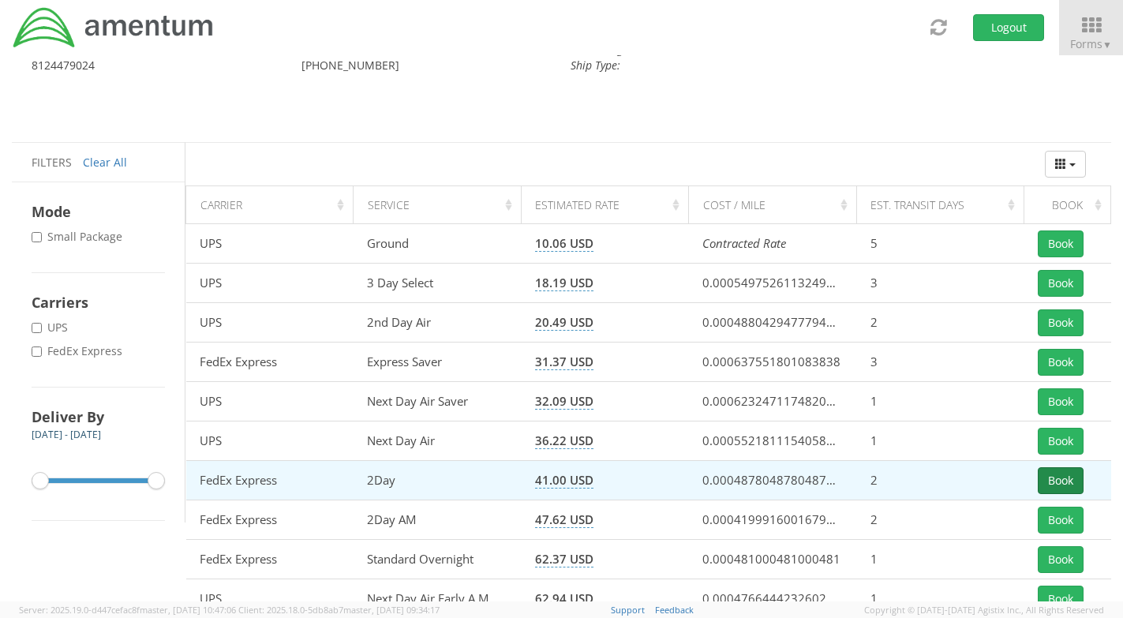
click at [1058, 476] on button "Book" at bounding box center [1061, 480] width 46 height 27
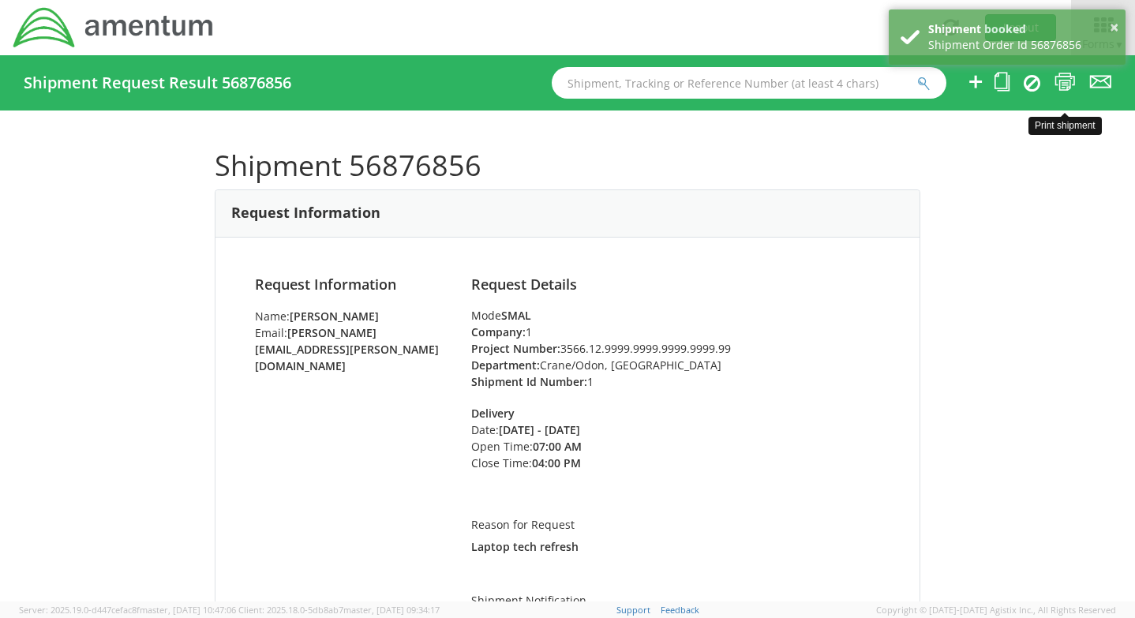
click at [1069, 80] on icon at bounding box center [1064, 82] width 21 height 20
